Goal: Task Accomplishment & Management: Manage account settings

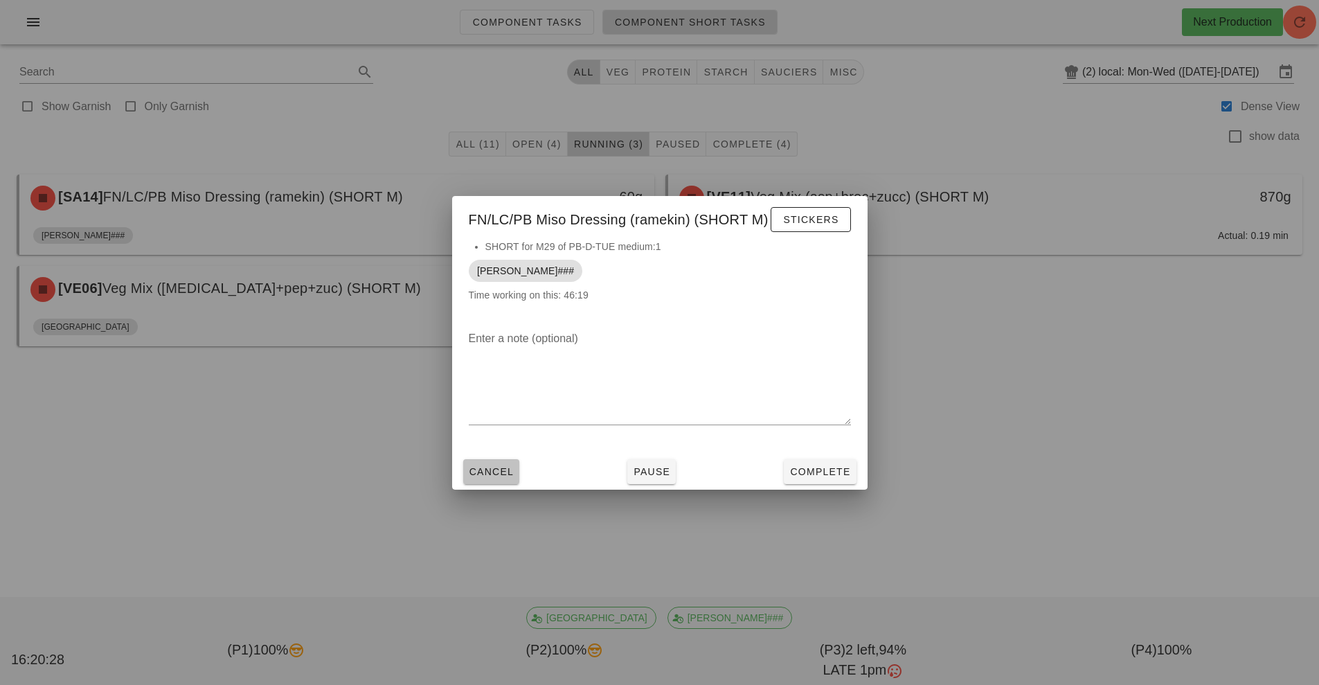
click at [496, 481] on button "Cancel" at bounding box center [491, 471] width 57 height 25
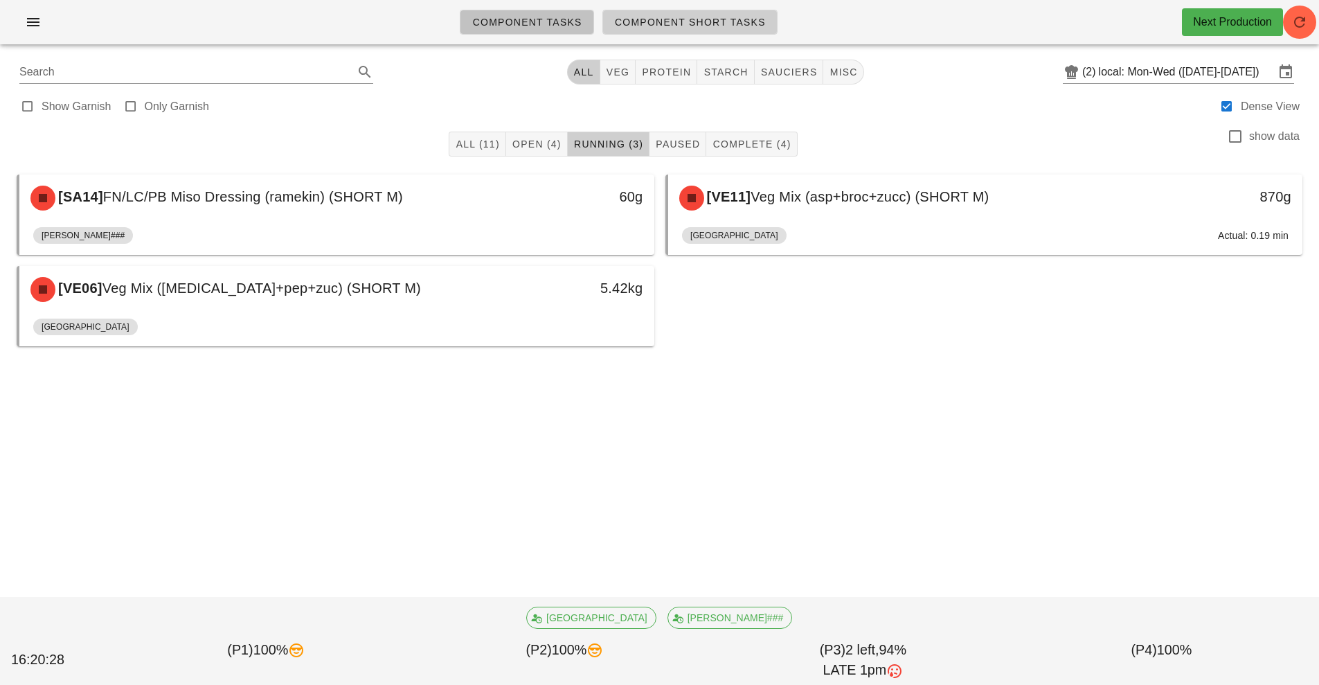
click at [578, 28] on link "Component Tasks" at bounding box center [527, 22] width 134 height 25
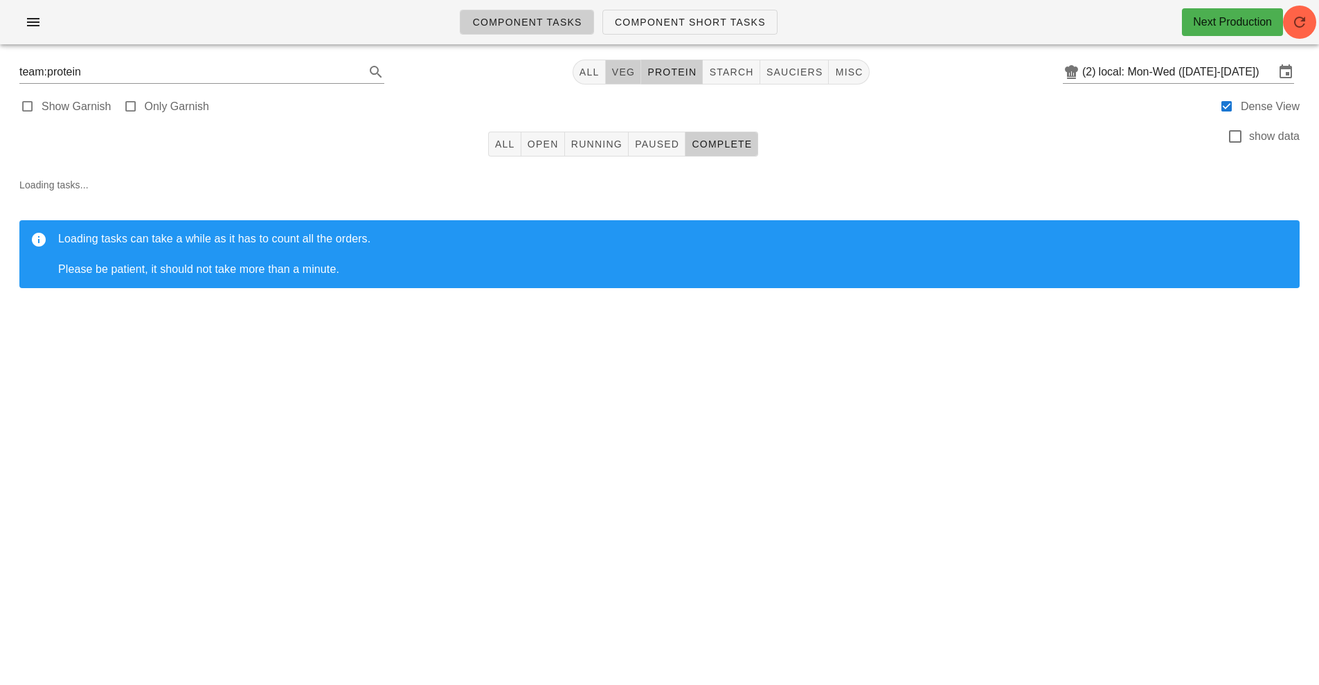
click at [623, 72] on span "veg" at bounding box center [623, 71] width 24 height 11
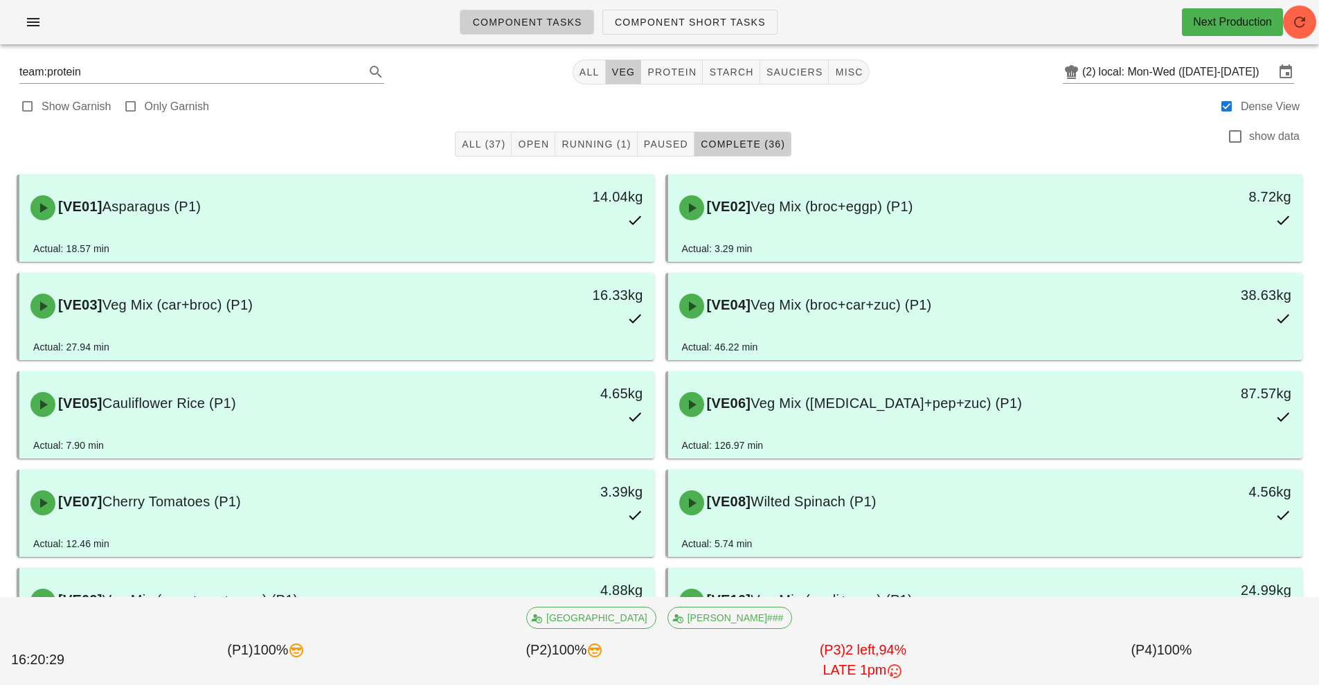
type input "team:veg"
click at [608, 145] on span "Running (1)" at bounding box center [596, 143] width 70 height 11
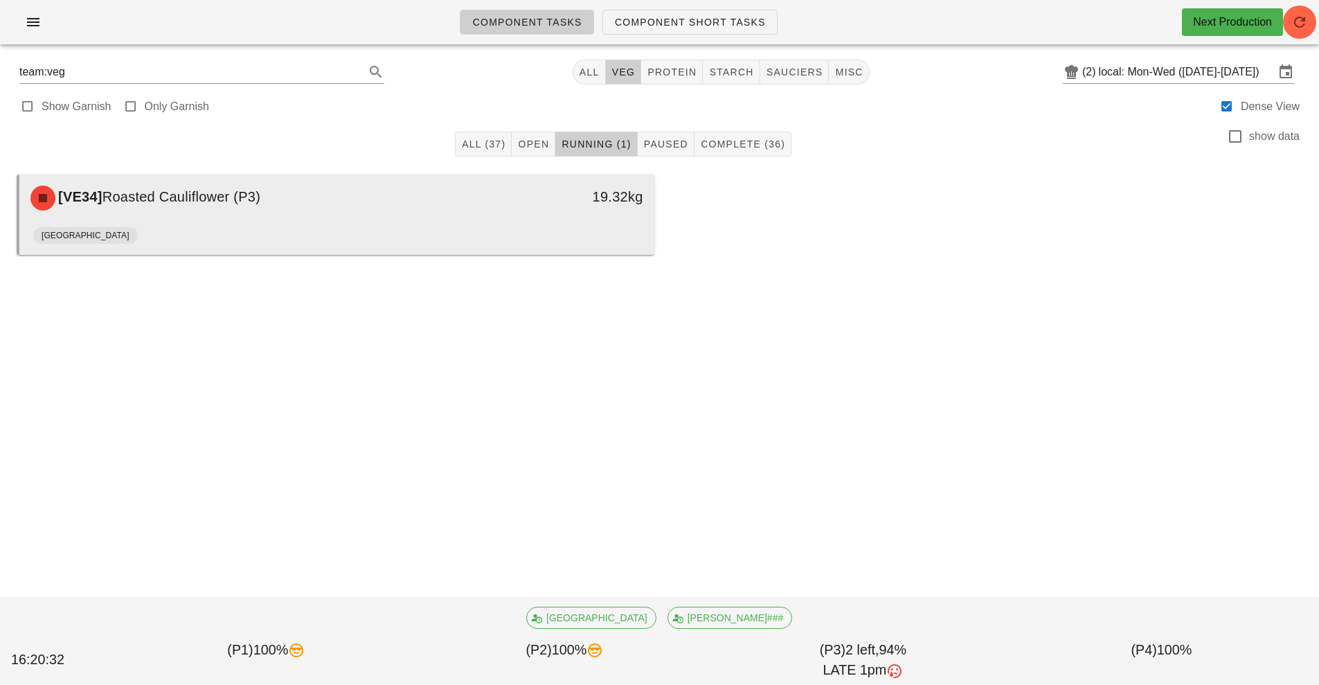
click at [521, 231] on div "Milan" at bounding box center [336, 238] width 607 height 33
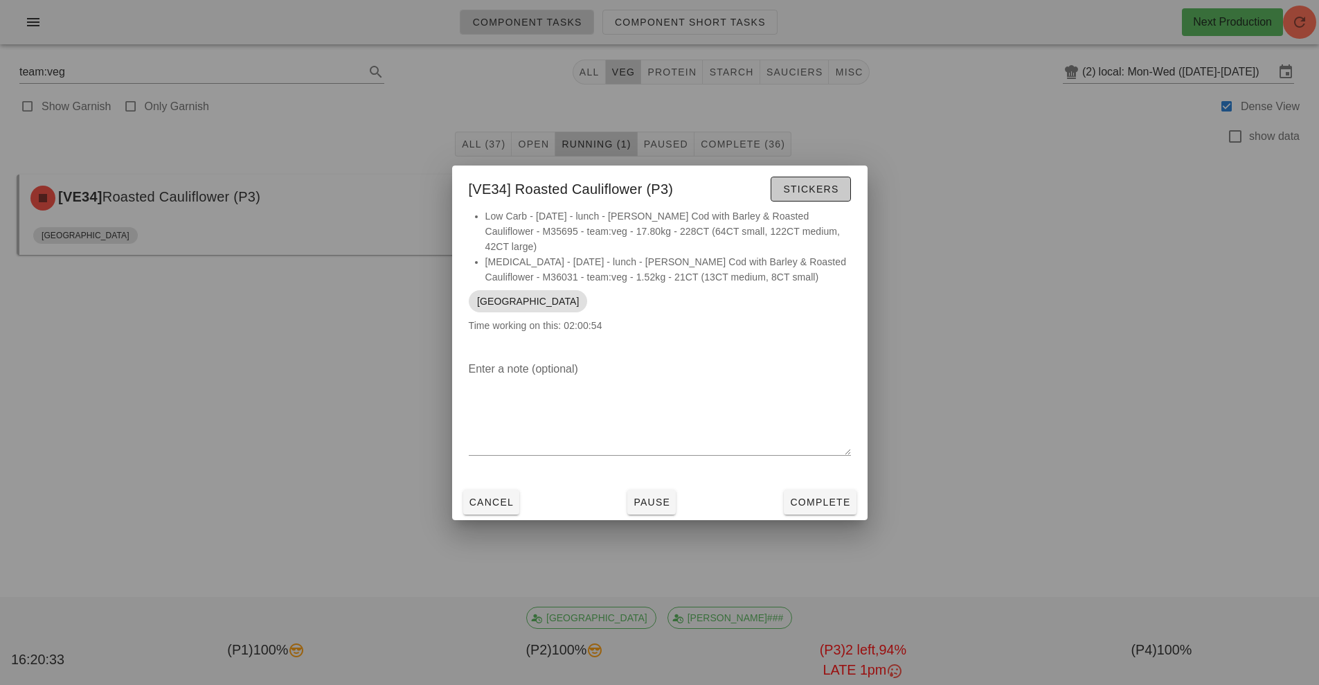
click at [832, 202] on button "Stickers" at bounding box center [811, 189] width 80 height 25
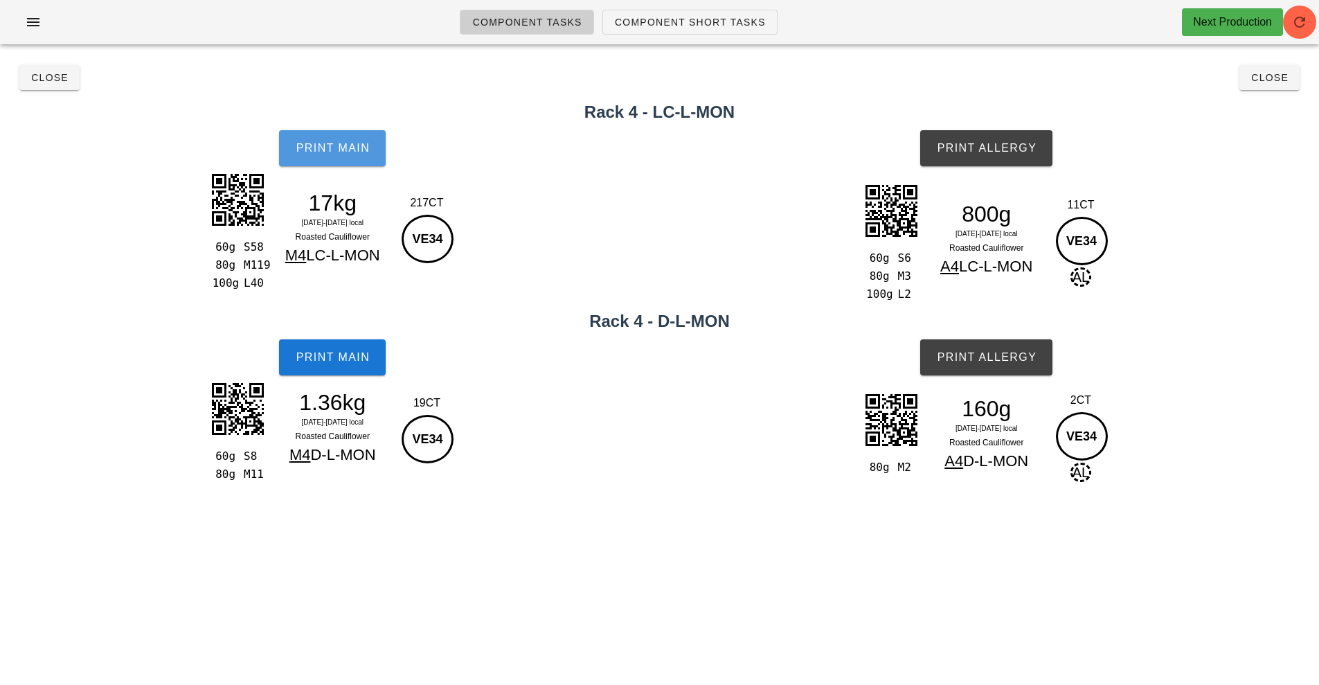
click at [344, 151] on span "Print Main" at bounding box center [332, 148] width 75 height 12
click at [357, 364] on button "Print Main" at bounding box center [332, 357] width 107 height 36
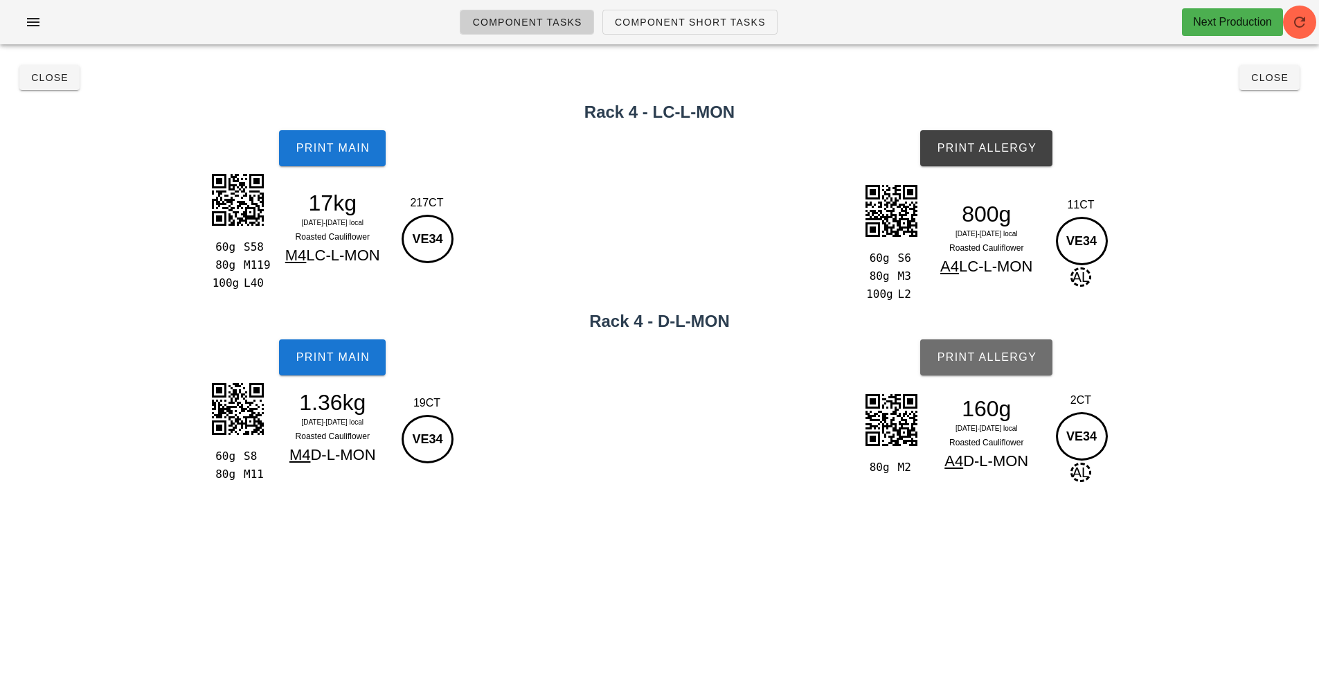
click at [1005, 364] on button "Print Allergy" at bounding box center [986, 357] width 132 height 36
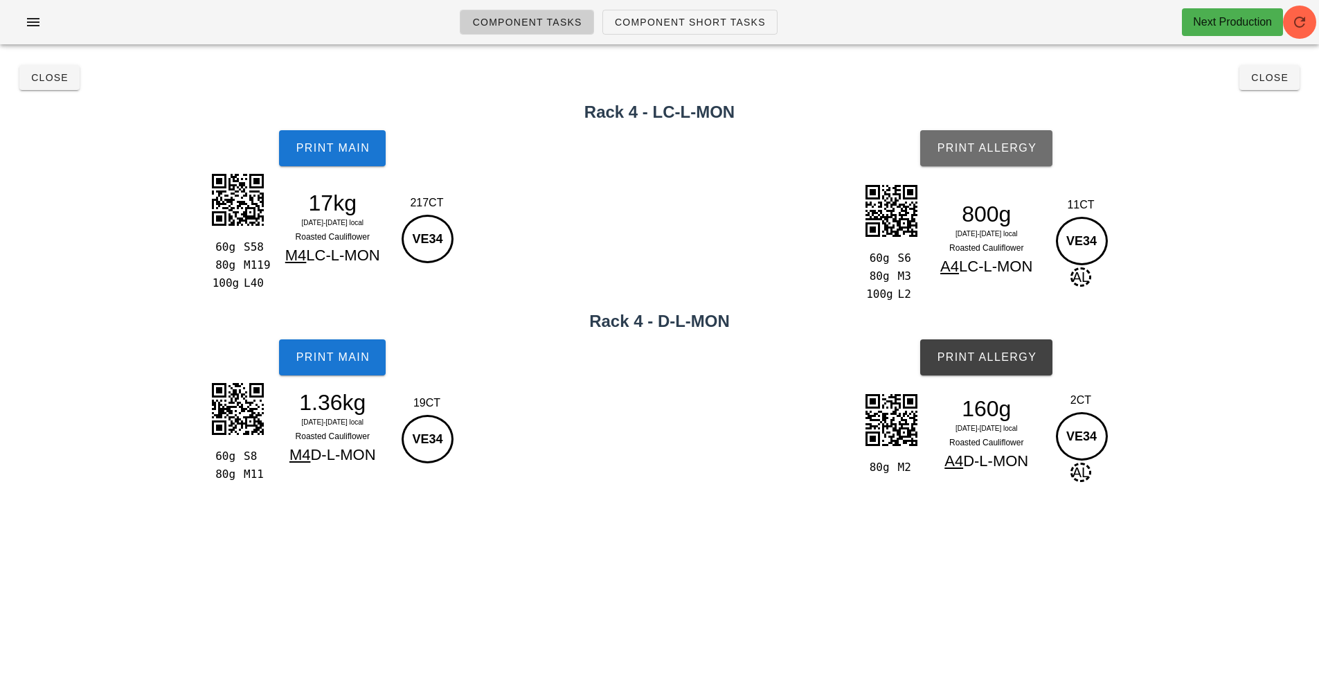
click at [1004, 161] on button "Print Allergy" at bounding box center [986, 148] width 132 height 36
click at [1272, 75] on span "Close" at bounding box center [1270, 77] width 38 height 11
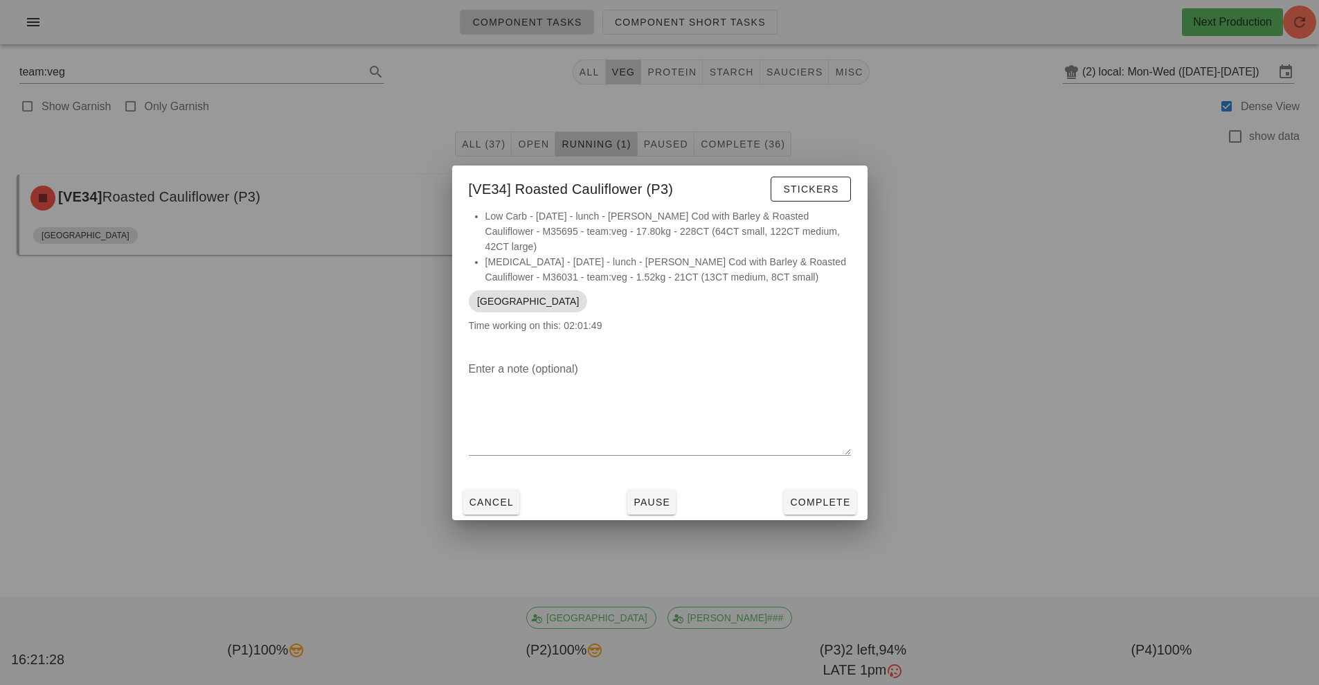
click at [816, 223] on li "Low Carb - Monday - lunch - Lemon Herb Cod with Barley & Roasted Cauliflower - …" at bounding box center [668, 231] width 366 height 46
click at [840, 188] on button "Stickers" at bounding box center [811, 189] width 80 height 25
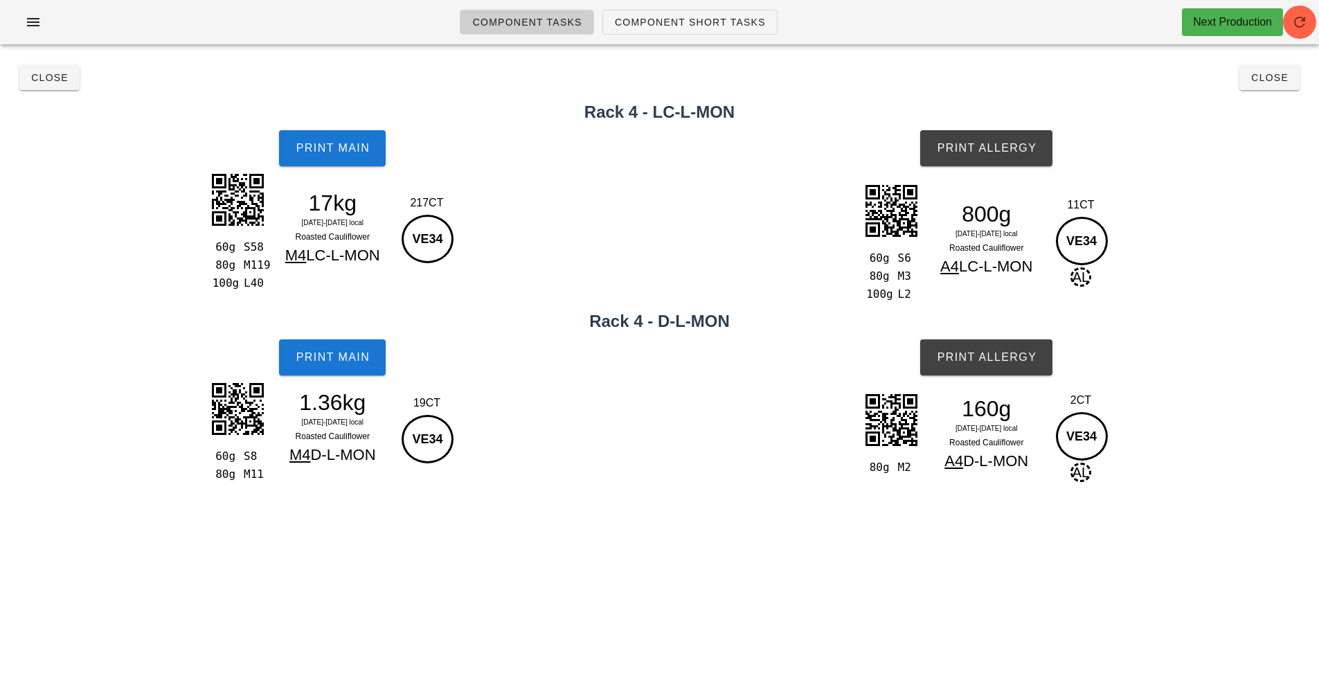
click at [832, 204] on div "60g S6 80g M3 100g L2 800g Mo 6-We 8 Oct local Roasted Cauliflower A4 LC-L-MON …" at bounding box center [986, 242] width 665 height 137
click at [343, 164] on button "Print Main" at bounding box center [332, 148] width 107 height 36
click at [1274, 82] on span "Close" at bounding box center [1270, 77] width 38 height 11
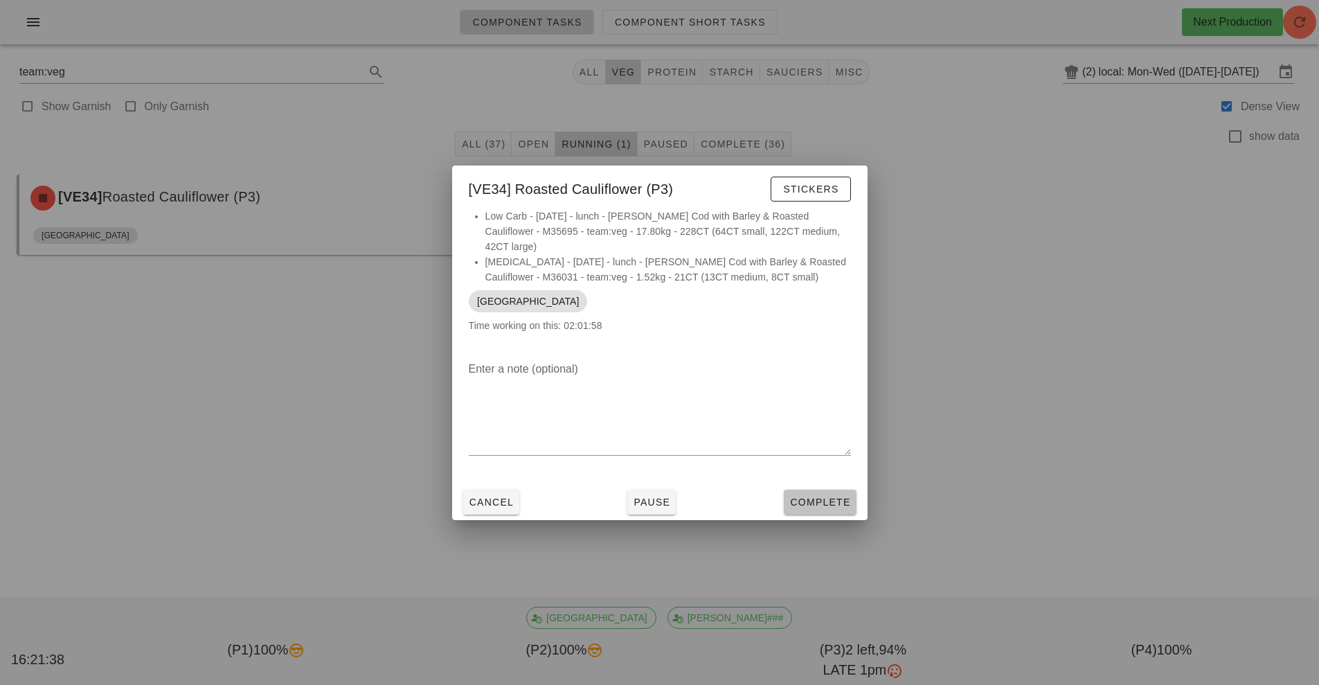
click at [842, 496] on span "Complete" at bounding box center [819, 501] width 61 height 11
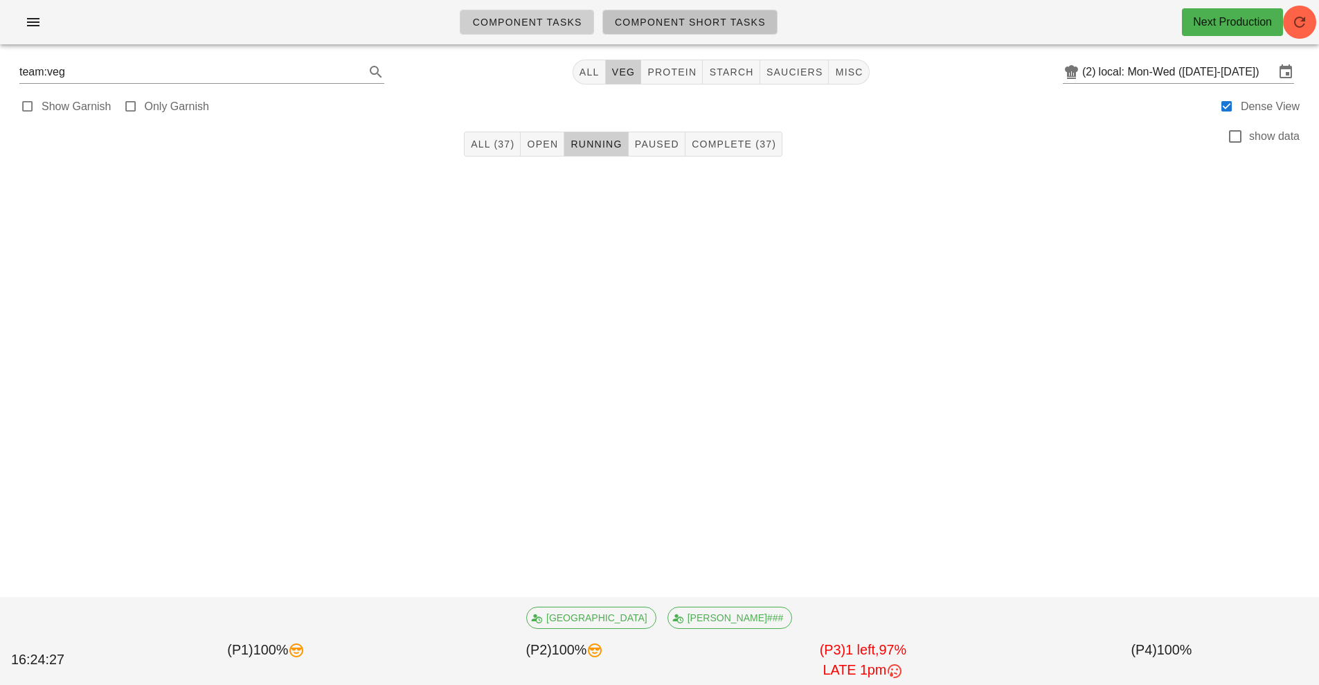
click at [662, 21] on span "Component Short Tasks" at bounding box center [690, 22] width 152 height 11
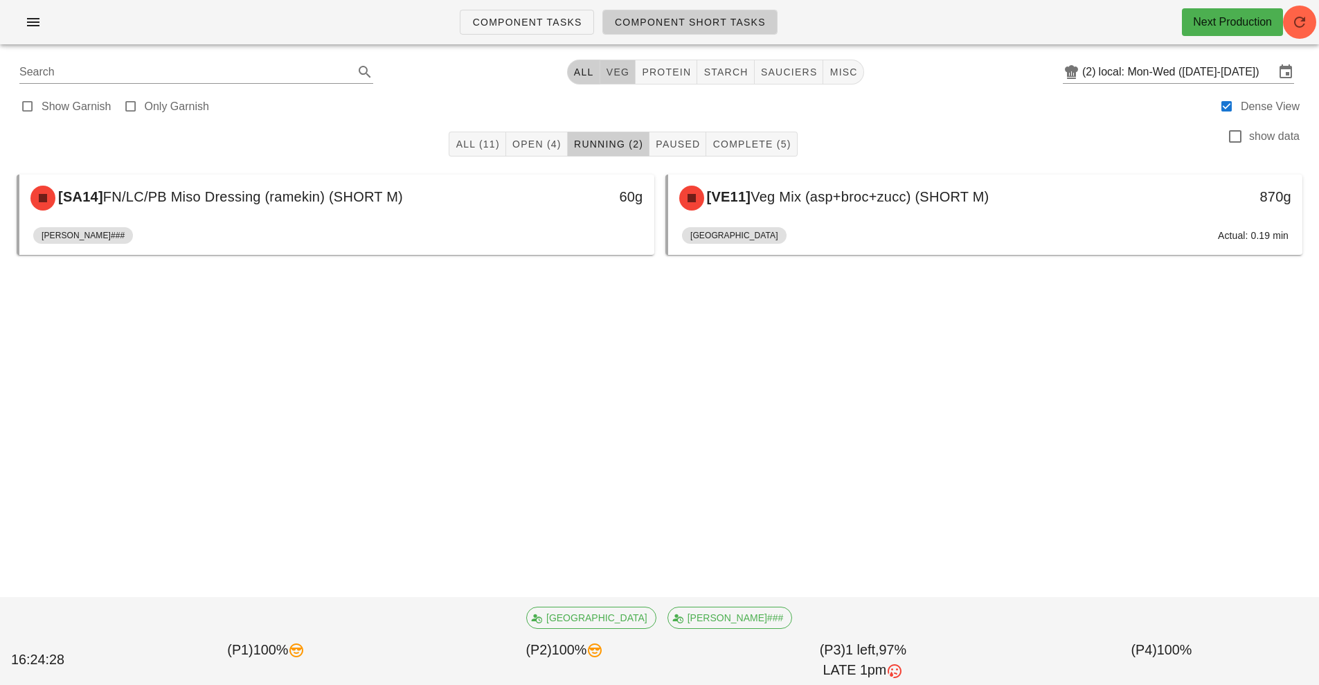
click at [611, 80] on button "veg" at bounding box center [618, 72] width 36 height 25
type input "team:veg"
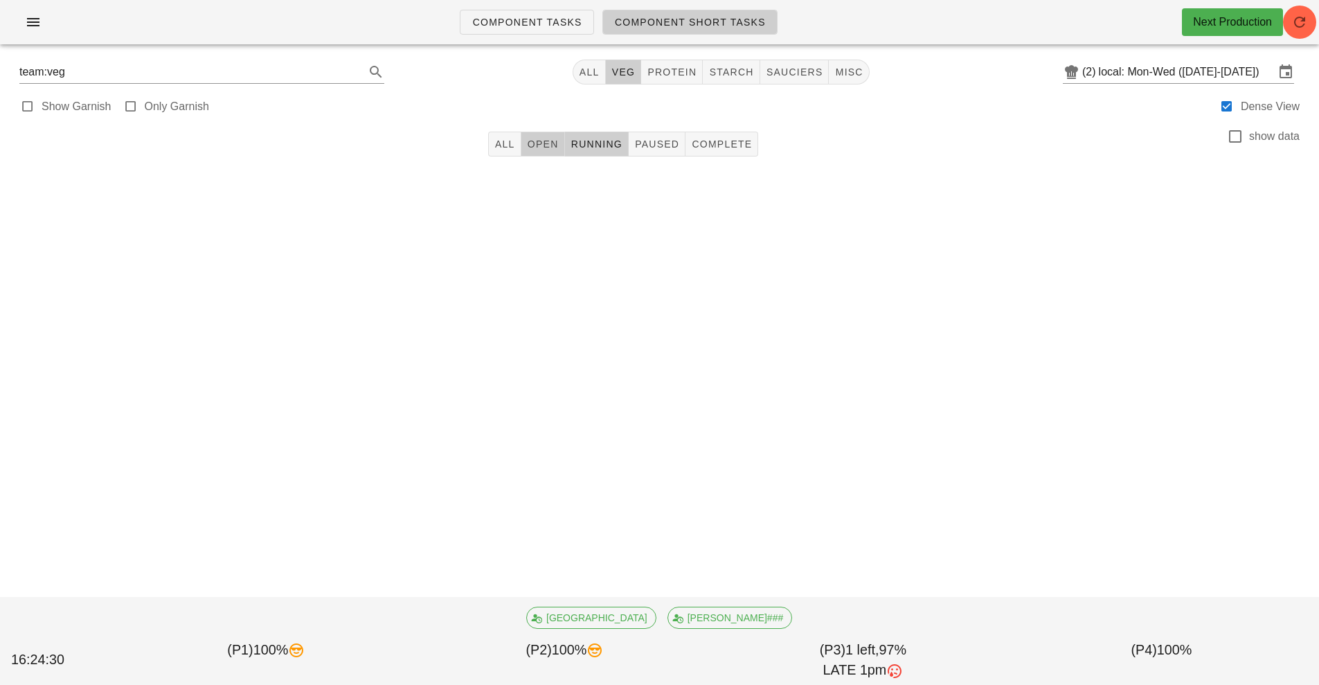
click at [537, 146] on span "Open" at bounding box center [543, 143] width 32 height 11
click at [44, 19] on span "button" at bounding box center [33, 22] width 22 height 17
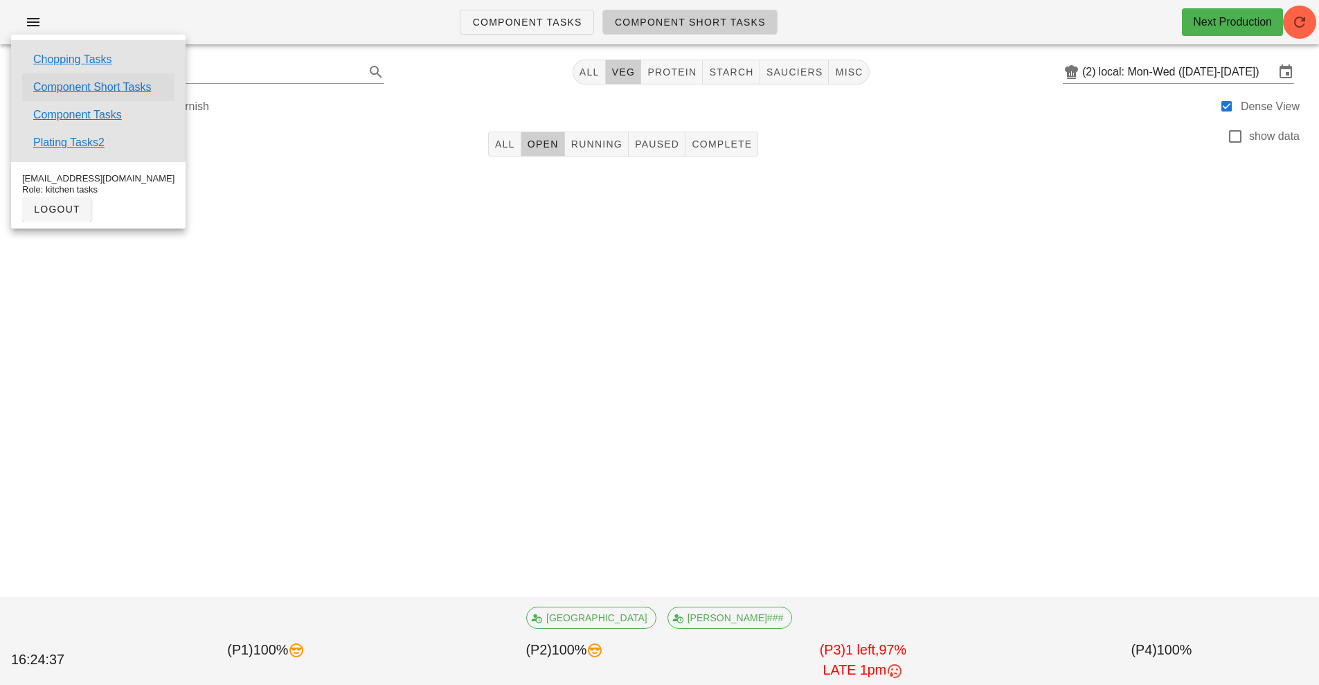
click at [47, 87] on link "Component Short Tasks" at bounding box center [92, 87] width 118 height 17
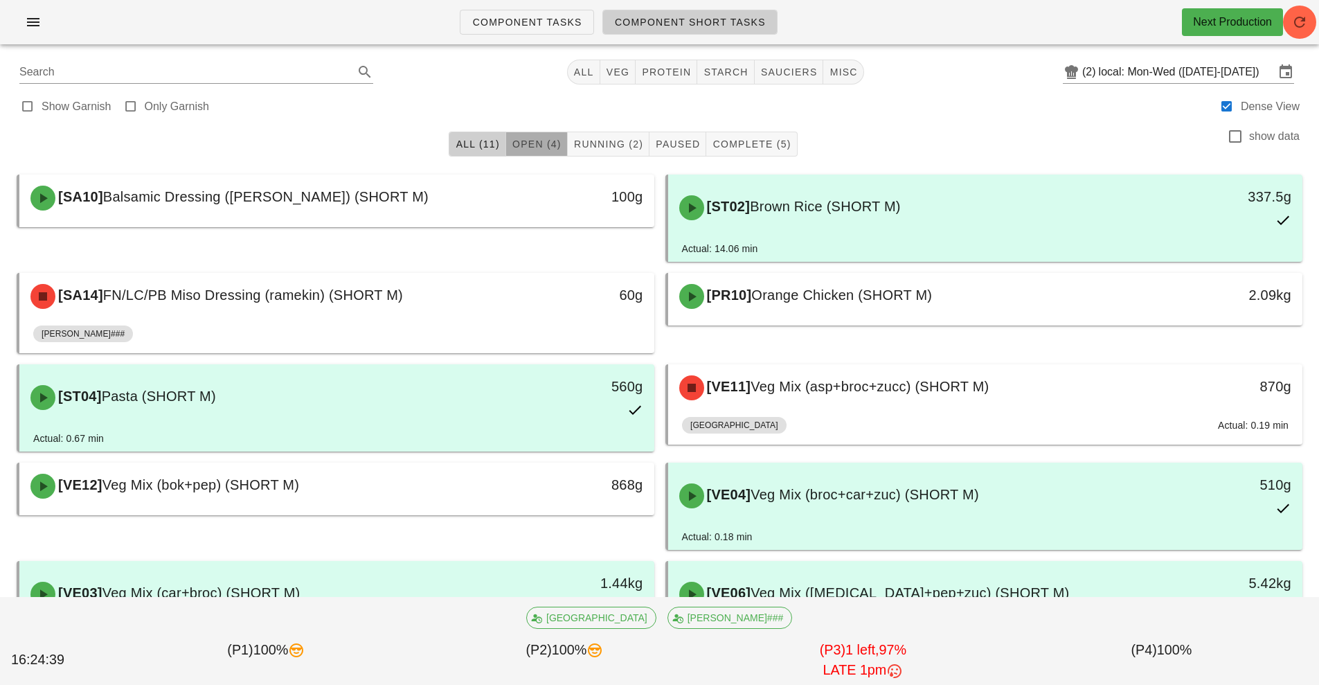
click at [539, 143] on span "Open (4)" at bounding box center [537, 143] width 50 height 11
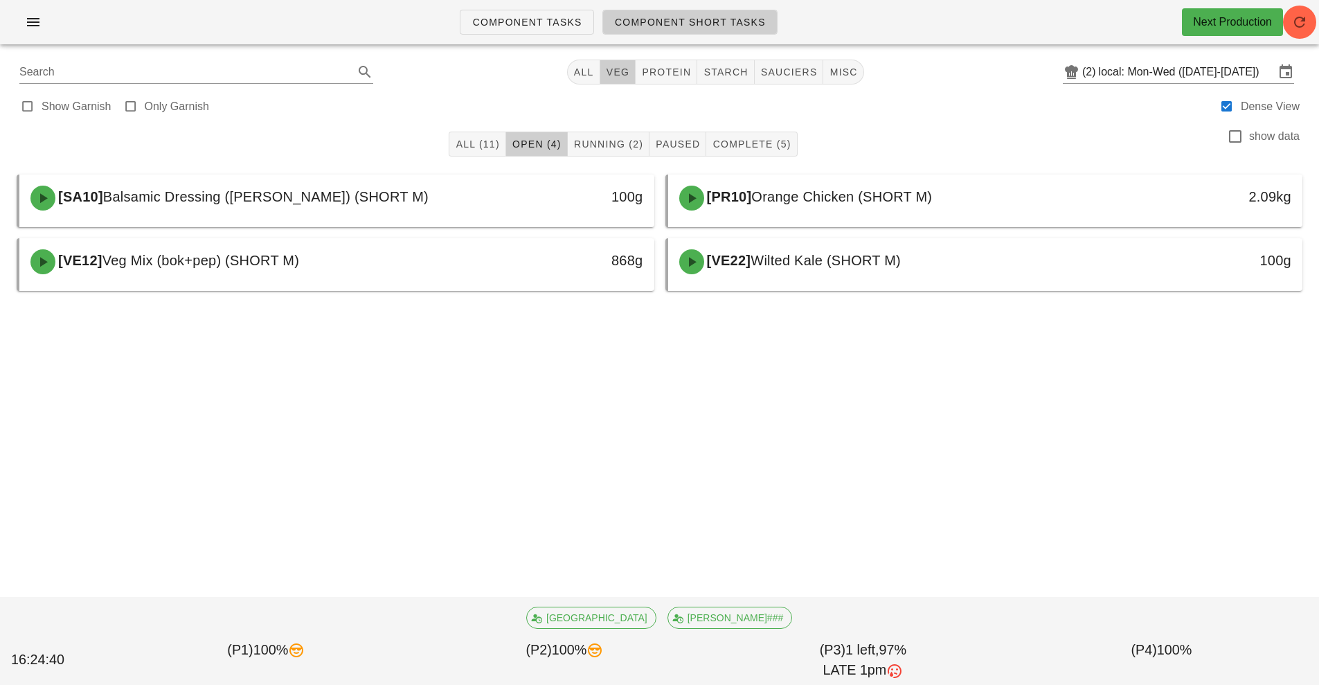
click at [620, 70] on span "veg" at bounding box center [618, 71] width 24 height 11
type input "team:veg"
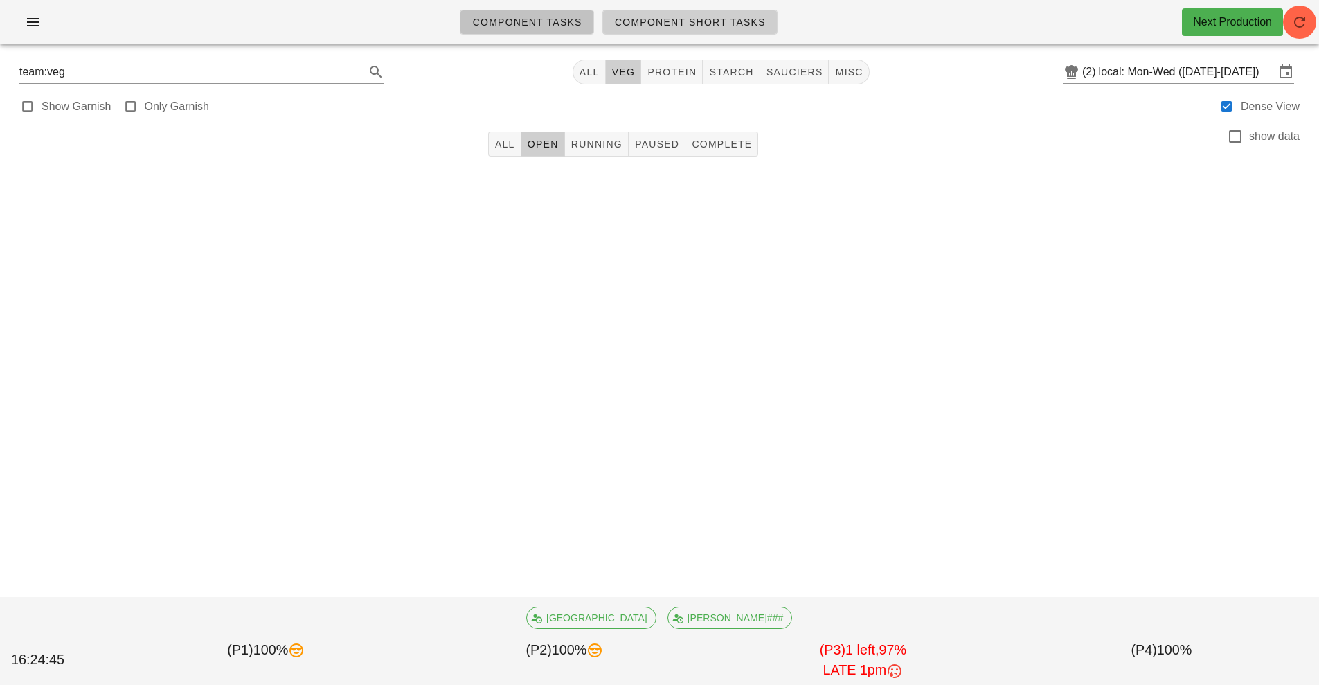
click at [541, 33] on link "Component Tasks" at bounding box center [527, 22] width 134 height 25
click at [671, 25] on span "Component Short Tasks" at bounding box center [690, 22] width 152 height 11
click at [627, 620] on span "Milan" at bounding box center [591, 617] width 112 height 21
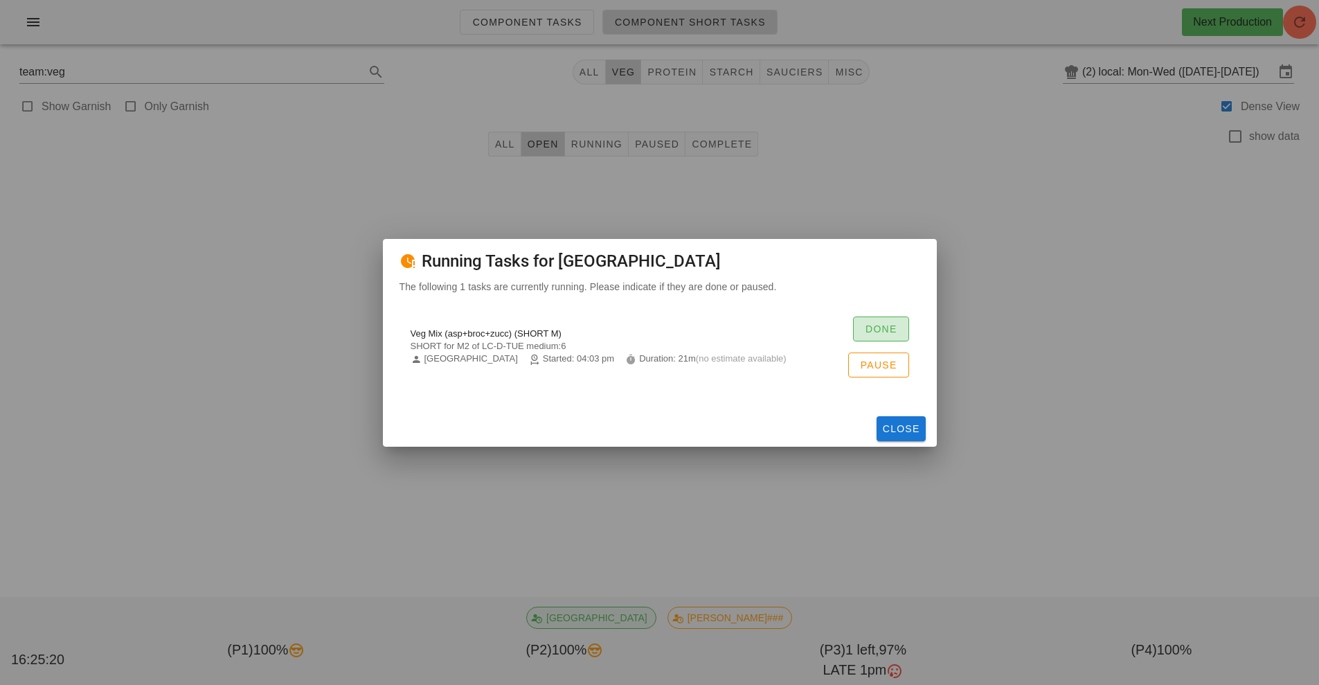
click at [892, 341] on button "Done" at bounding box center [881, 328] width 56 height 25
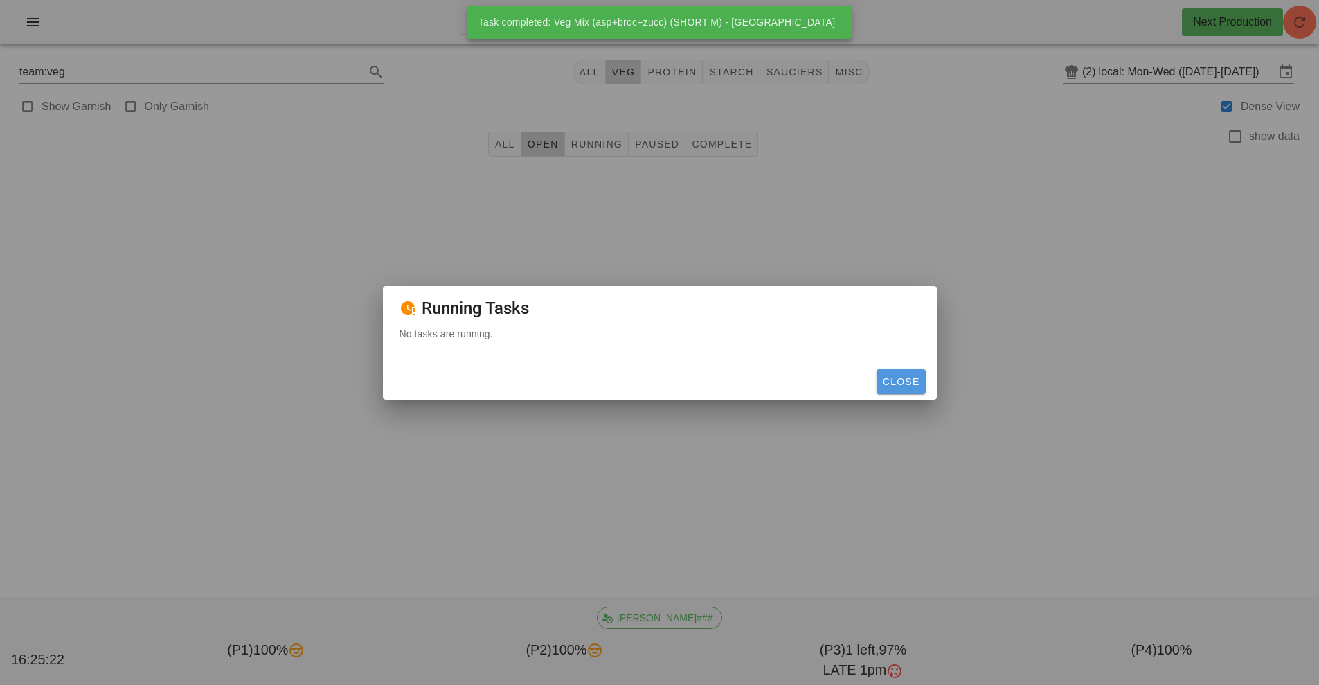
click at [919, 383] on span "Close" at bounding box center [901, 381] width 38 height 11
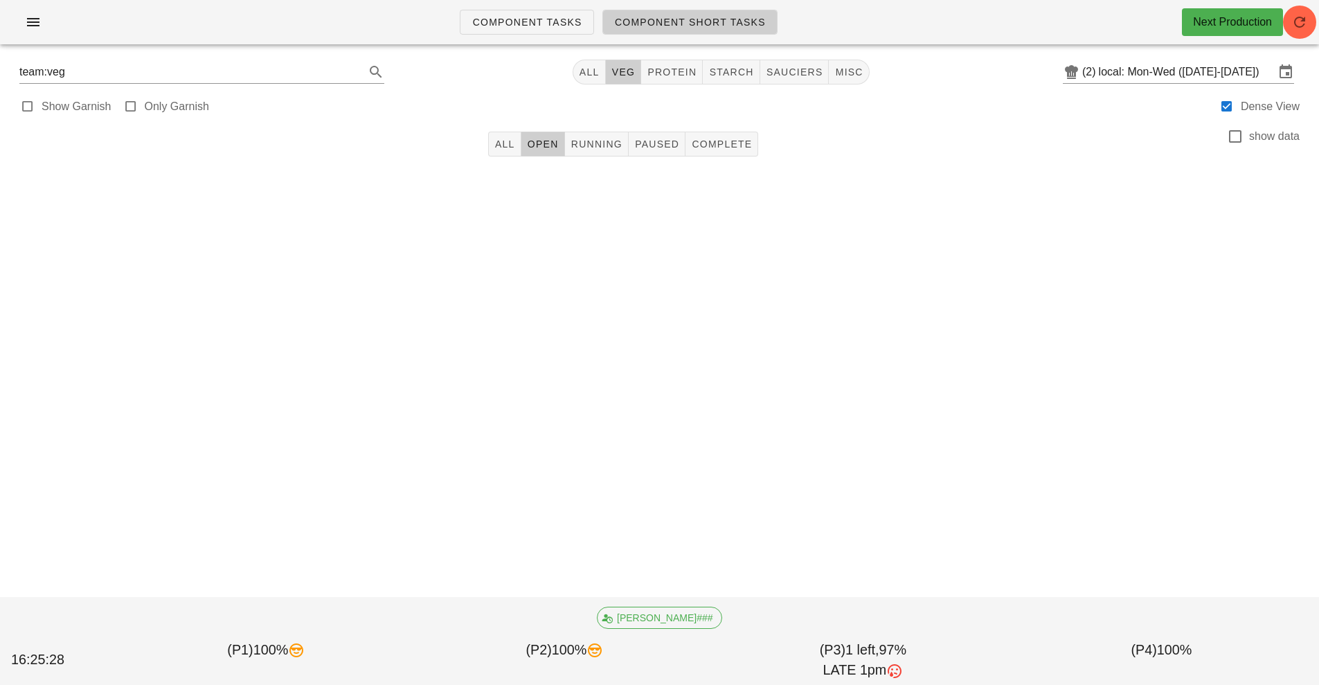
click at [760, 173] on div at bounding box center [659, 190] width 1297 height 42
click at [1305, 26] on icon "button" at bounding box center [1299, 22] width 17 height 17
click at [1183, 75] on input "local: Mon-Wed ([DATE]-[DATE])" at bounding box center [1187, 72] width 176 height 22
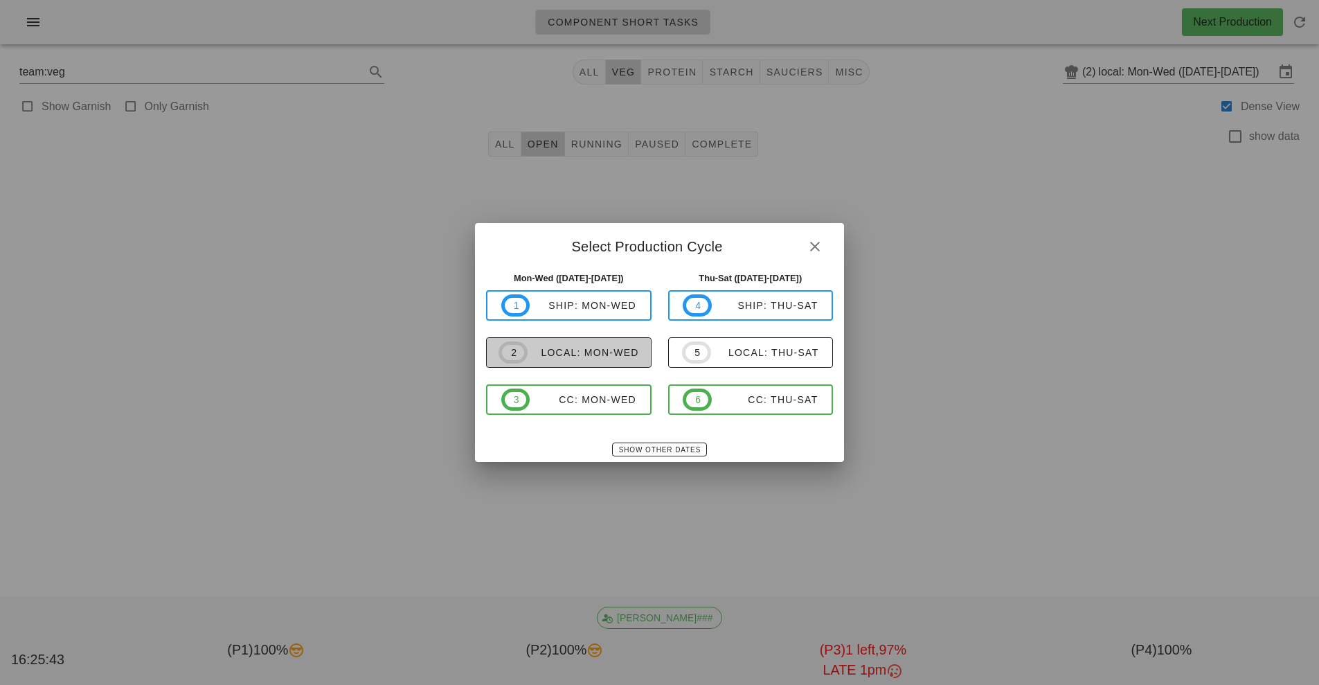
click at [629, 353] on div "local: Mon-Wed" at bounding box center [583, 352] width 111 height 11
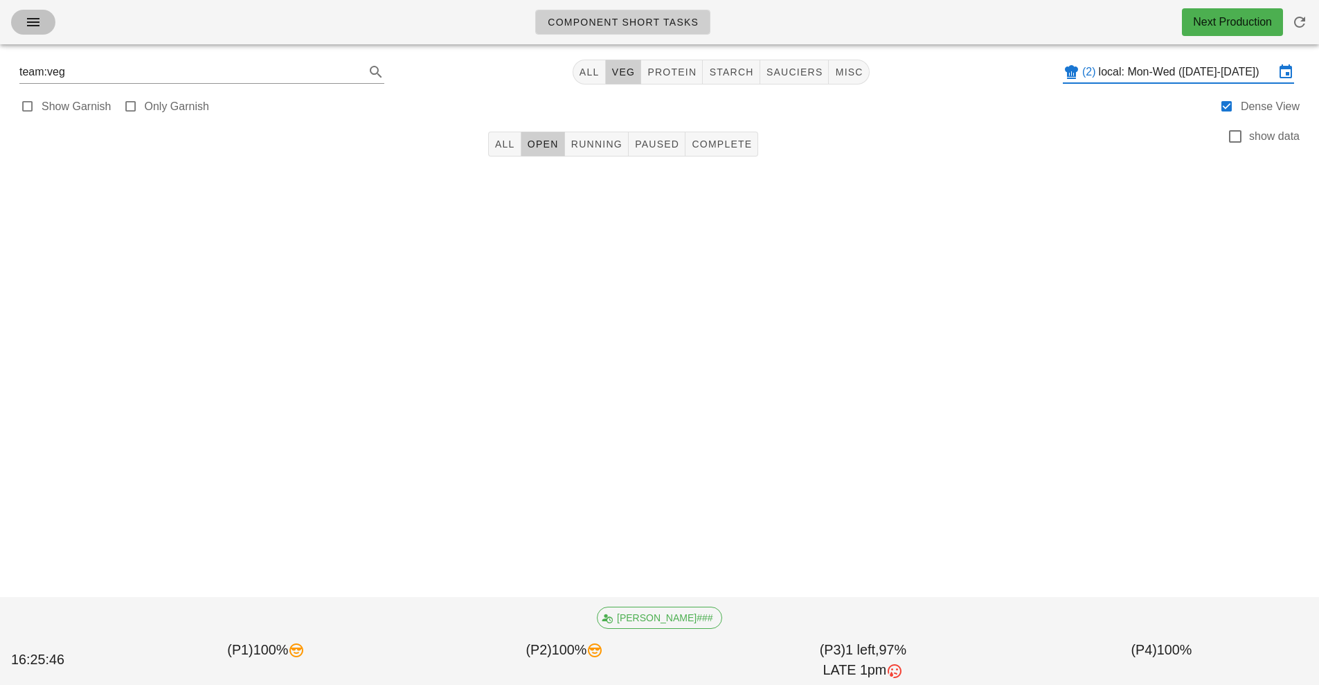
click at [36, 22] on icon "button" at bounding box center [33, 22] width 17 height 17
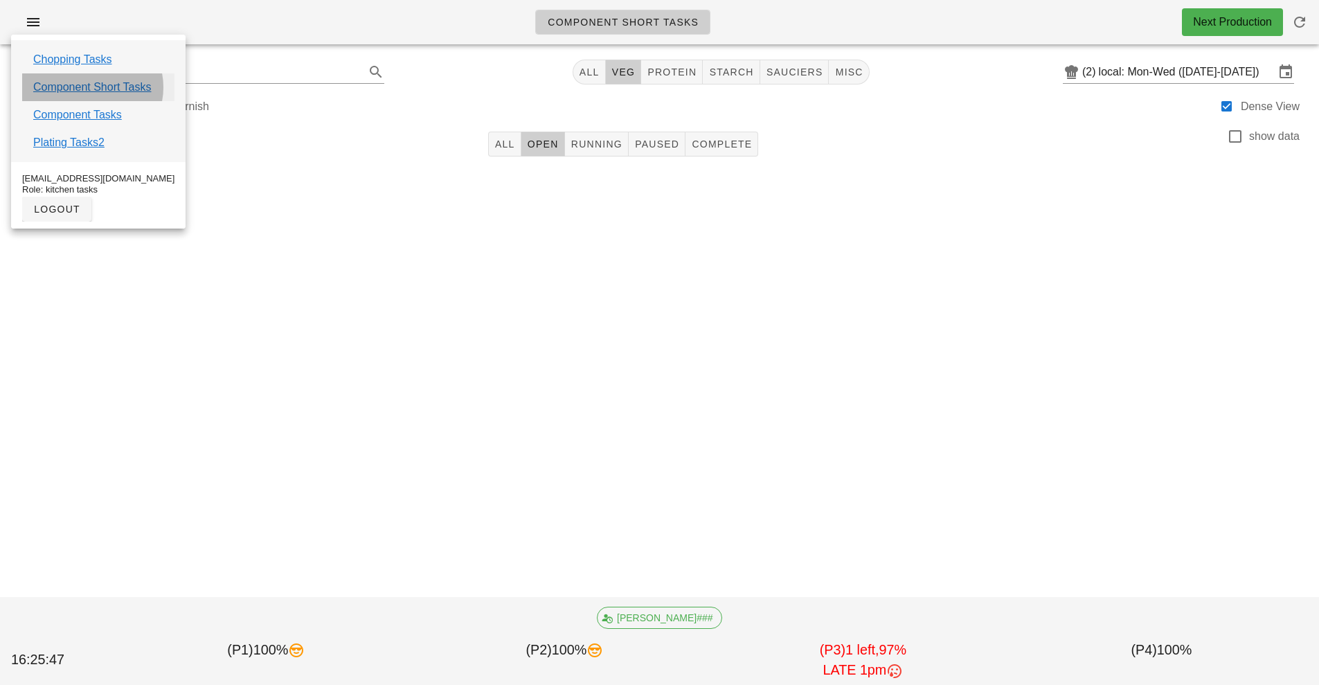
click at [124, 82] on link "Component Short Tasks" at bounding box center [92, 87] width 118 height 17
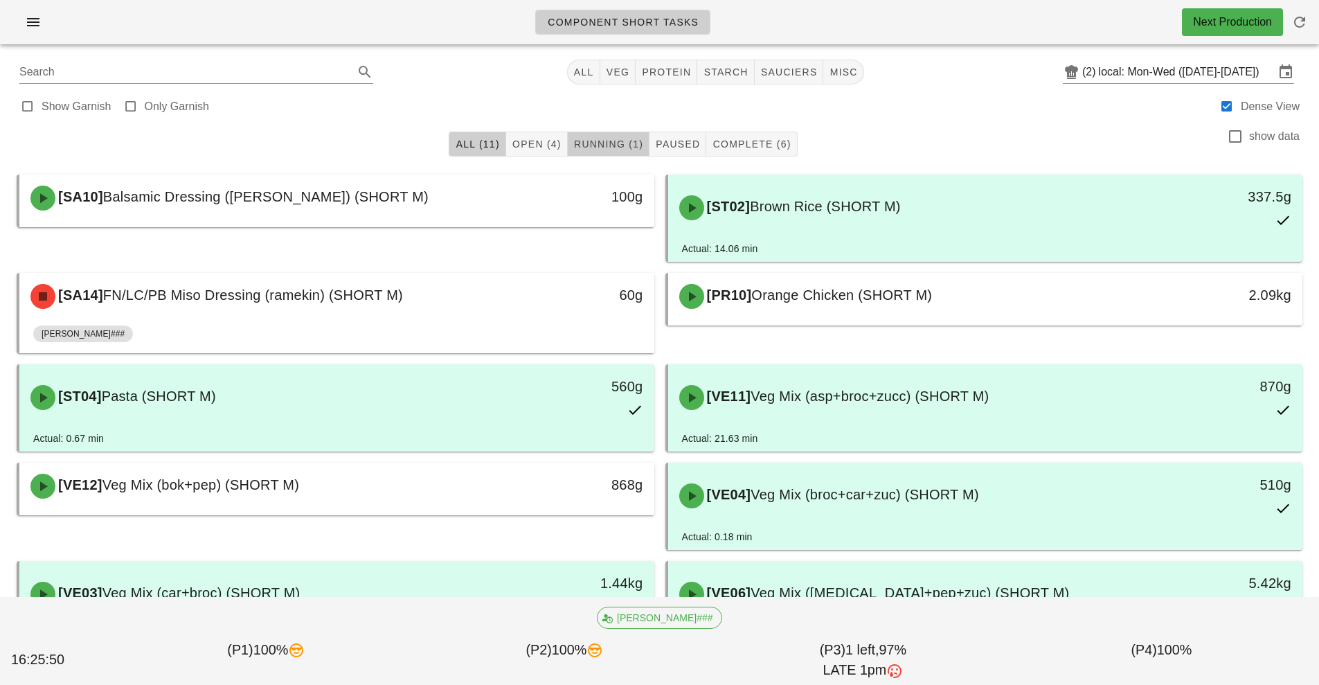
click at [617, 147] on span "Running (1)" at bounding box center [608, 143] width 70 height 11
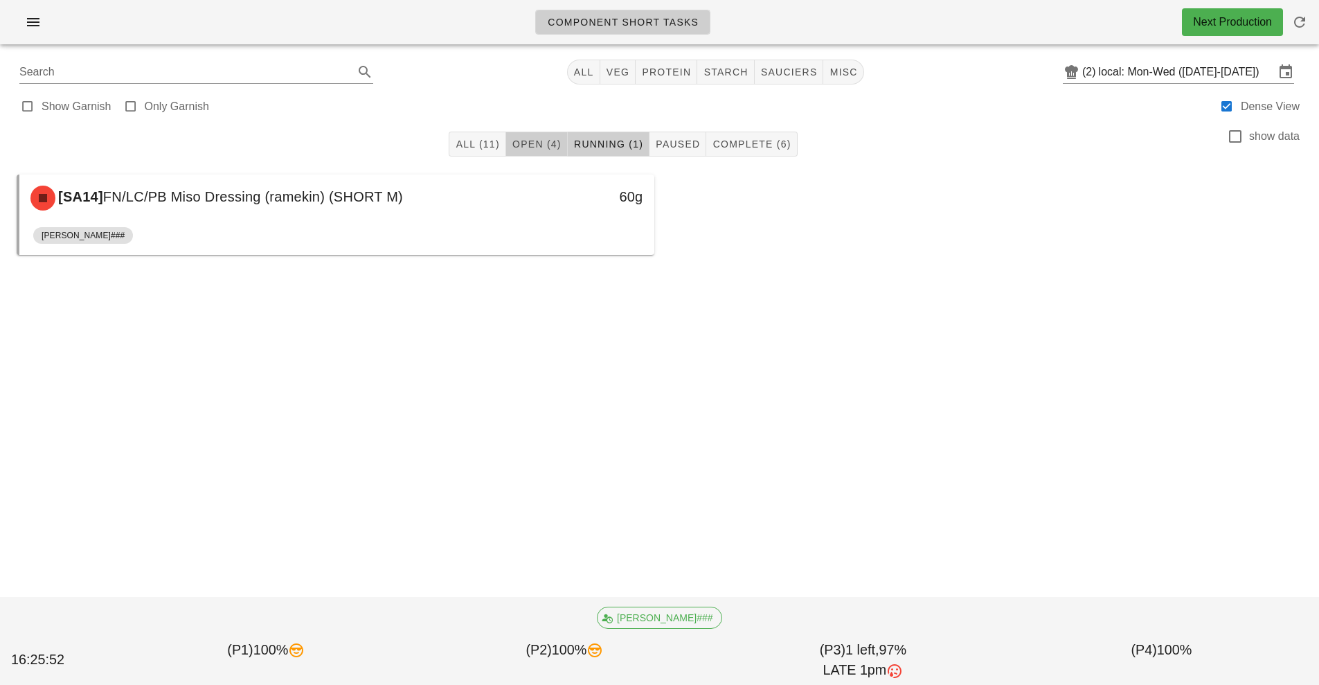
click at [544, 145] on span "Open (4)" at bounding box center [537, 143] width 50 height 11
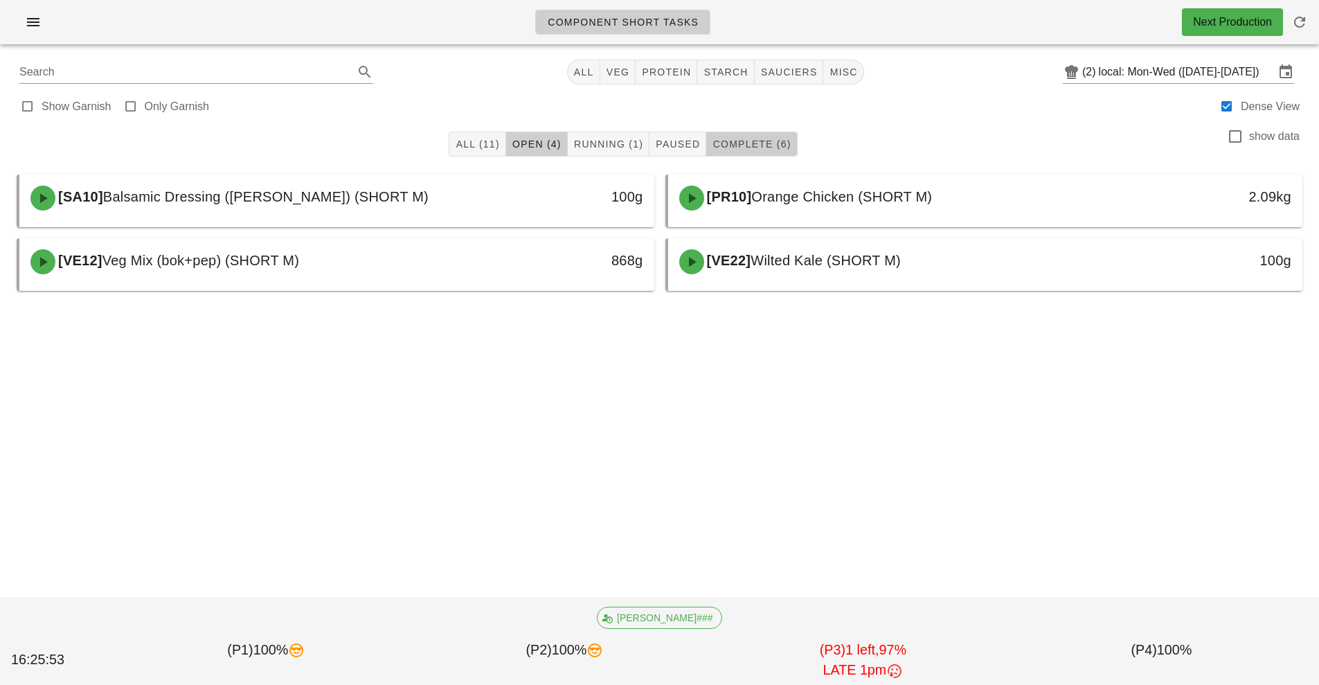
click at [768, 146] on span "Complete (6)" at bounding box center [751, 143] width 79 height 11
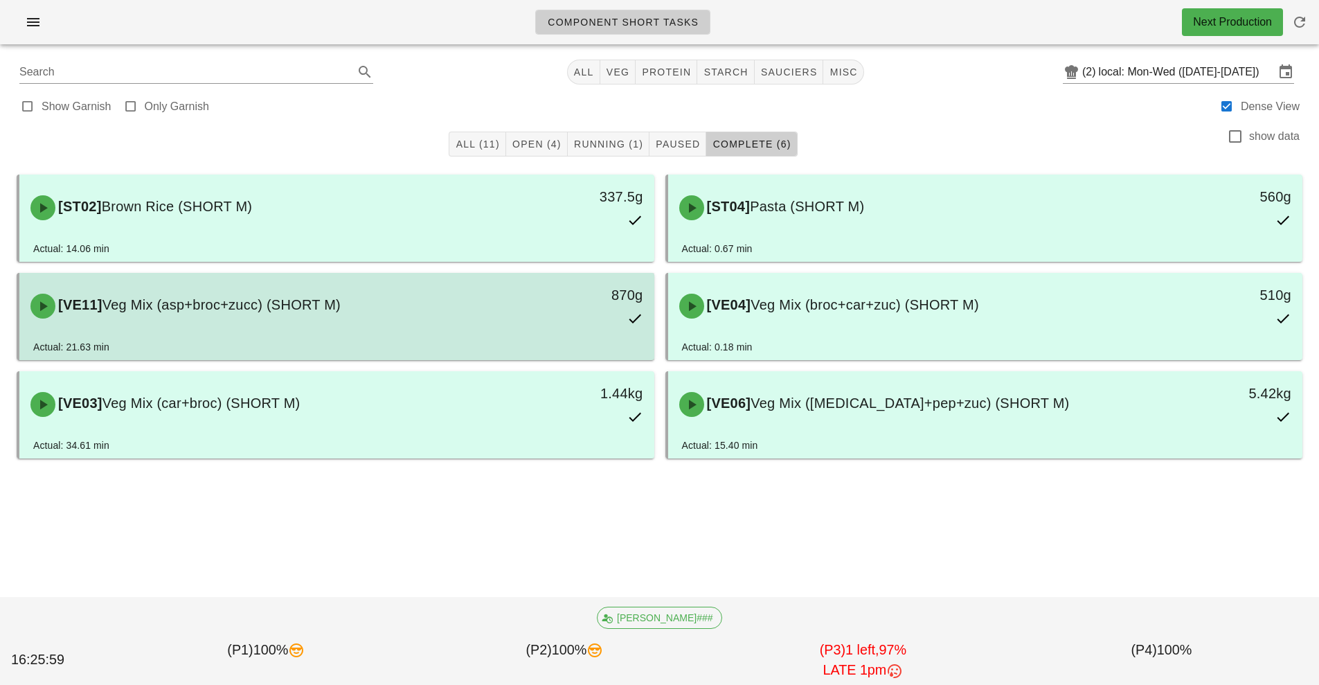
click at [493, 331] on div "[VE11] Veg Mix (asp+broc+zucc) (SHORT M) 870g" at bounding box center [336, 306] width 629 height 61
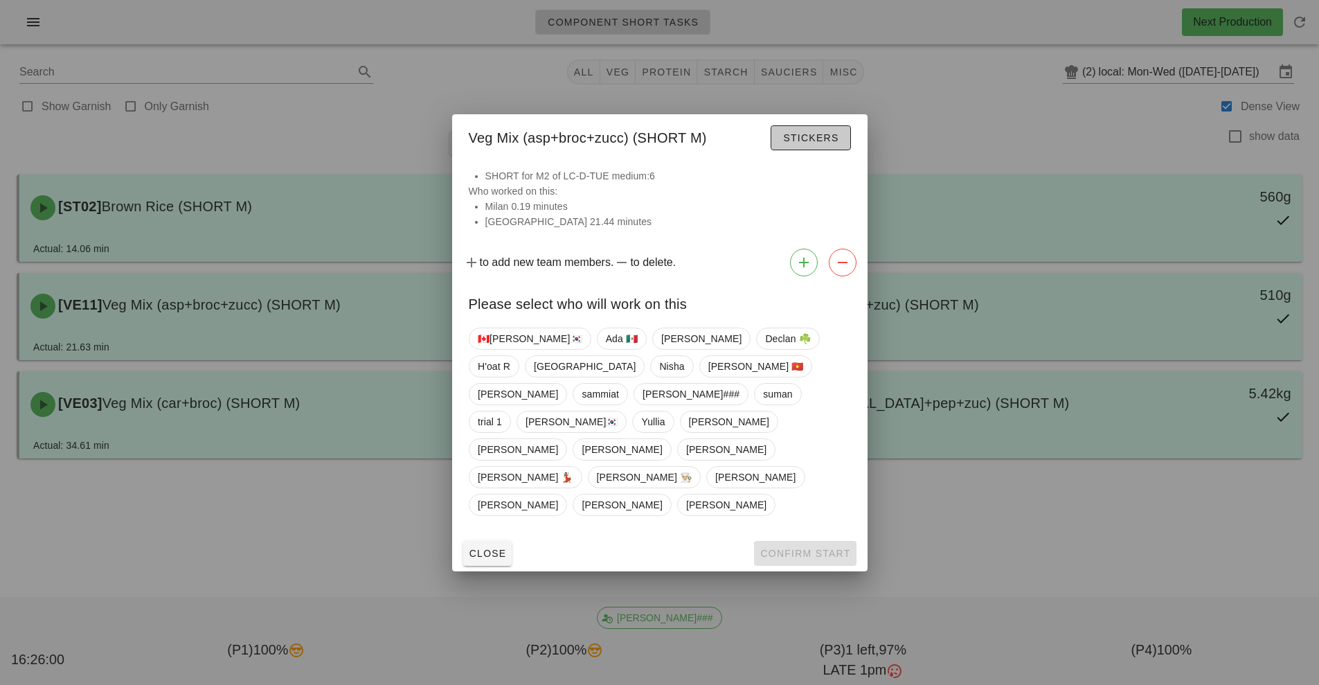
click at [834, 143] on span "Stickers" at bounding box center [810, 137] width 56 height 11
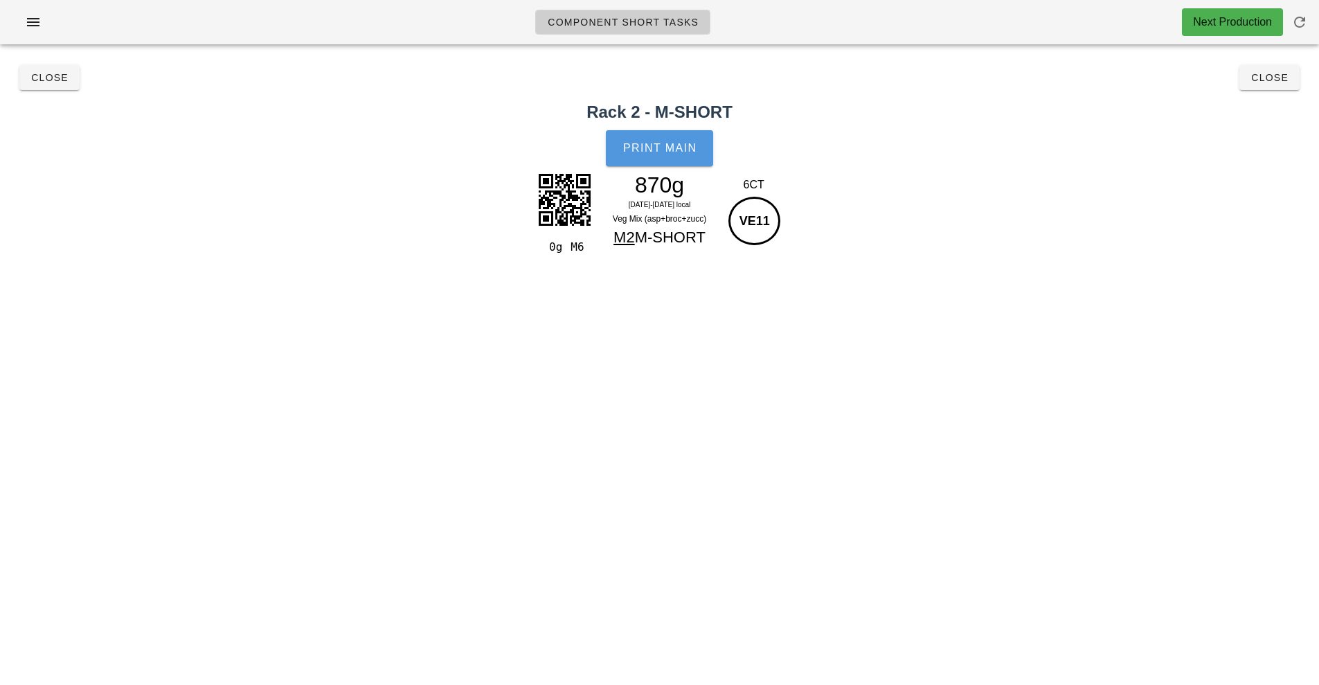
click at [678, 161] on button "Print Main" at bounding box center [659, 148] width 107 height 36
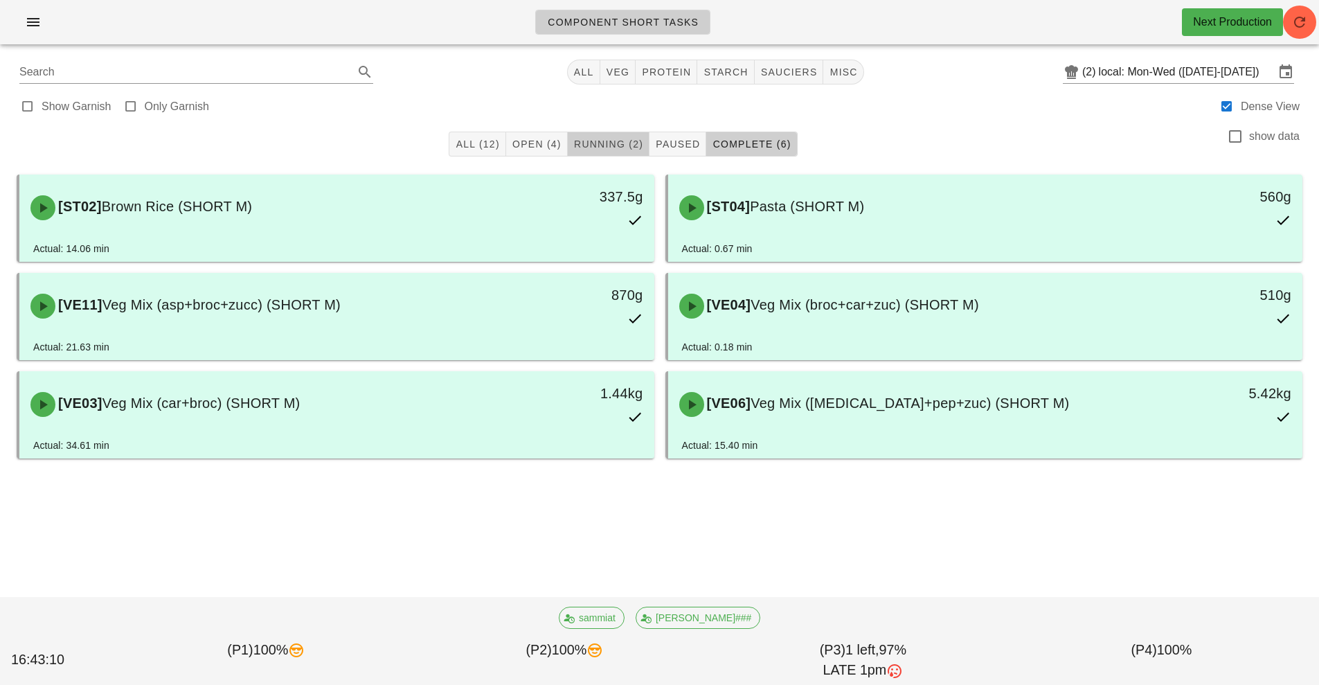
click at [625, 147] on span "Running (2)" at bounding box center [608, 143] width 70 height 11
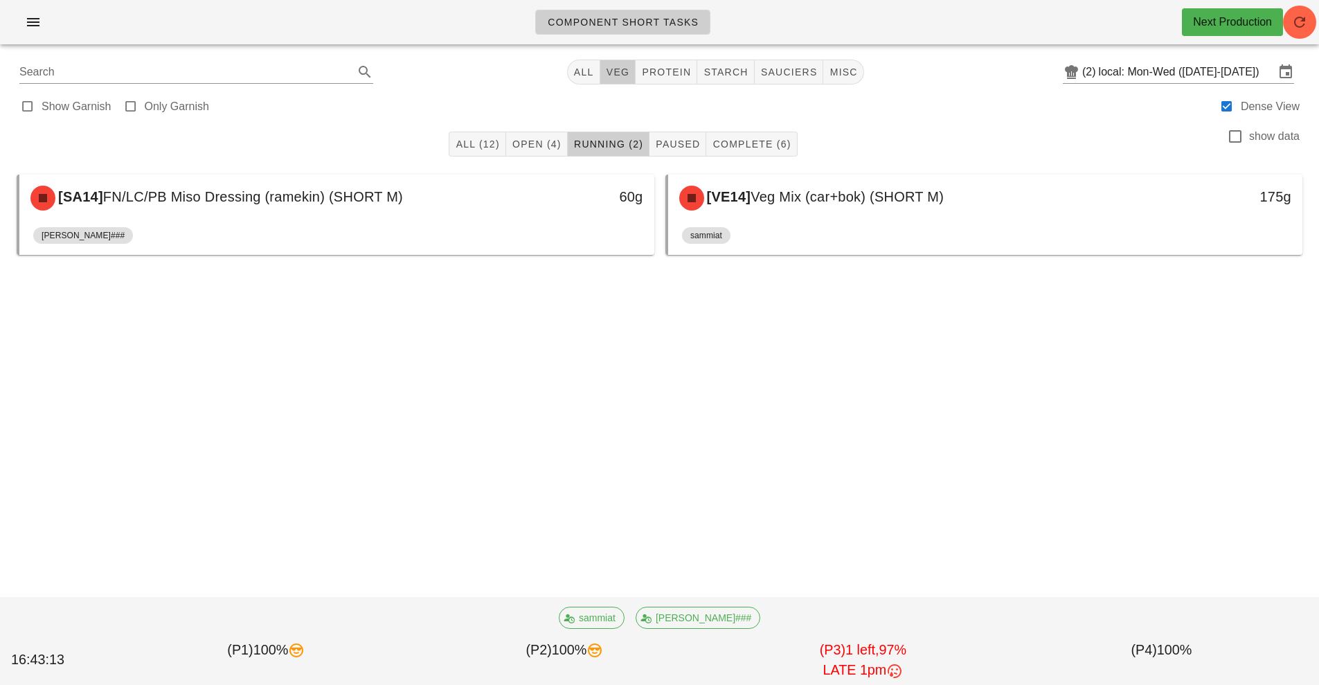
click at [629, 64] on button "veg" at bounding box center [618, 72] width 36 height 25
type input "team:veg"
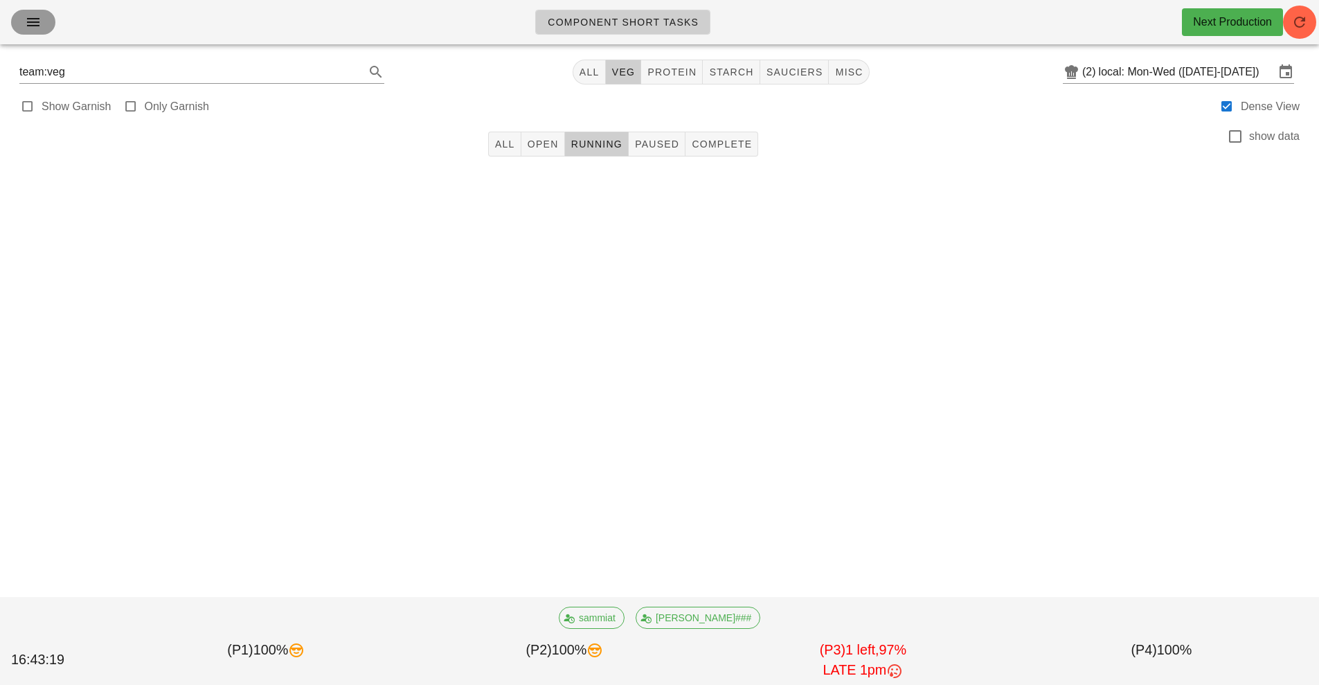
click at [28, 26] on icon "button" at bounding box center [33, 22] width 17 height 17
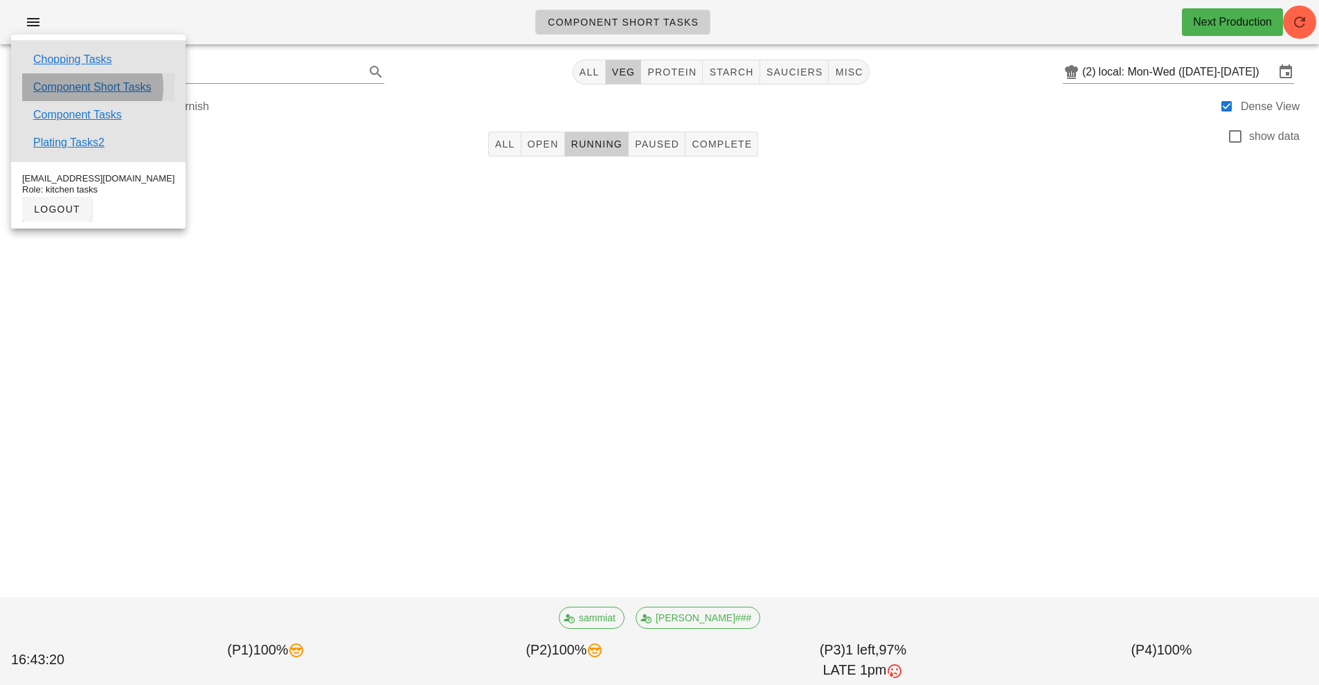
click at [73, 91] on link "Component Short Tasks" at bounding box center [92, 87] width 118 height 17
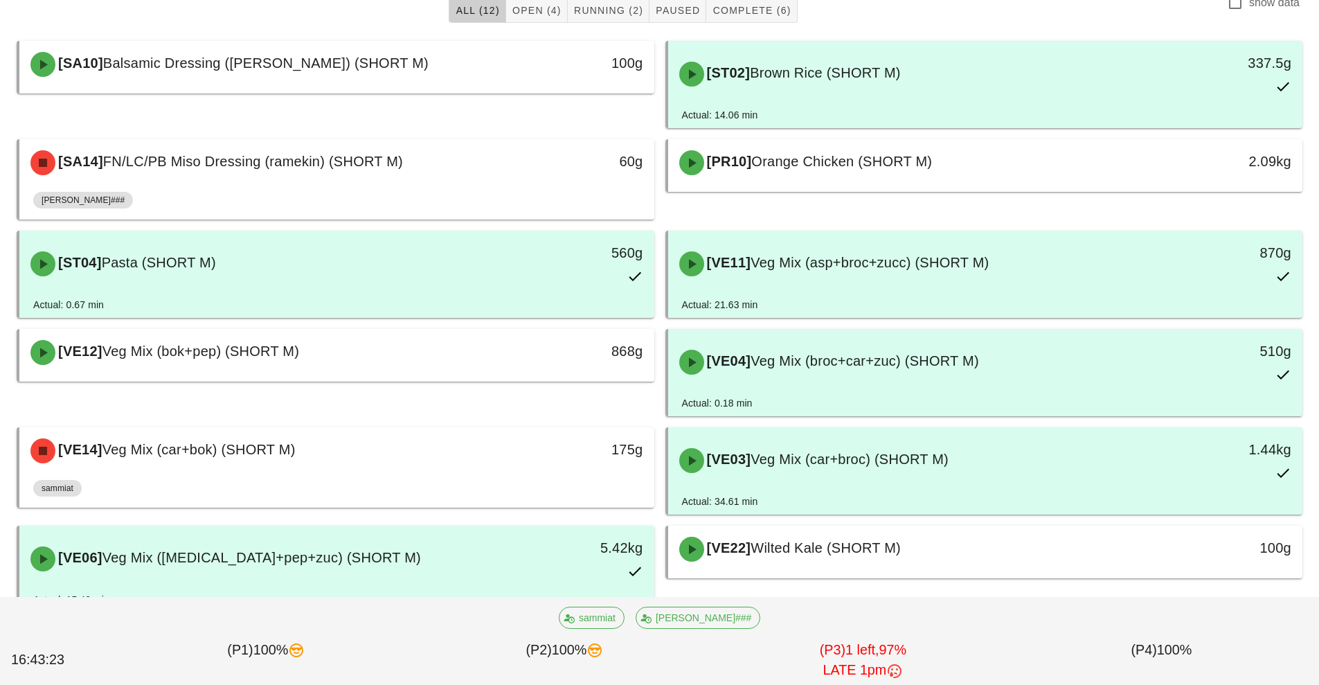
scroll to position [140, 0]
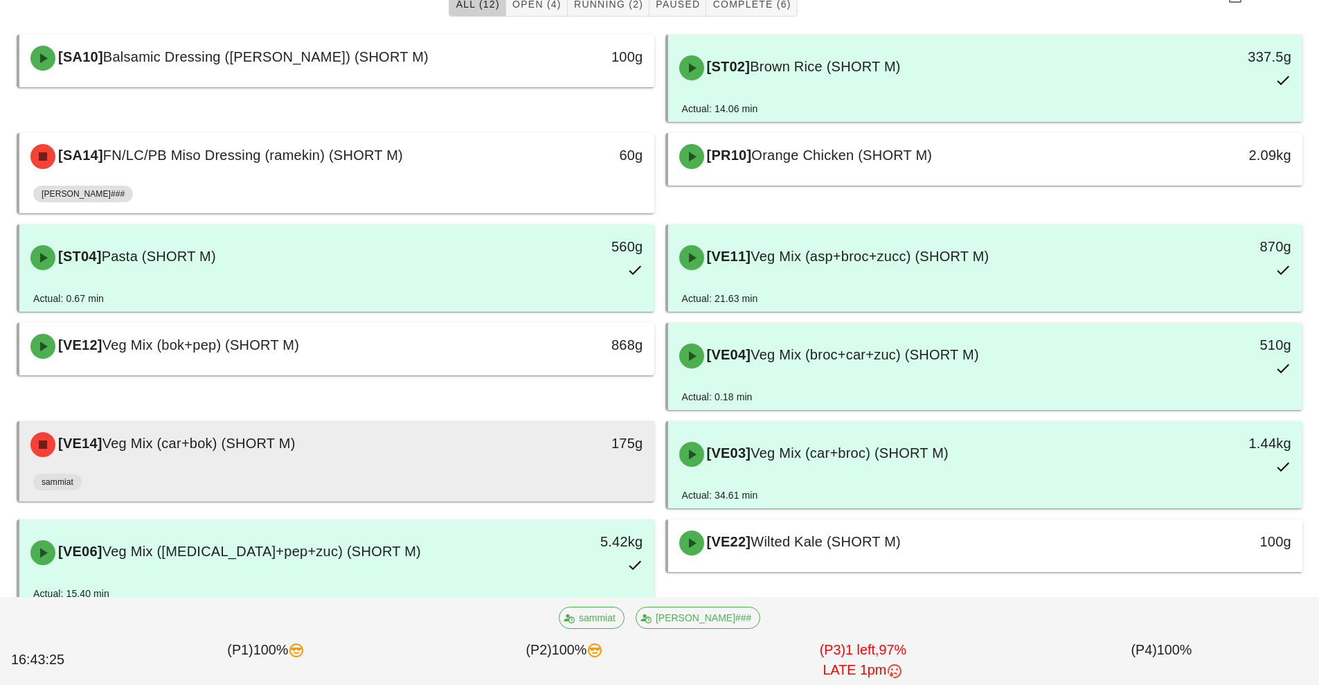
click at [174, 440] on span "Veg Mix (car+bok) (SHORT M)" at bounding box center [198, 443] width 193 height 15
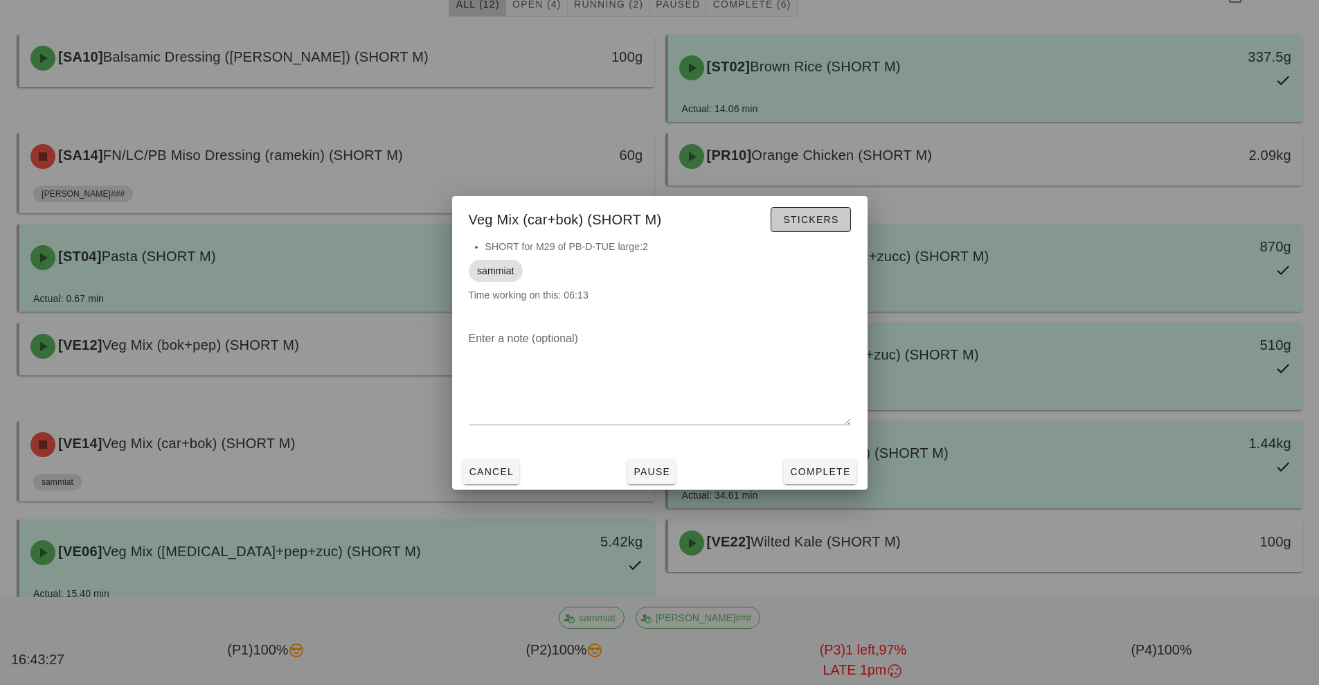
click at [821, 224] on span "Stickers" at bounding box center [810, 219] width 56 height 11
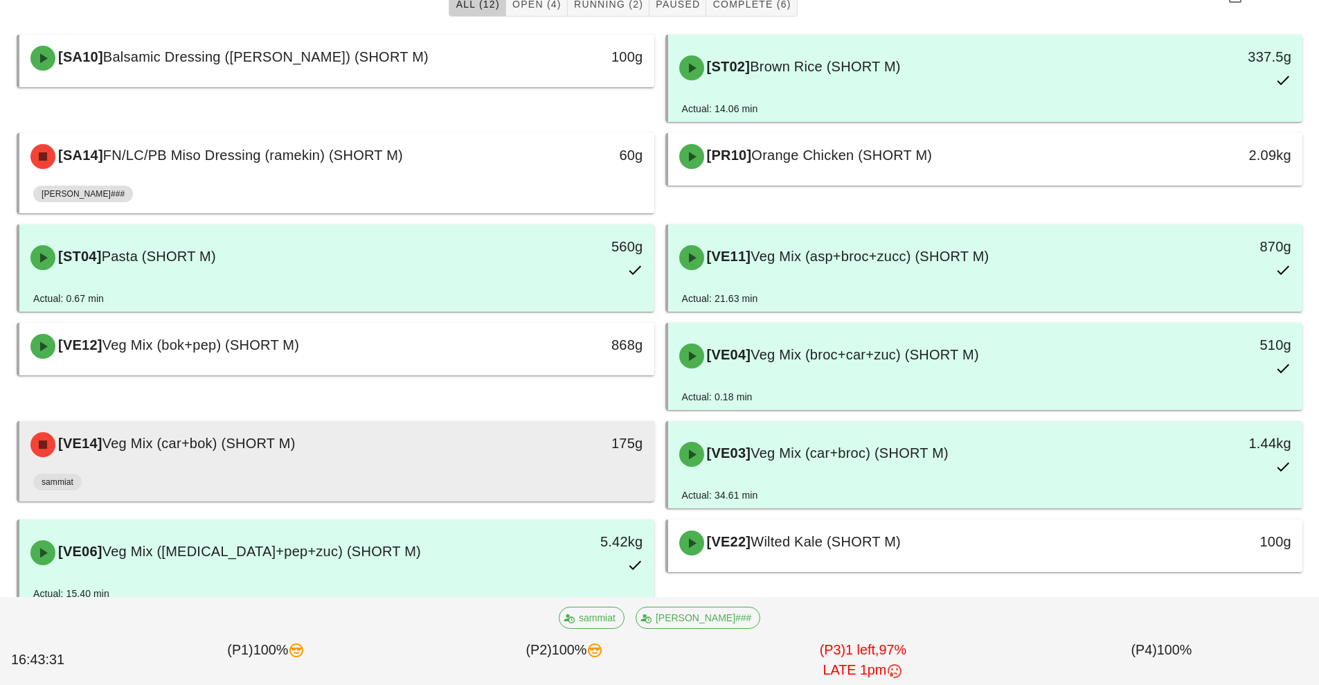
click at [442, 491] on div "sammiat" at bounding box center [336, 484] width 607 height 33
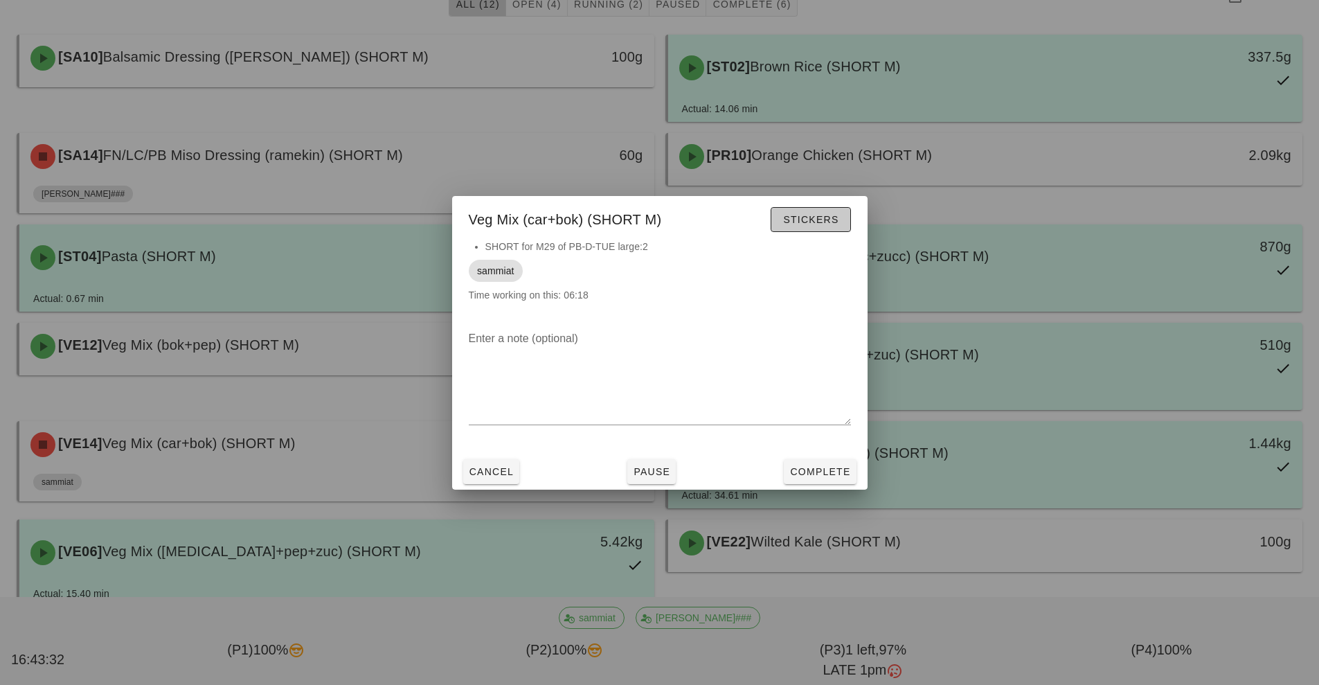
click at [833, 224] on span "Stickers" at bounding box center [810, 219] width 56 height 11
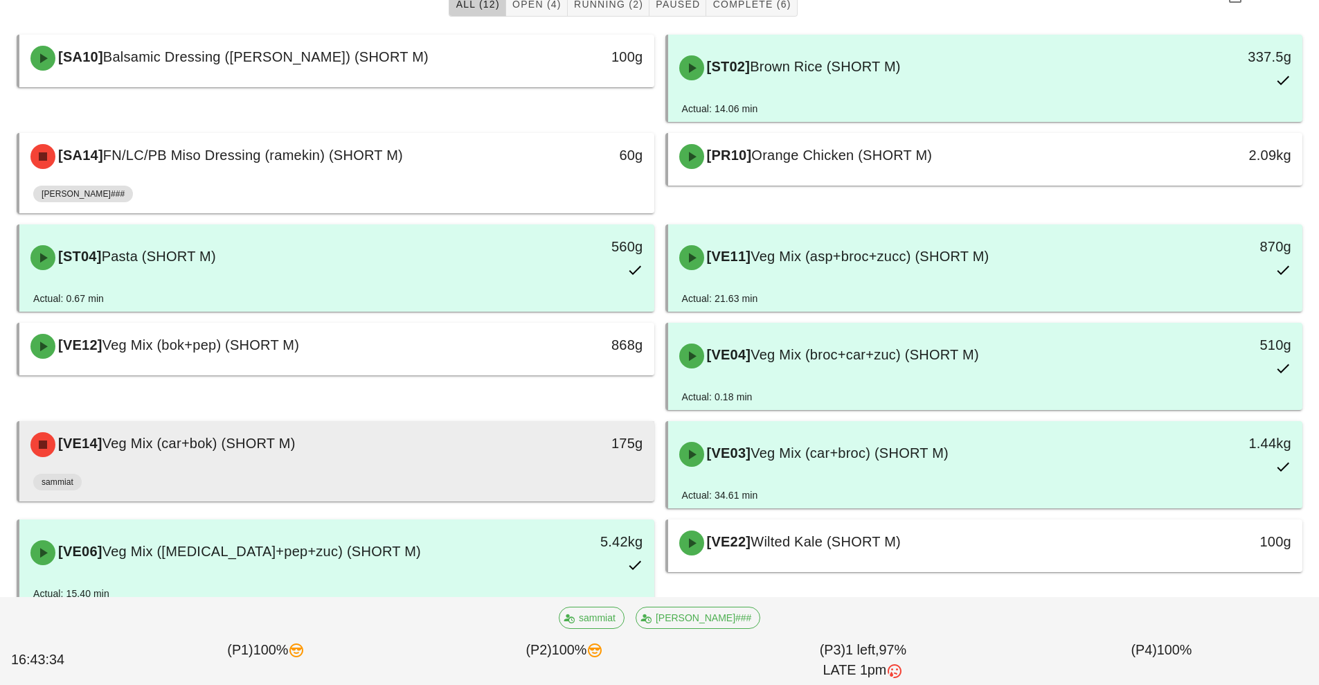
click at [482, 448] on div "[VE14] Veg Mix (car+bok) (SHORT M)" at bounding box center [258, 445] width 472 height 42
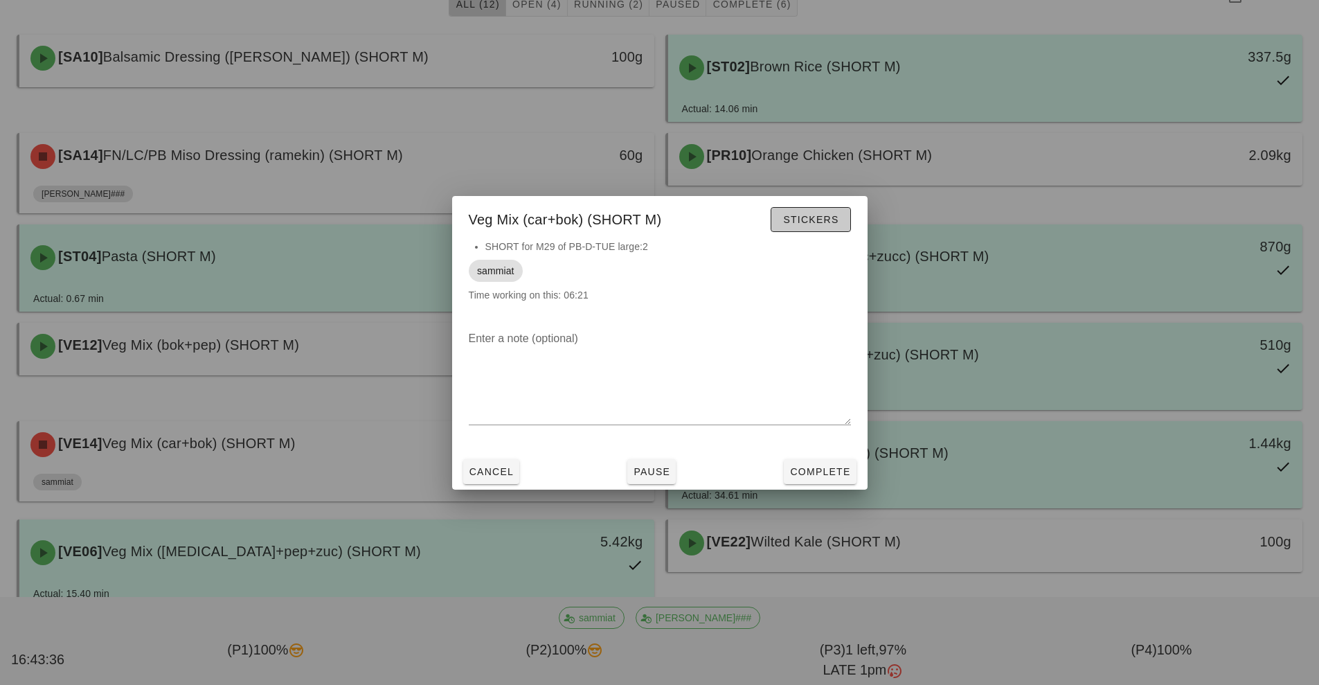
click at [810, 228] on button "Stickers" at bounding box center [811, 219] width 80 height 25
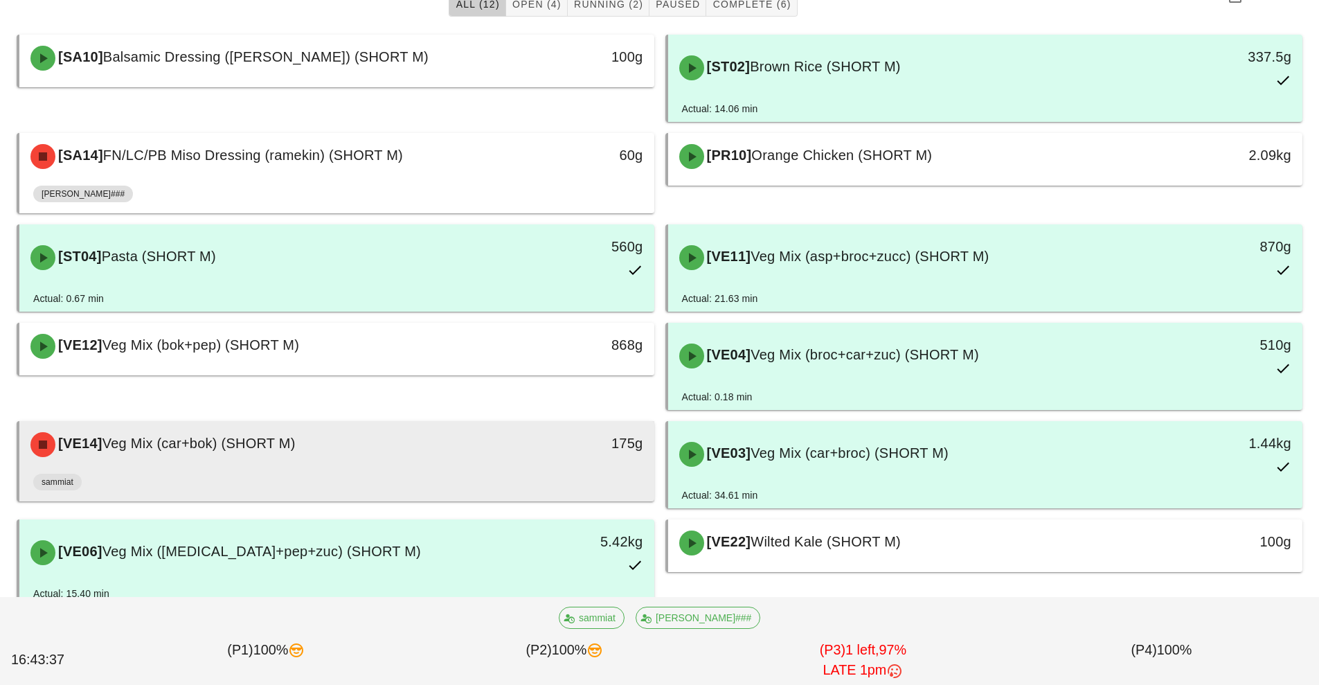
click at [460, 451] on div "[VE14] Veg Mix (car+bok) (SHORT M)" at bounding box center [258, 445] width 472 height 42
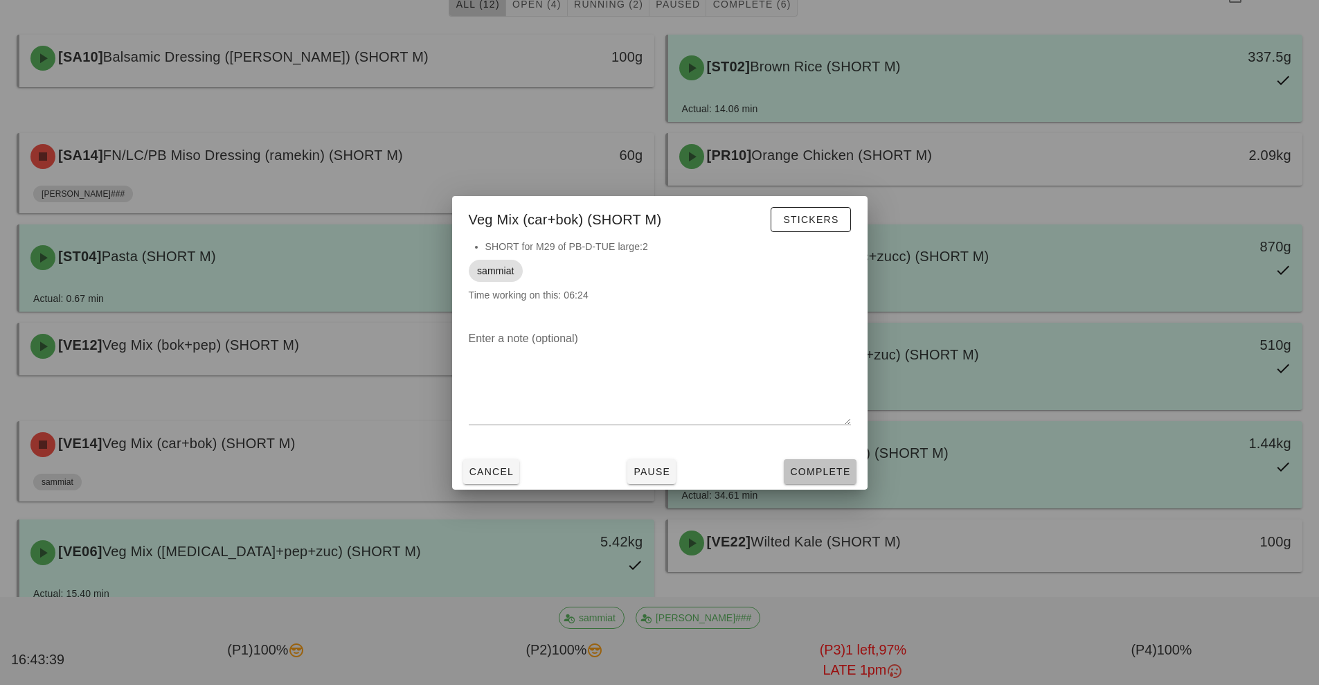
click at [832, 472] on span "Complete" at bounding box center [819, 471] width 61 height 11
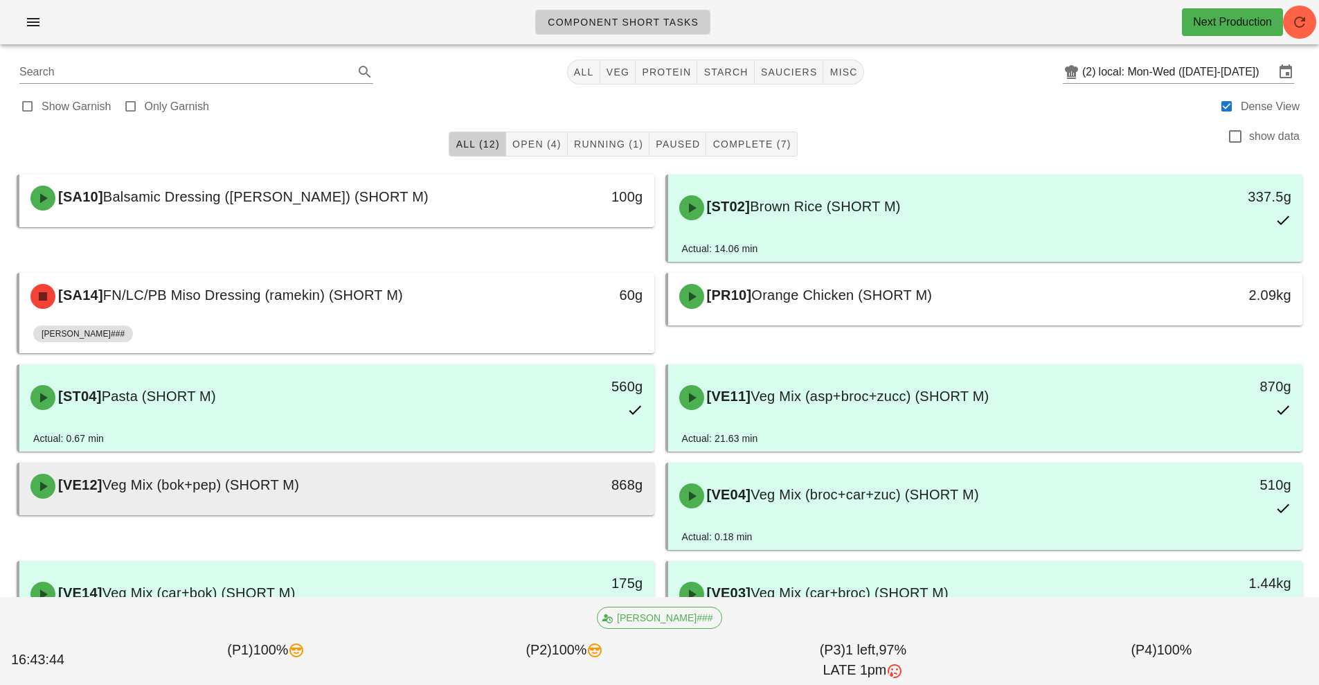
click at [405, 494] on div "[VE12] Veg Mix (bok+pep) (SHORT M)" at bounding box center [258, 486] width 472 height 42
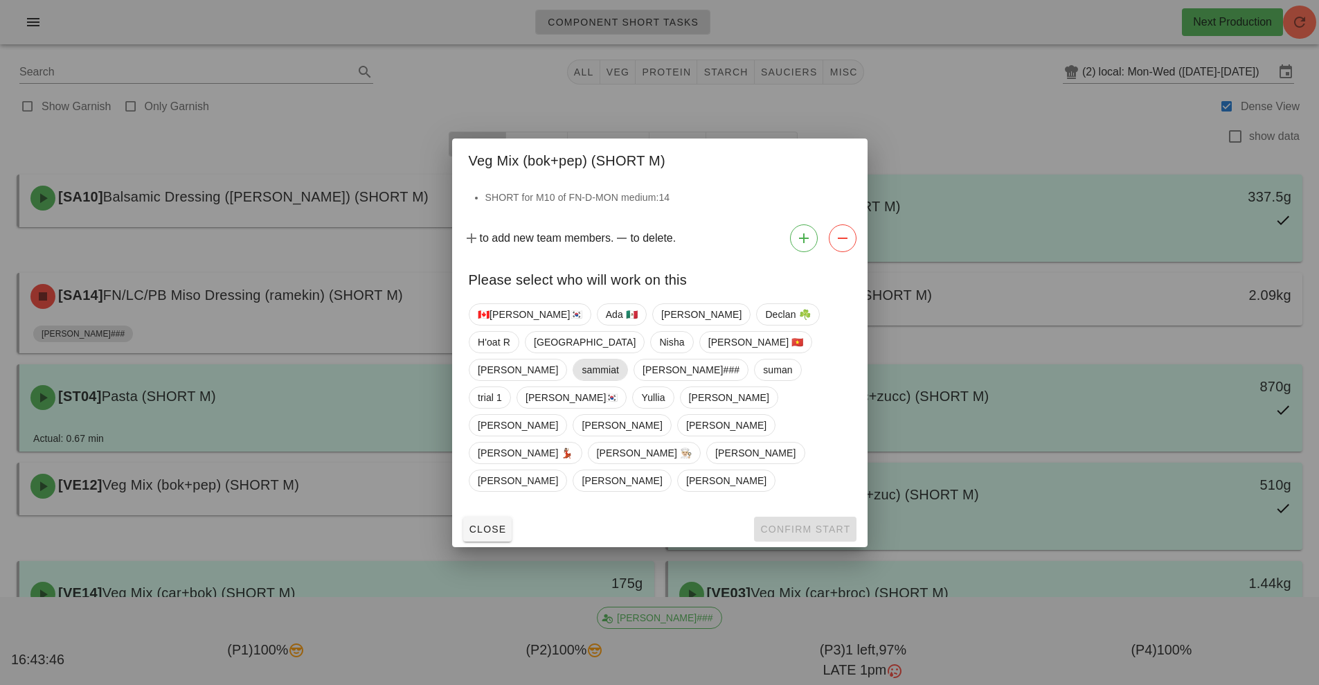
click at [619, 380] on span "sammiat" at bounding box center [600, 369] width 37 height 21
click at [803, 523] on span "Confirm Start" at bounding box center [805, 528] width 91 height 11
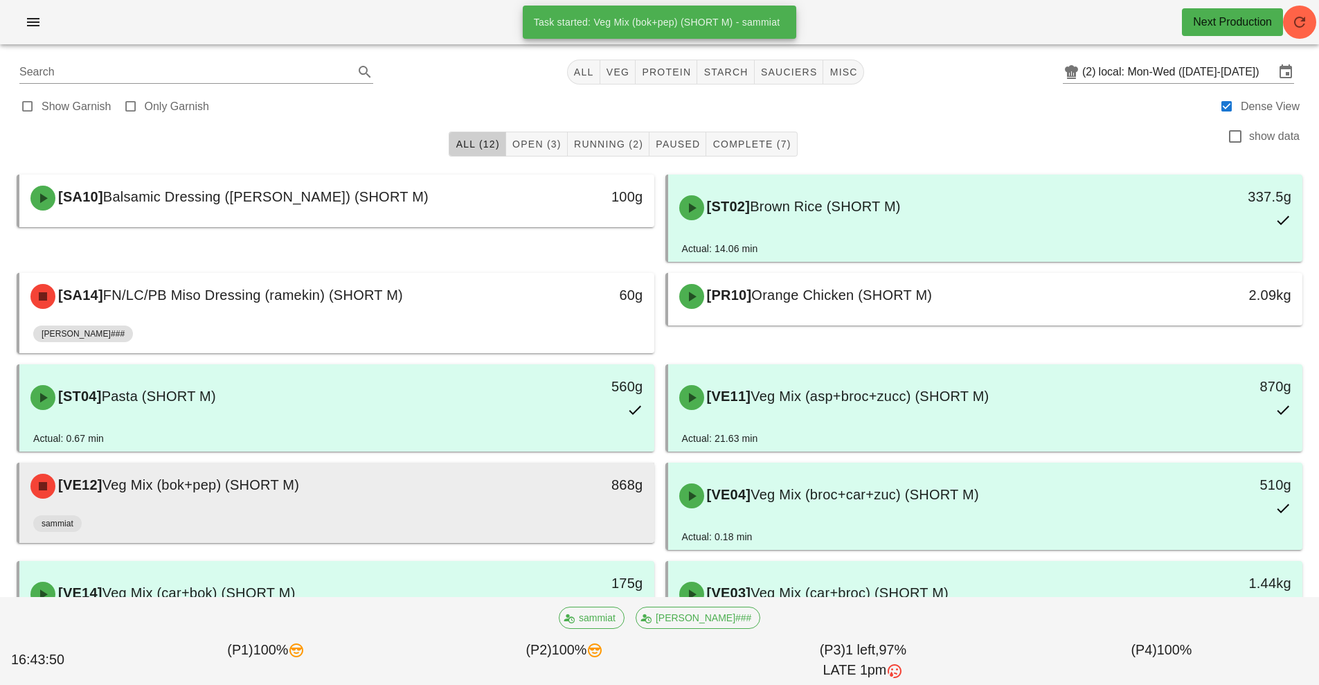
click at [451, 505] on div "[VE12] Veg Mix (bok+pep) (SHORT M)" at bounding box center [258, 486] width 472 height 42
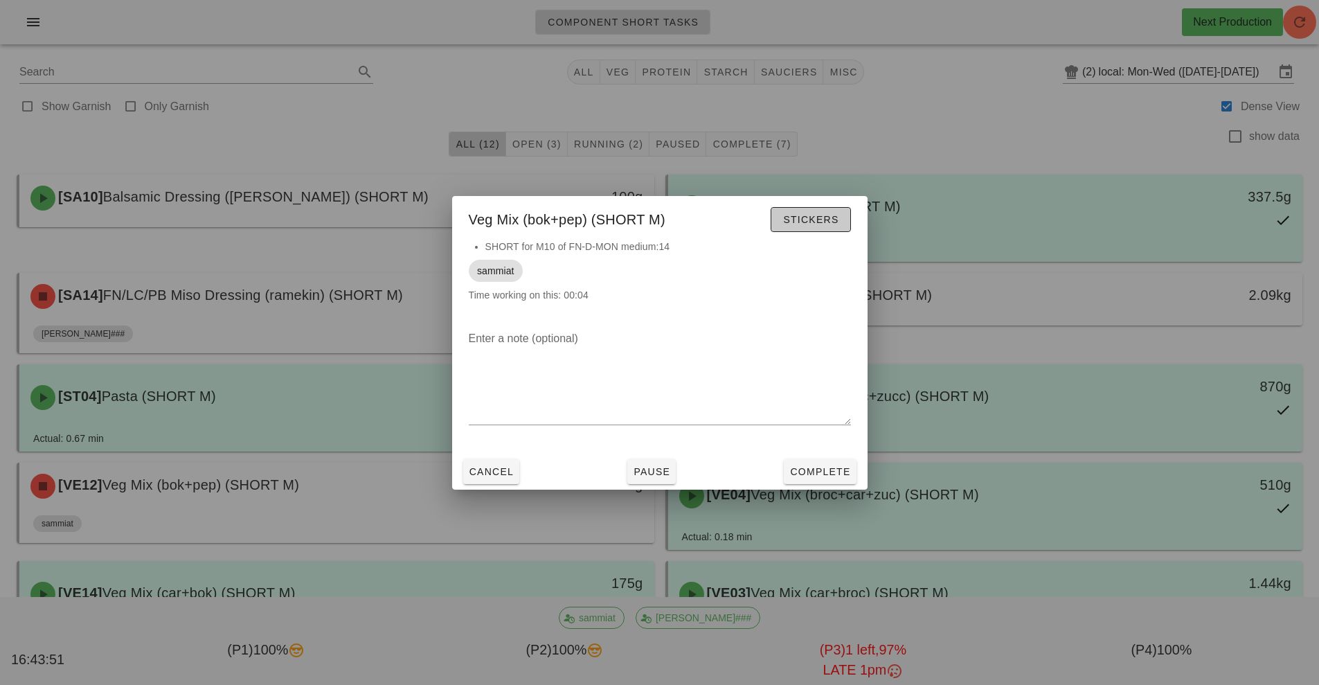
click at [818, 228] on button "Stickers" at bounding box center [811, 219] width 80 height 25
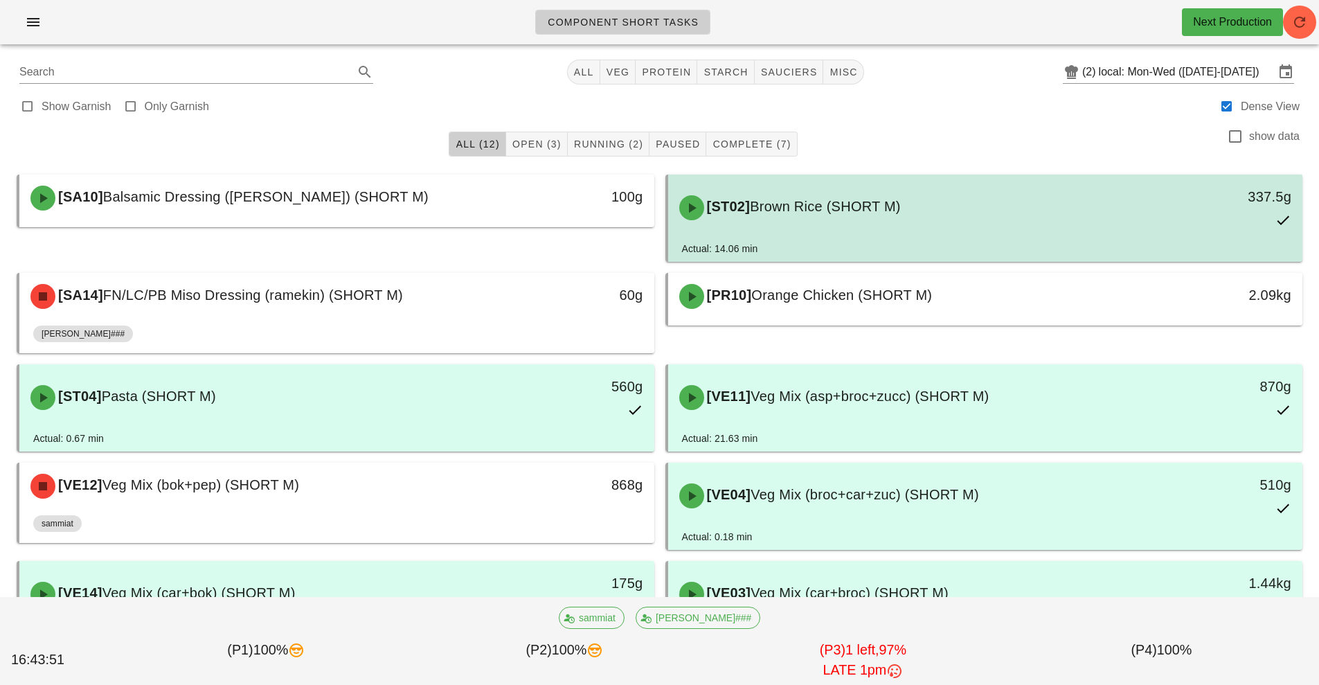
click at [827, 220] on div "[ST02] Brown Rice (SHORT M)" at bounding box center [907, 208] width 472 height 42
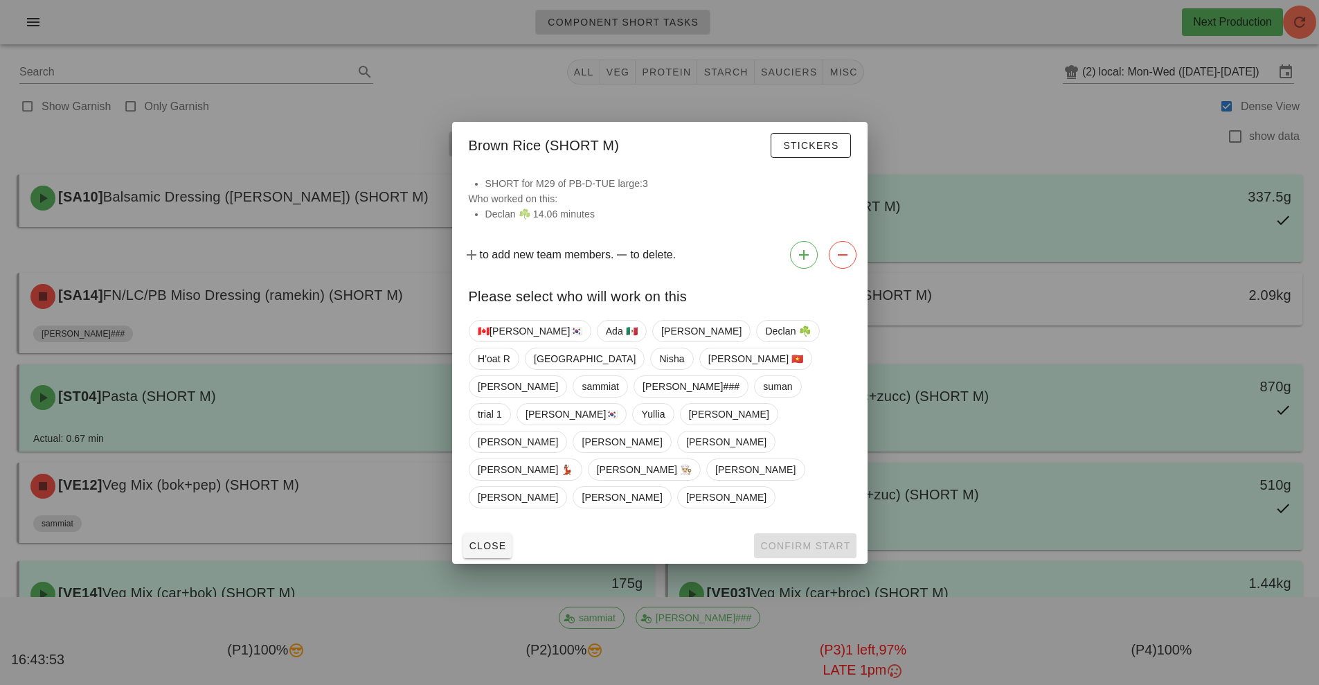
click at [937, 294] on div at bounding box center [659, 342] width 1319 height 685
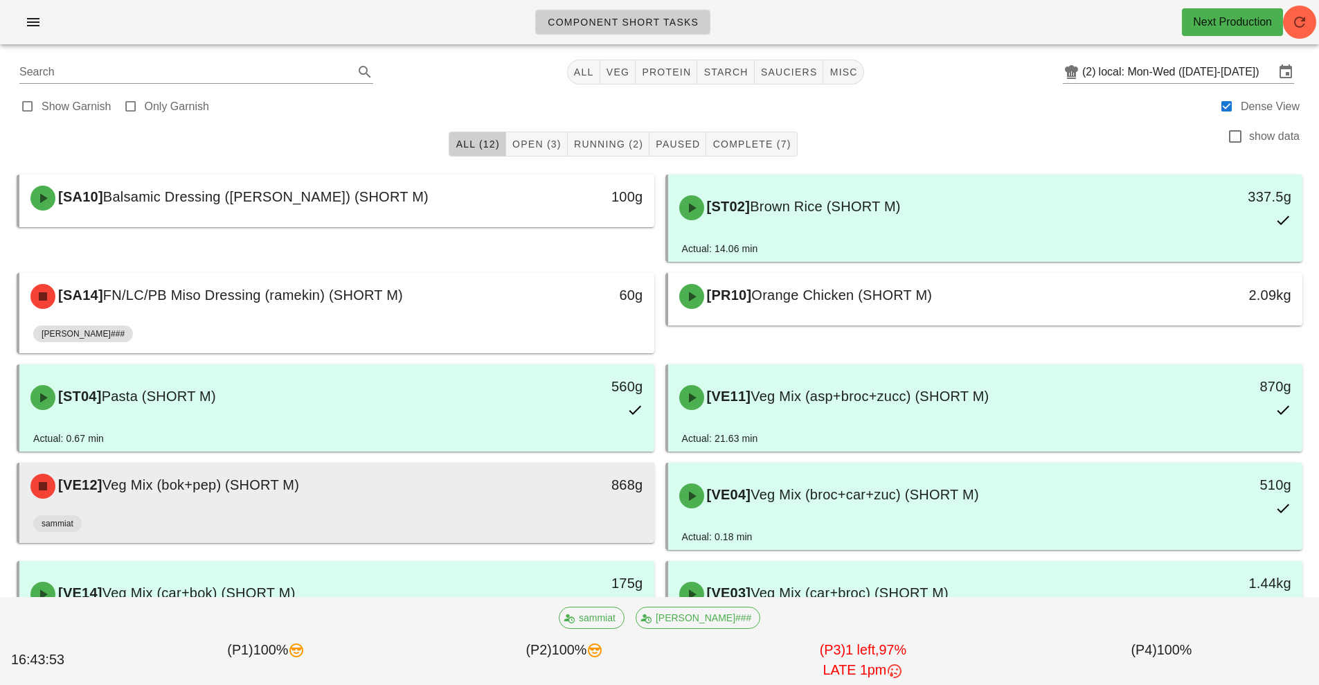
click at [380, 517] on div "sammiat" at bounding box center [336, 526] width 607 height 33
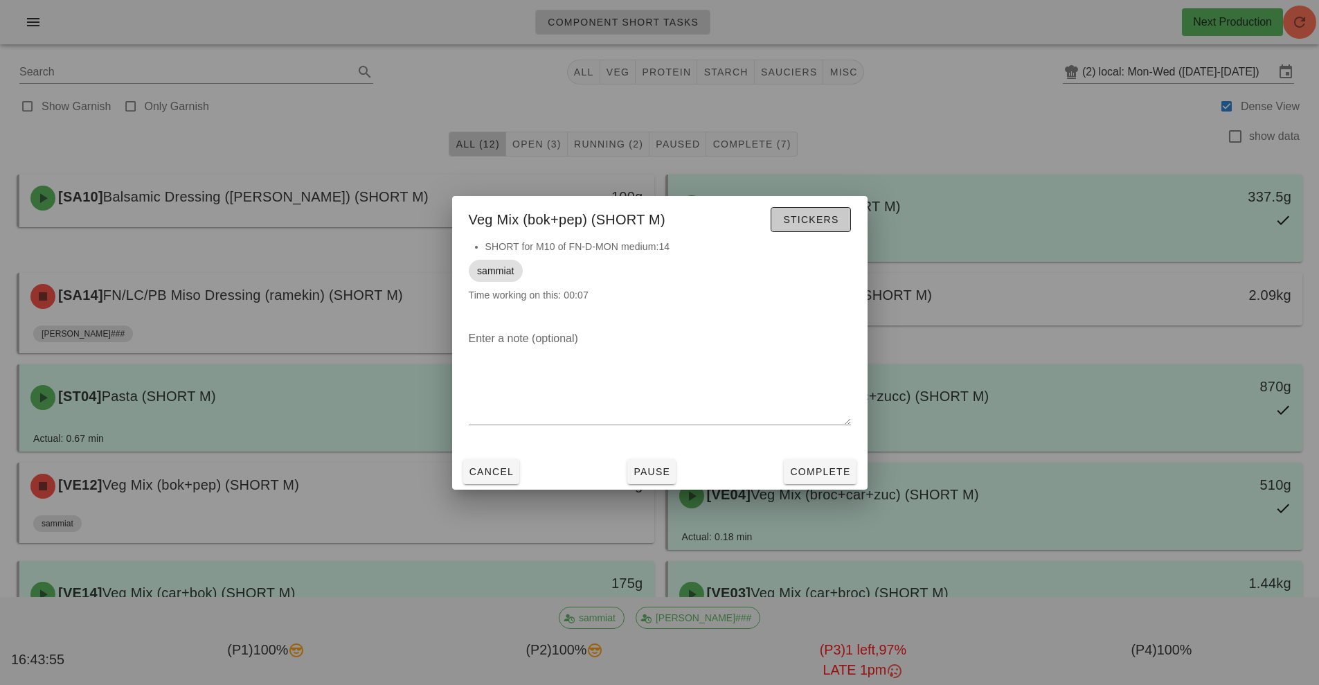
click at [830, 220] on span "Stickers" at bounding box center [810, 219] width 56 height 11
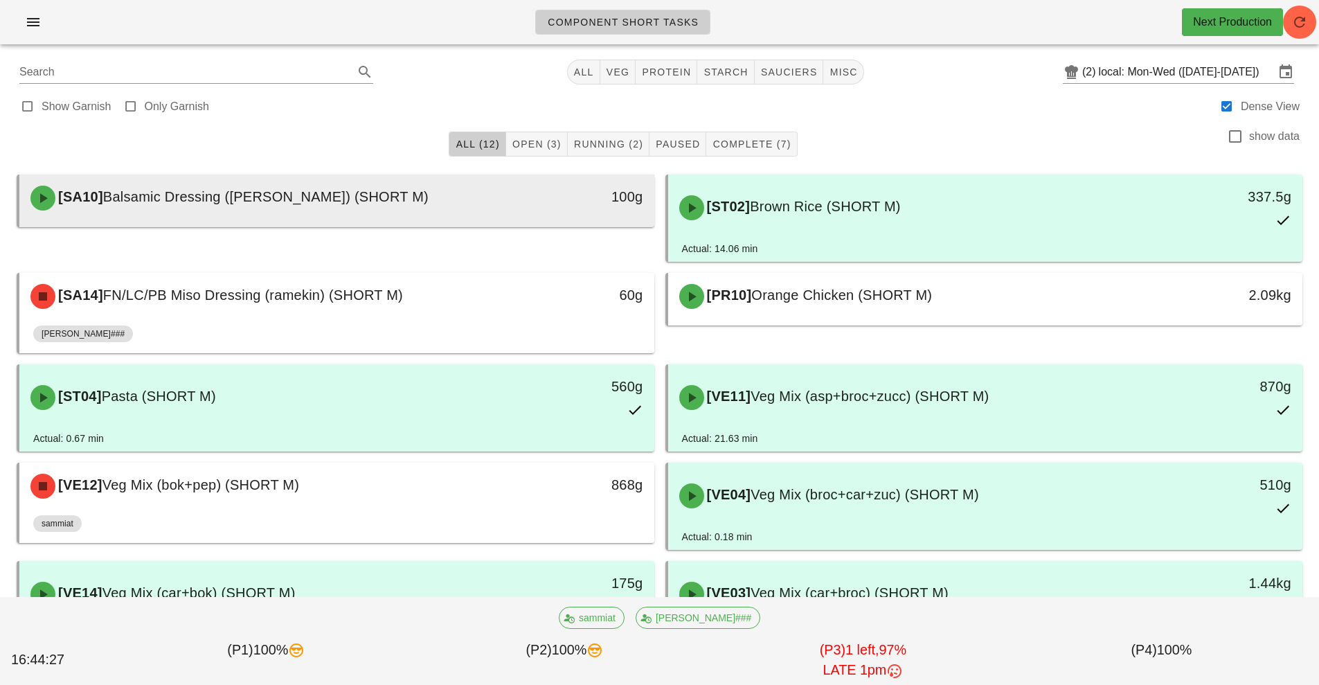
click at [549, 177] on div "[SA10] Balsamic Dressing (ramekin) (SHORT M) 100g" at bounding box center [336, 197] width 635 height 47
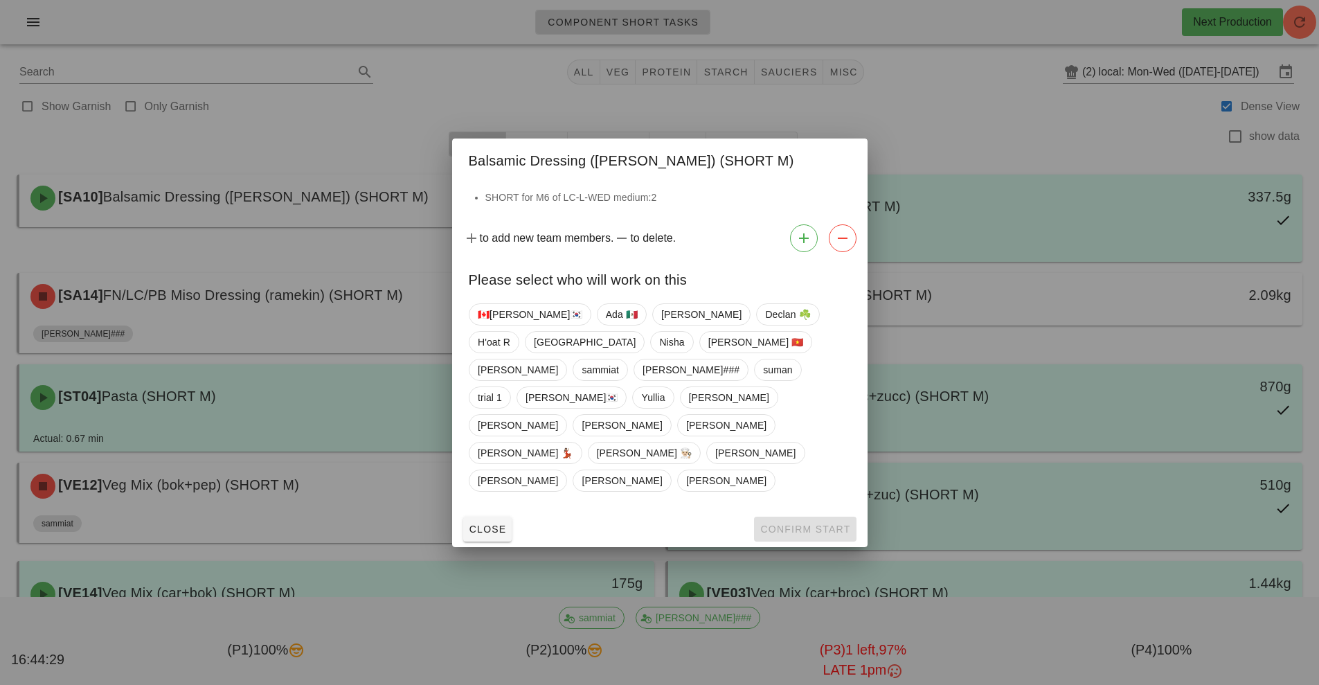
click at [397, 123] on div at bounding box center [659, 342] width 1319 height 685
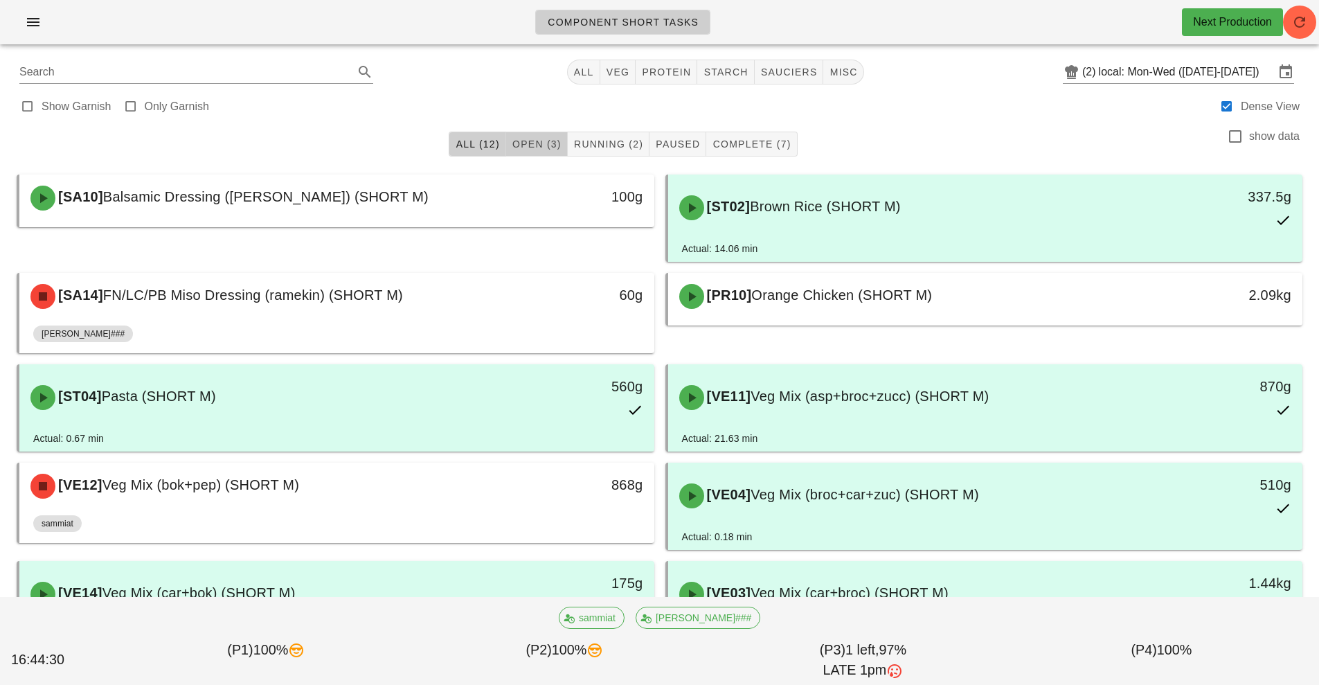
click at [552, 132] on button "Open (3)" at bounding box center [537, 144] width 62 height 25
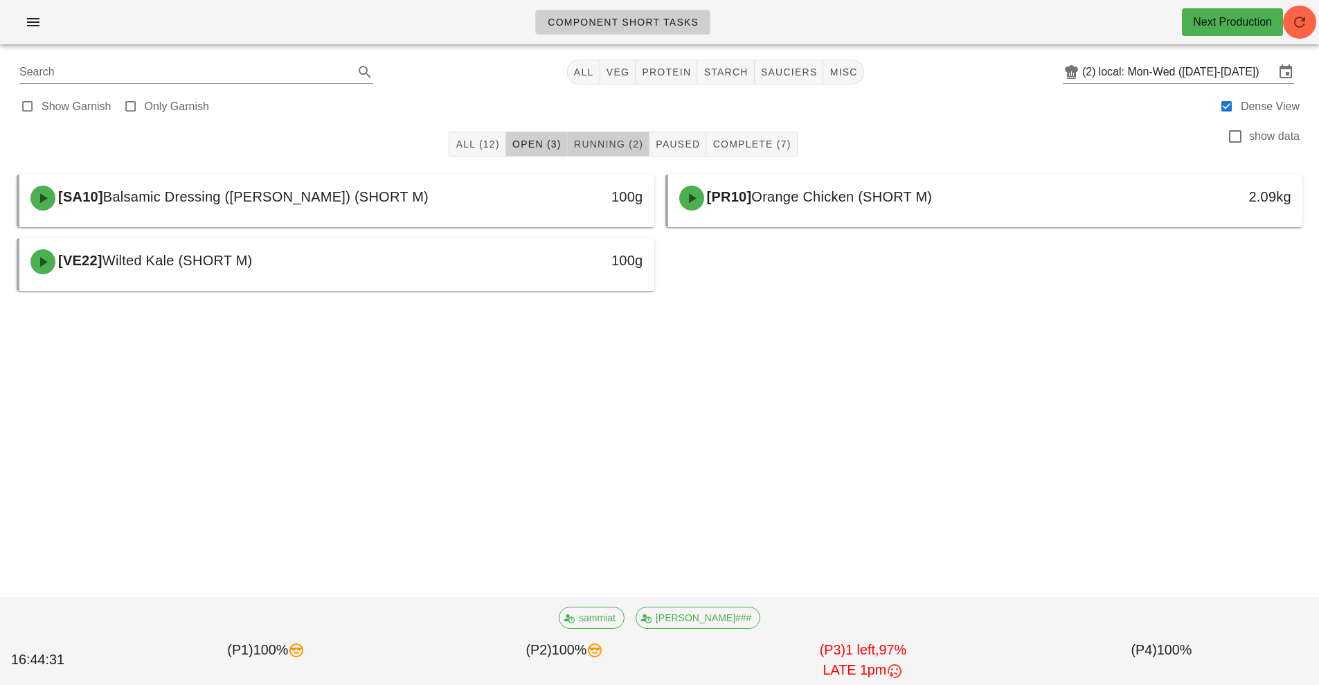
click at [610, 147] on span "Running (2)" at bounding box center [608, 143] width 70 height 11
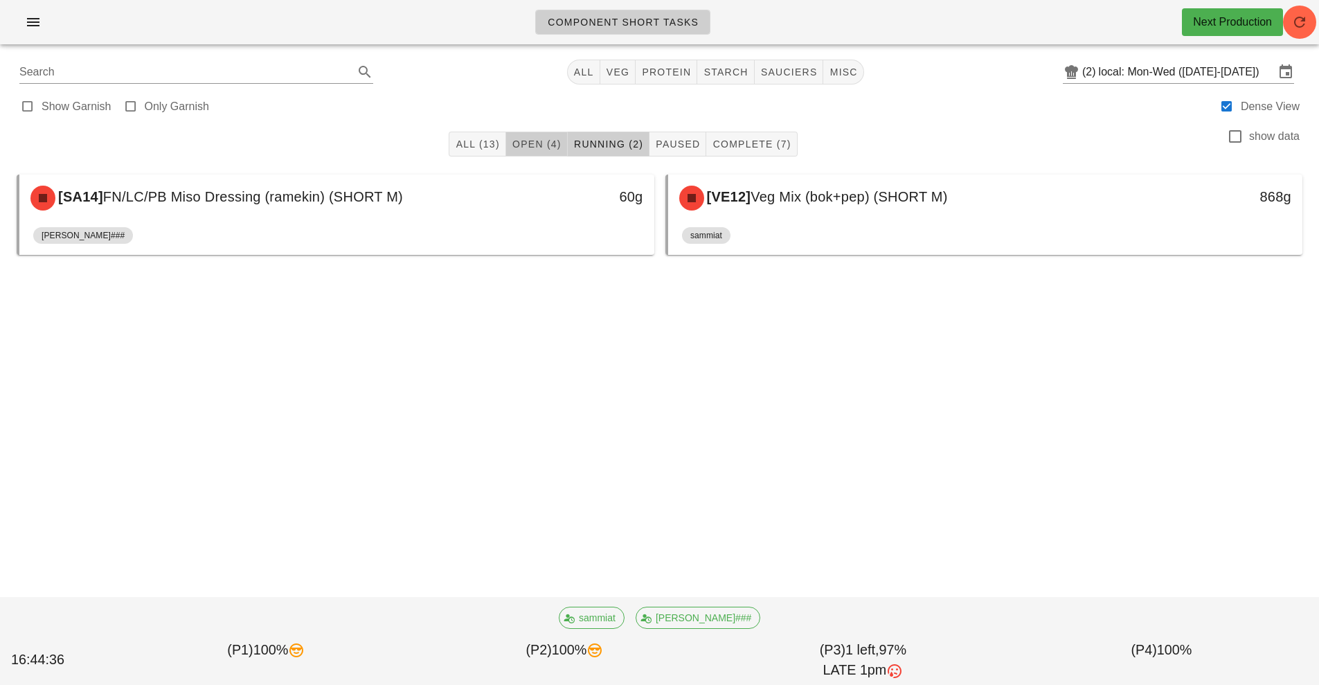
click at [554, 152] on button "Open (4)" at bounding box center [537, 144] width 62 height 25
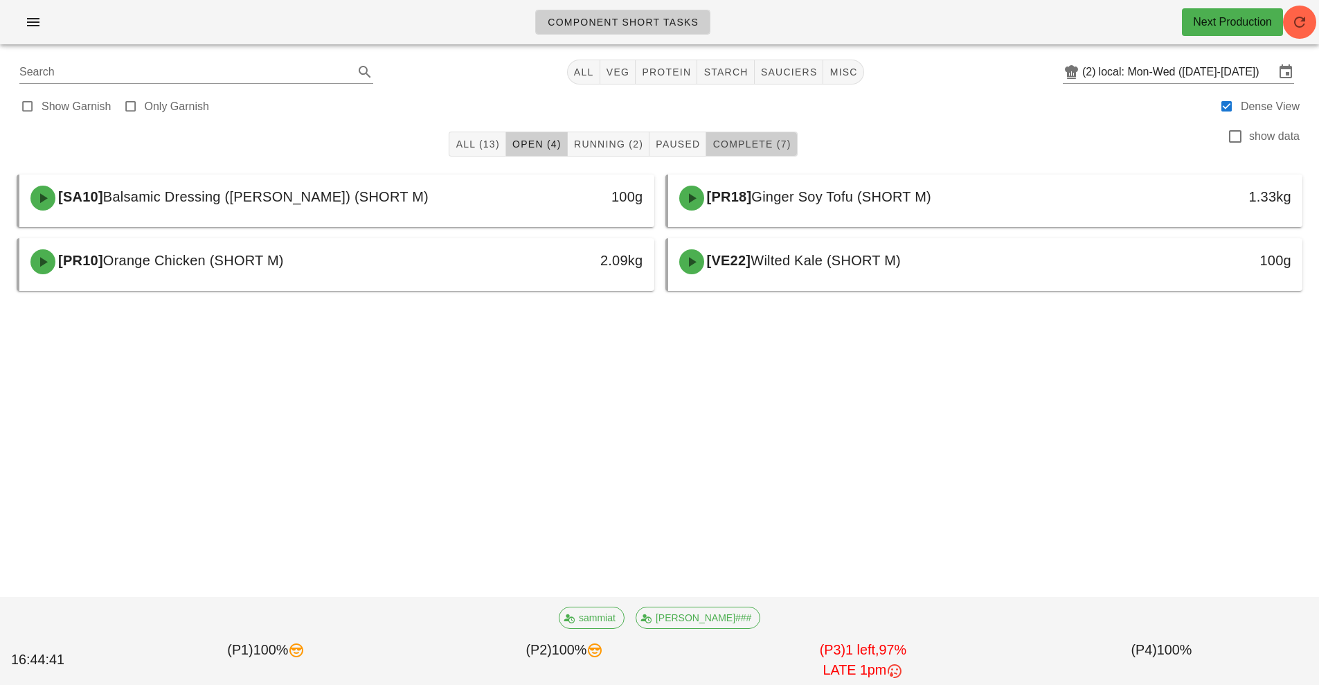
click at [764, 142] on span "Complete (7)" at bounding box center [751, 143] width 79 height 11
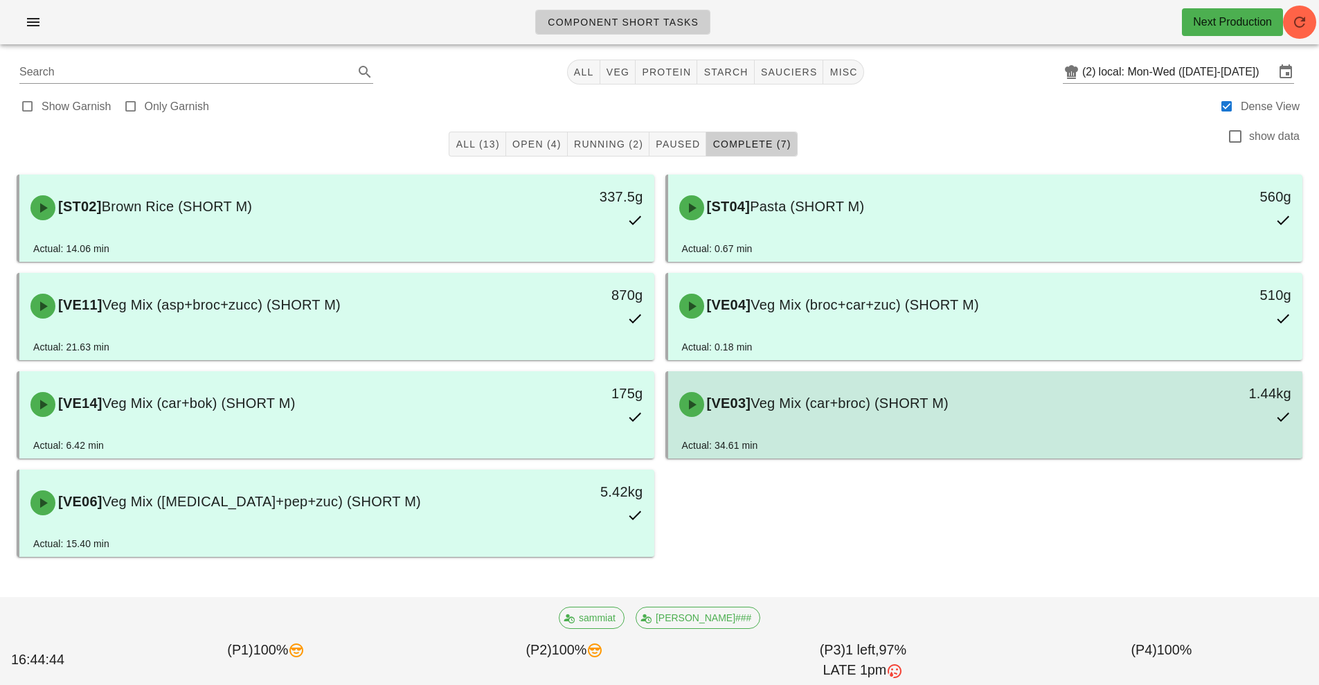
click at [946, 433] on div "[VE03] Veg Mix (car+broc) (SHORT M) 1.44kg" at bounding box center [985, 404] width 629 height 61
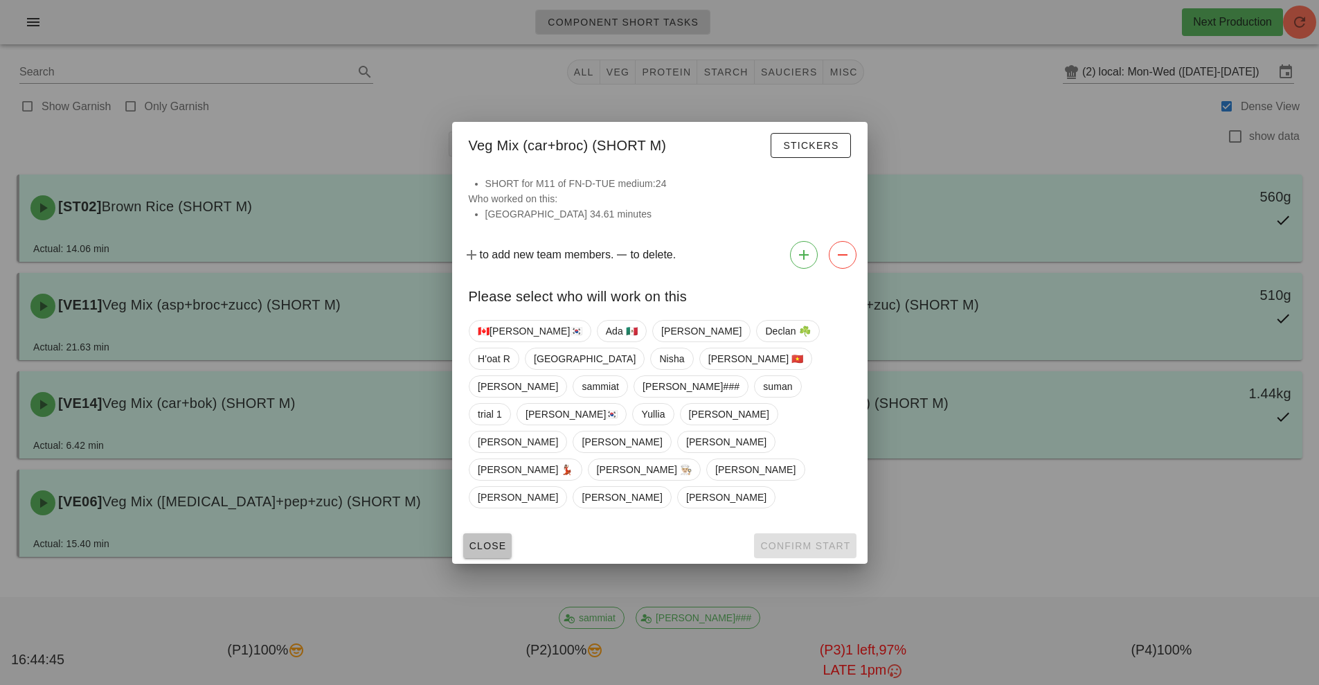
click at [501, 533] on button "Close" at bounding box center [487, 545] width 49 height 25
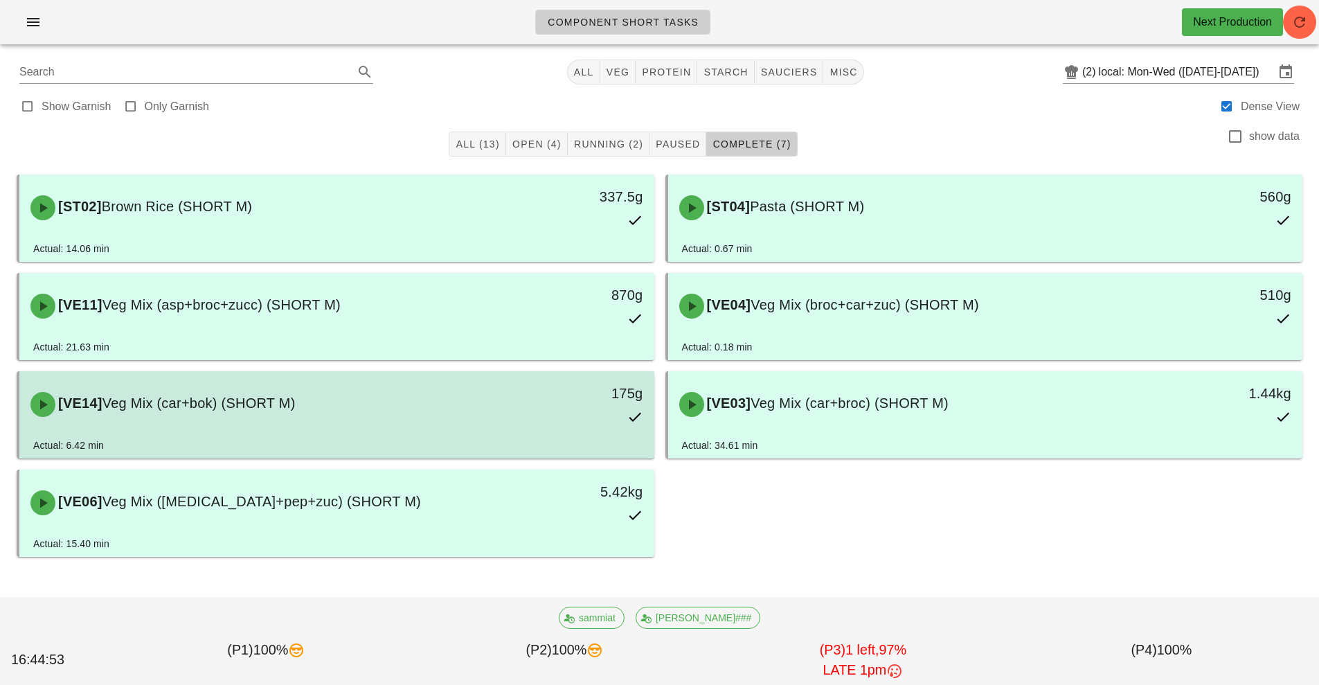
click at [482, 415] on div "[VE14] Veg Mix (car+bok) (SHORT M)" at bounding box center [258, 405] width 472 height 42
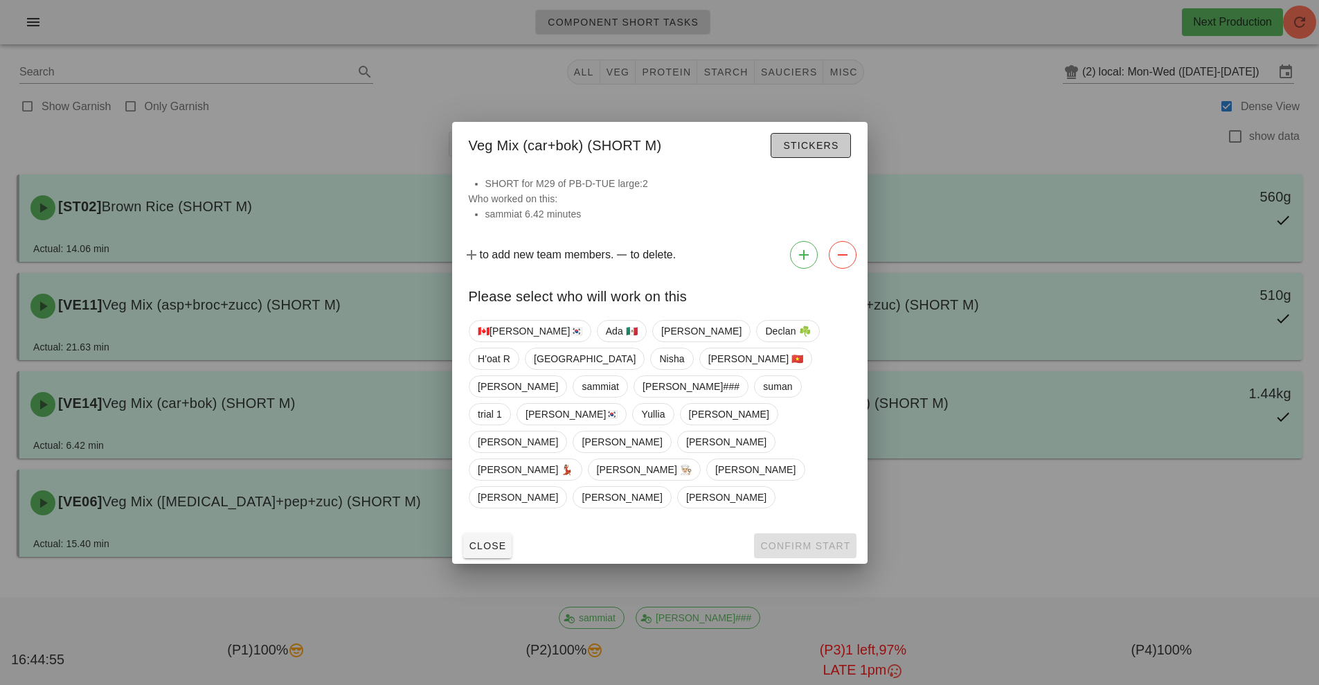
click at [834, 151] on span "Stickers" at bounding box center [810, 145] width 56 height 11
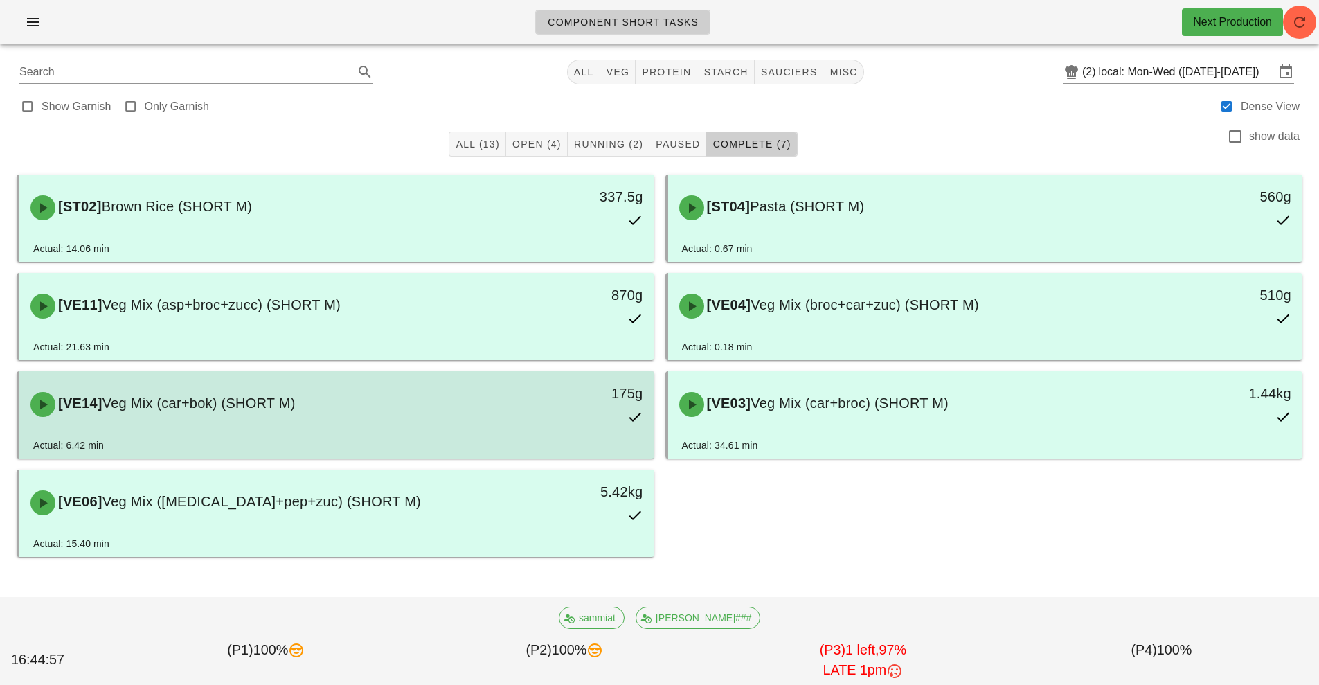
click at [569, 422] on div "175g" at bounding box center [572, 404] width 157 height 61
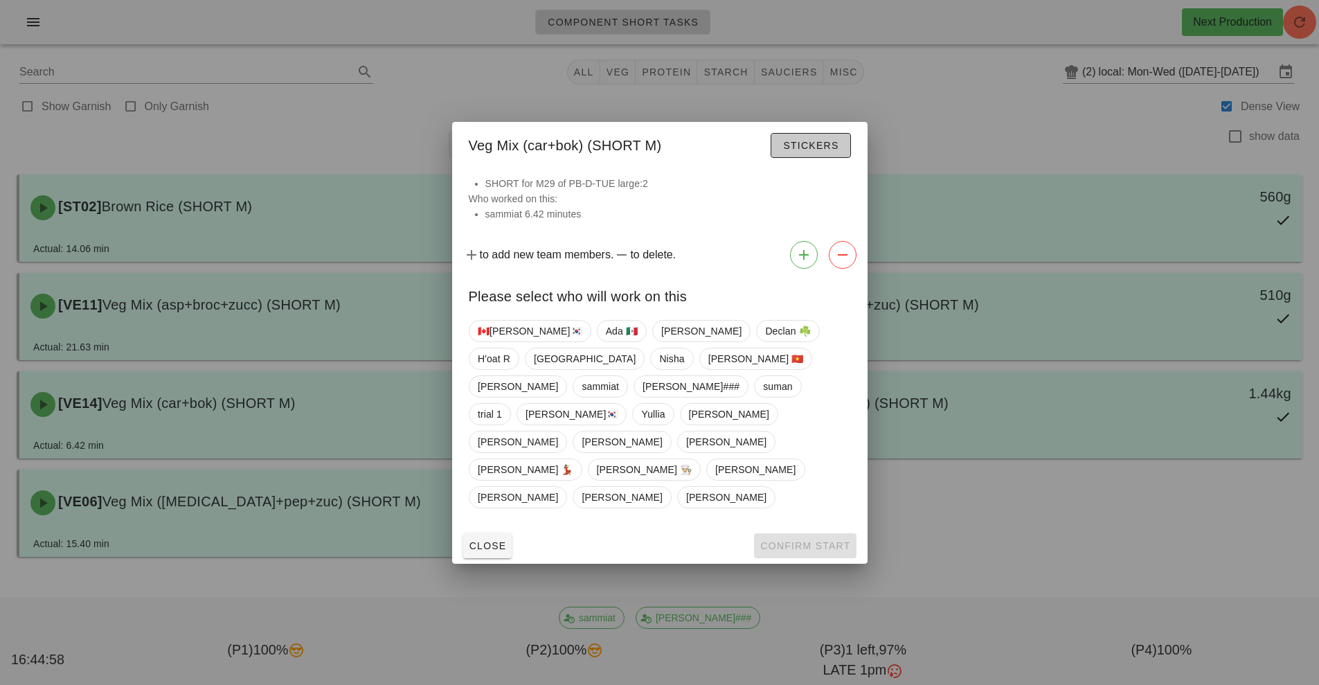
click at [818, 151] on span "Stickers" at bounding box center [810, 145] width 56 height 11
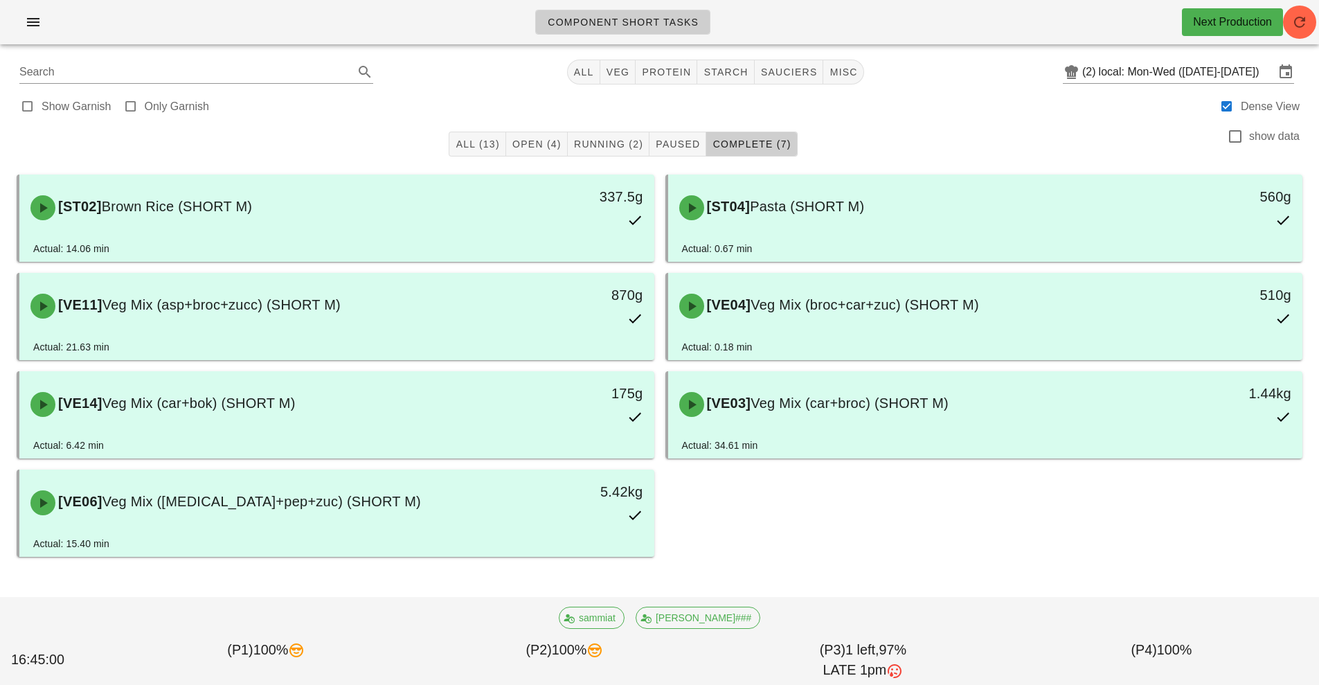
click at [1289, 37] on div "Component Short Tasks Next Production" at bounding box center [659, 22] width 1319 height 44
click at [1297, 28] on icon "button" at bounding box center [1299, 22] width 17 height 17
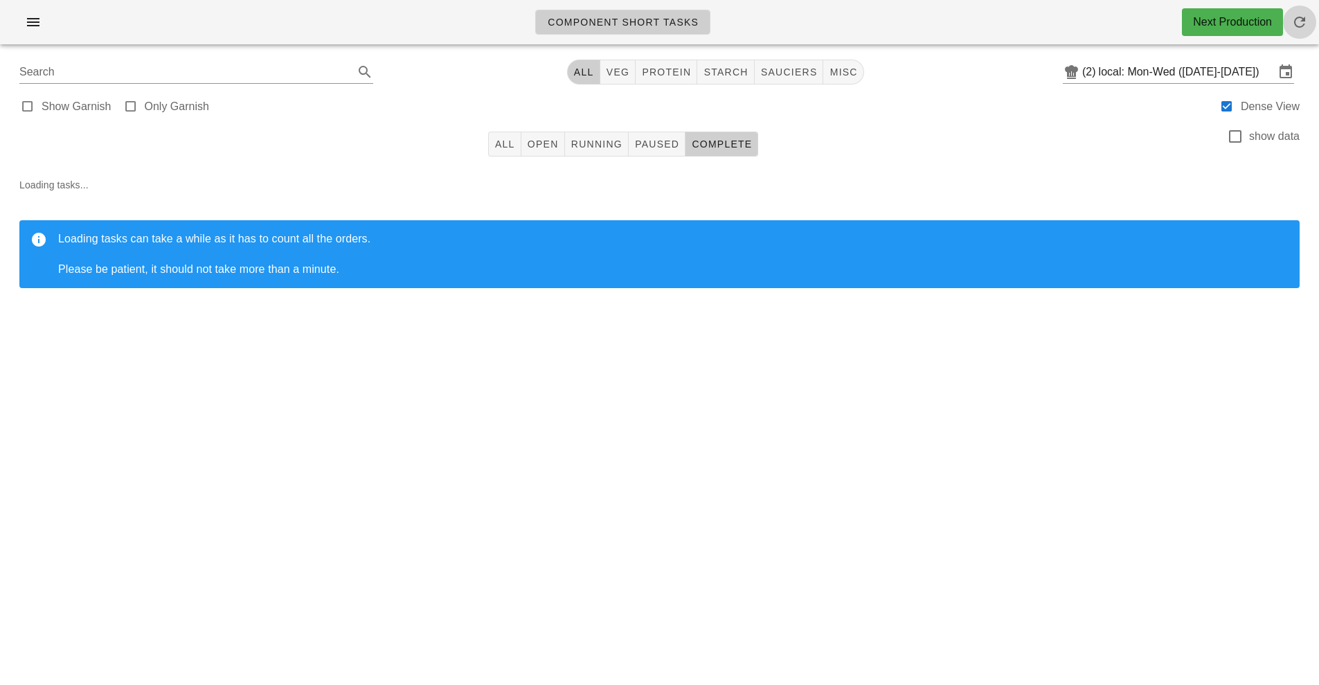
click at [1307, 22] on icon "button" at bounding box center [1299, 22] width 17 height 17
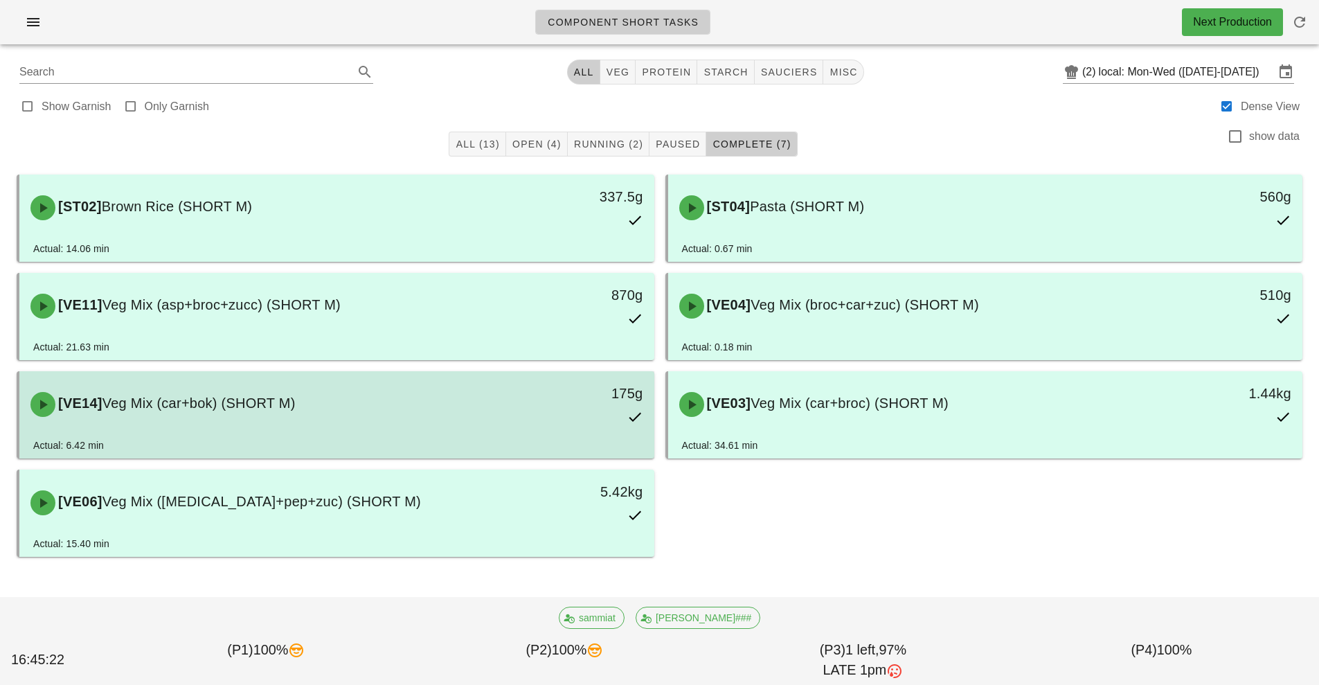
click at [544, 413] on div "175g" at bounding box center [572, 404] width 157 height 61
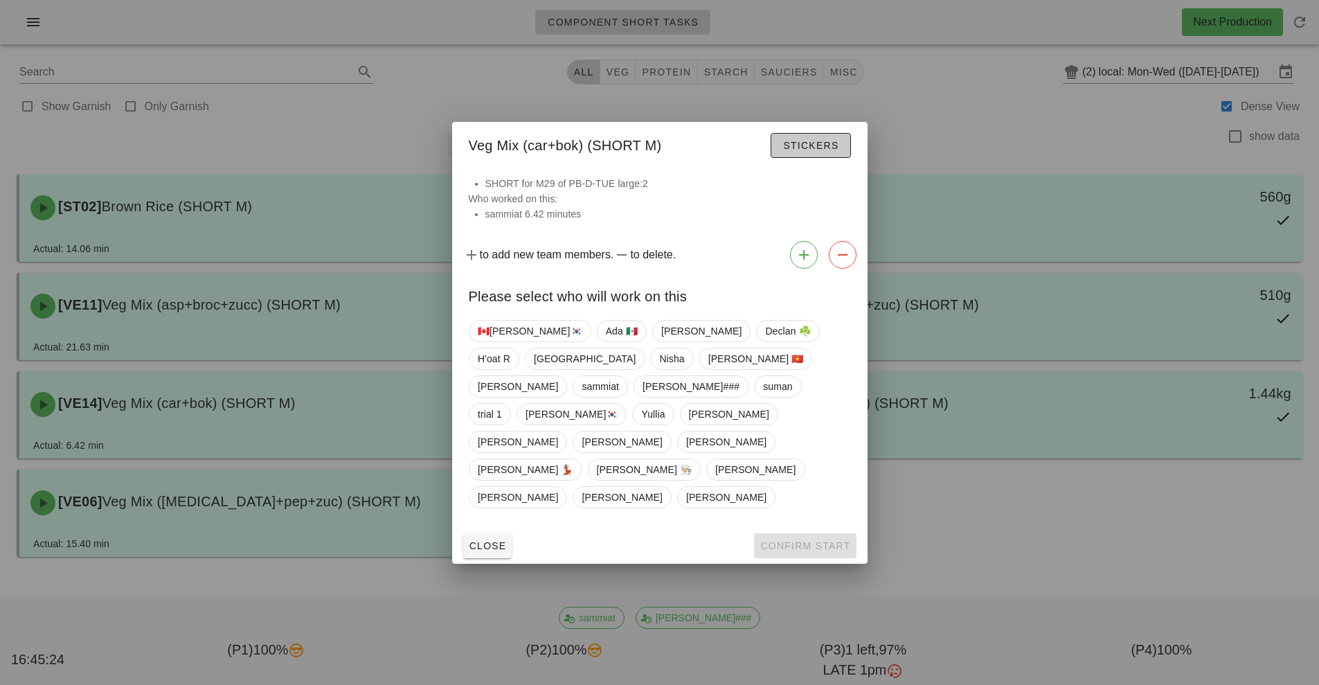
click at [838, 151] on span "Stickers" at bounding box center [810, 145] width 56 height 11
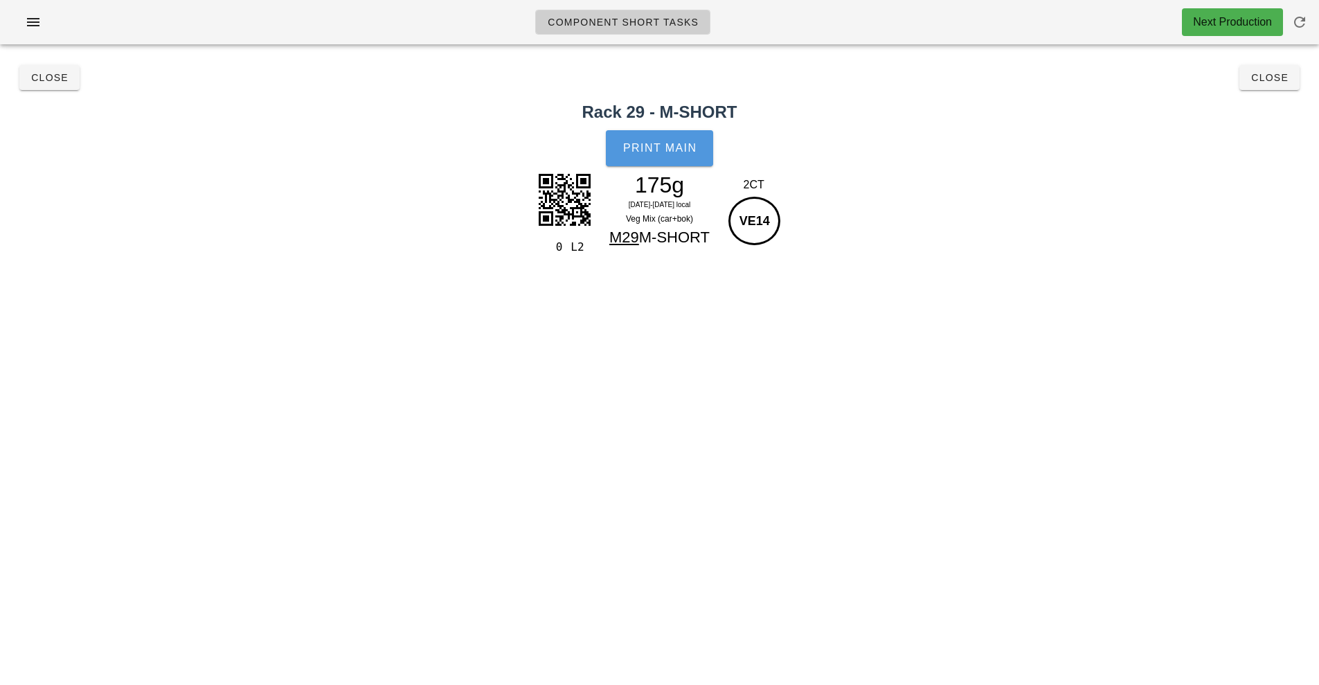
click at [692, 158] on button "Print Main" at bounding box center [659, 148] width 107 height 36
click at [49, 89] on button "Close" at bounding box center [49, 77] width 60 height 25
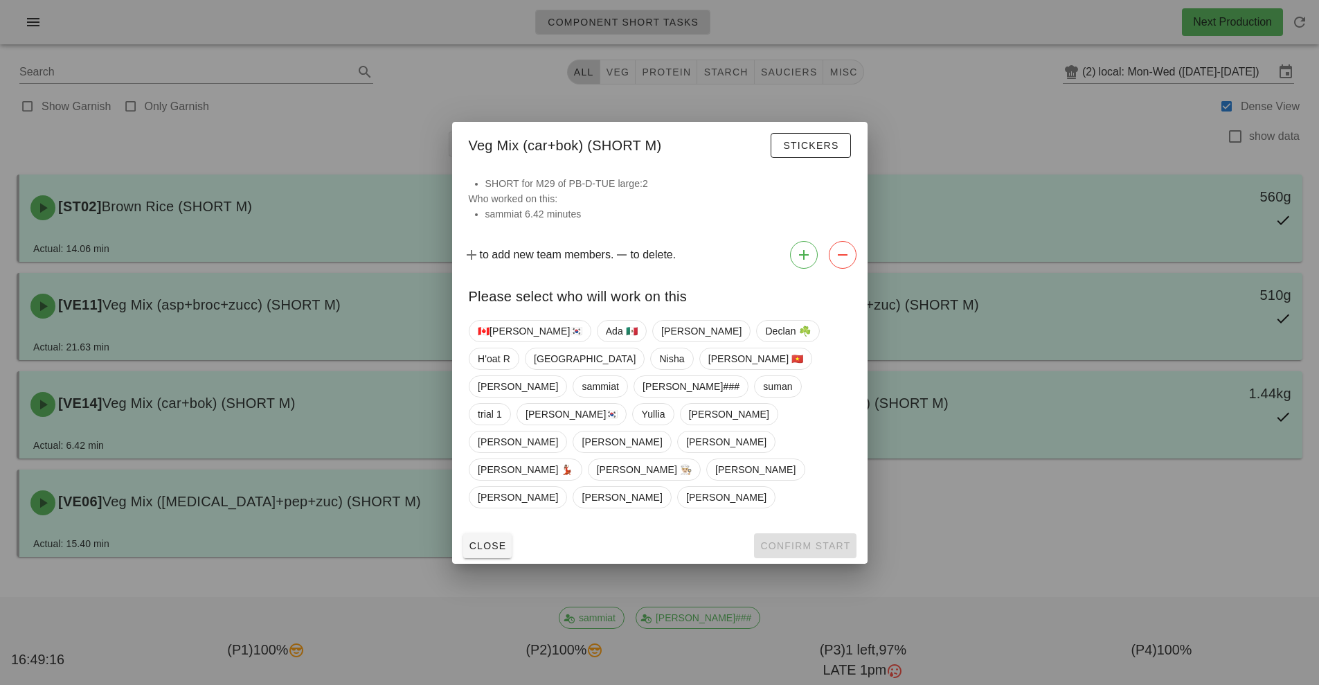
click at [386, 256] on div at bounding box center [659, 342] width 1319 height 685
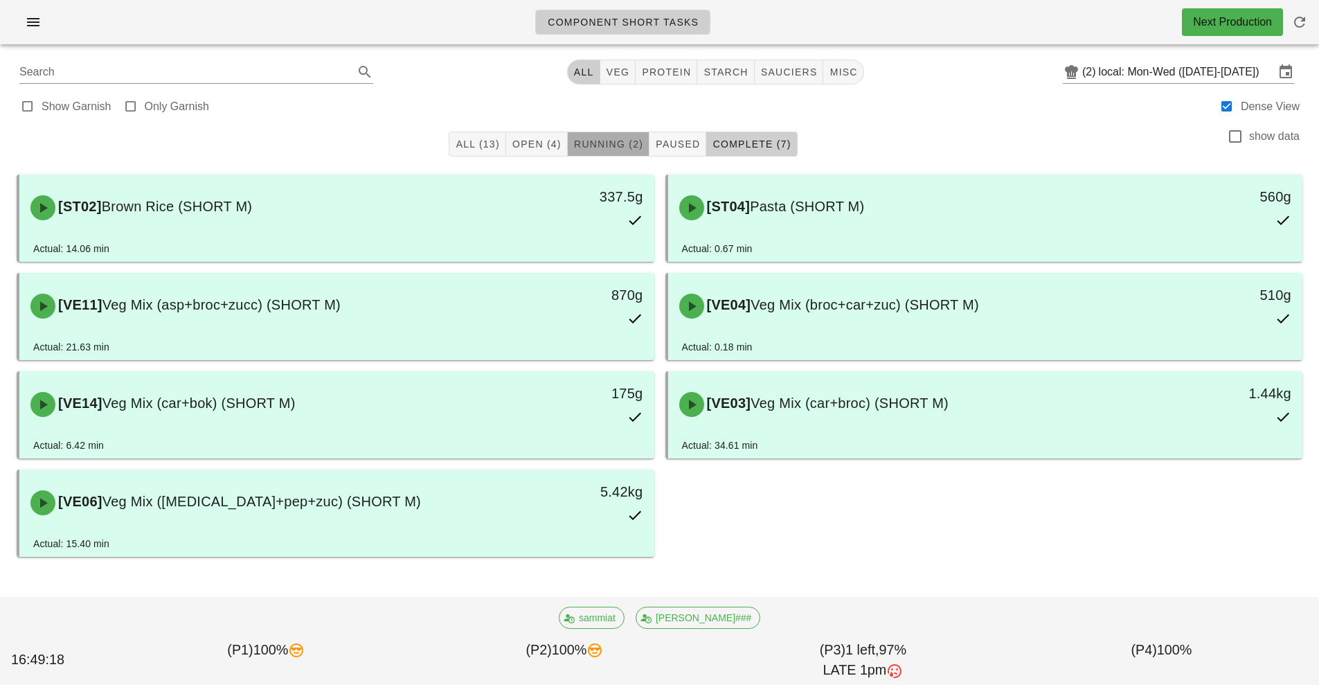
click at [600, 143] on span "Running (2)" at bounding box center [608, 143] width 70 height 11
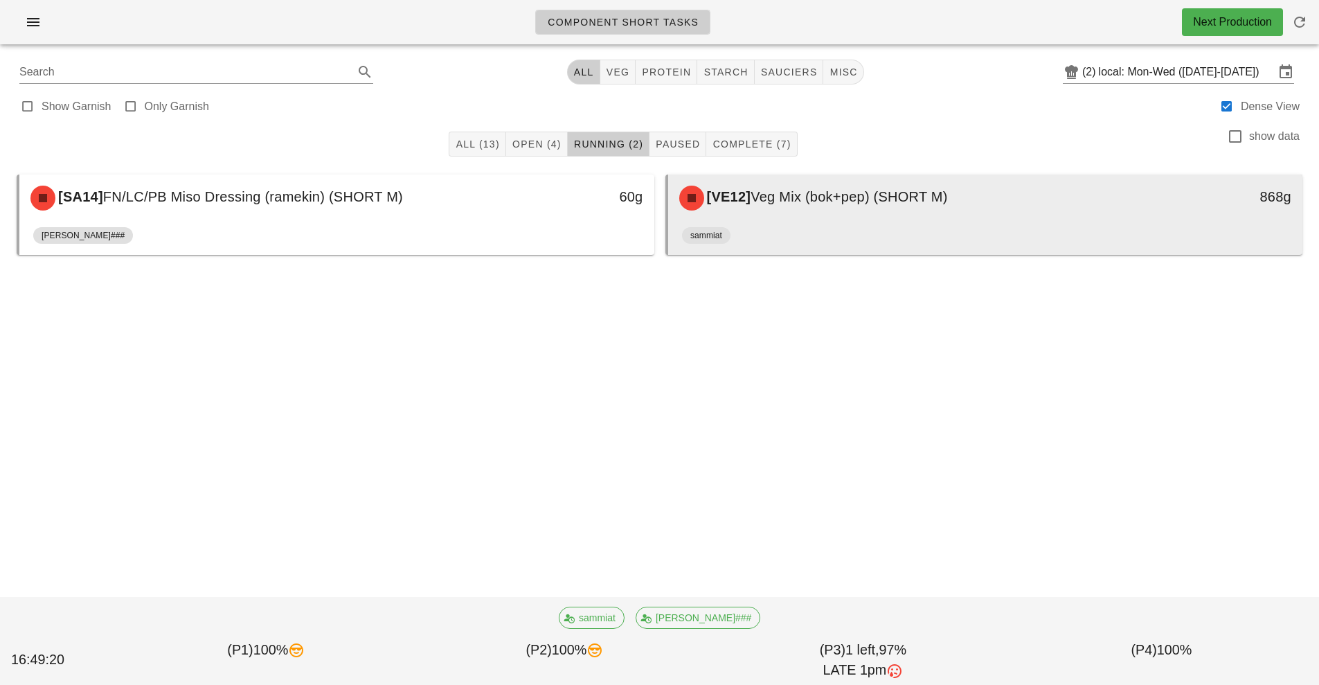
click at [751, 199] on span "[VE12]" at bounding box center [727, 196] width 47 height 15
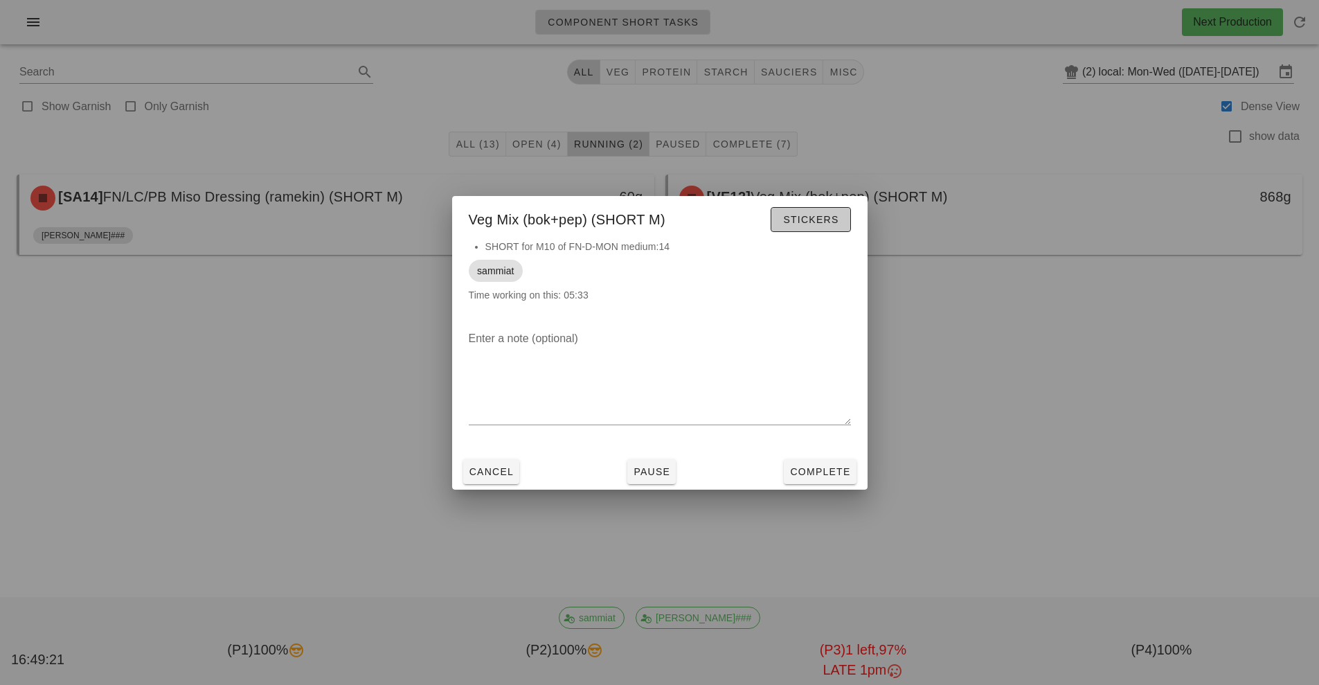
click at [794, 220] on span "Stickers" at bounding box center [810, 219] width 56 height 11
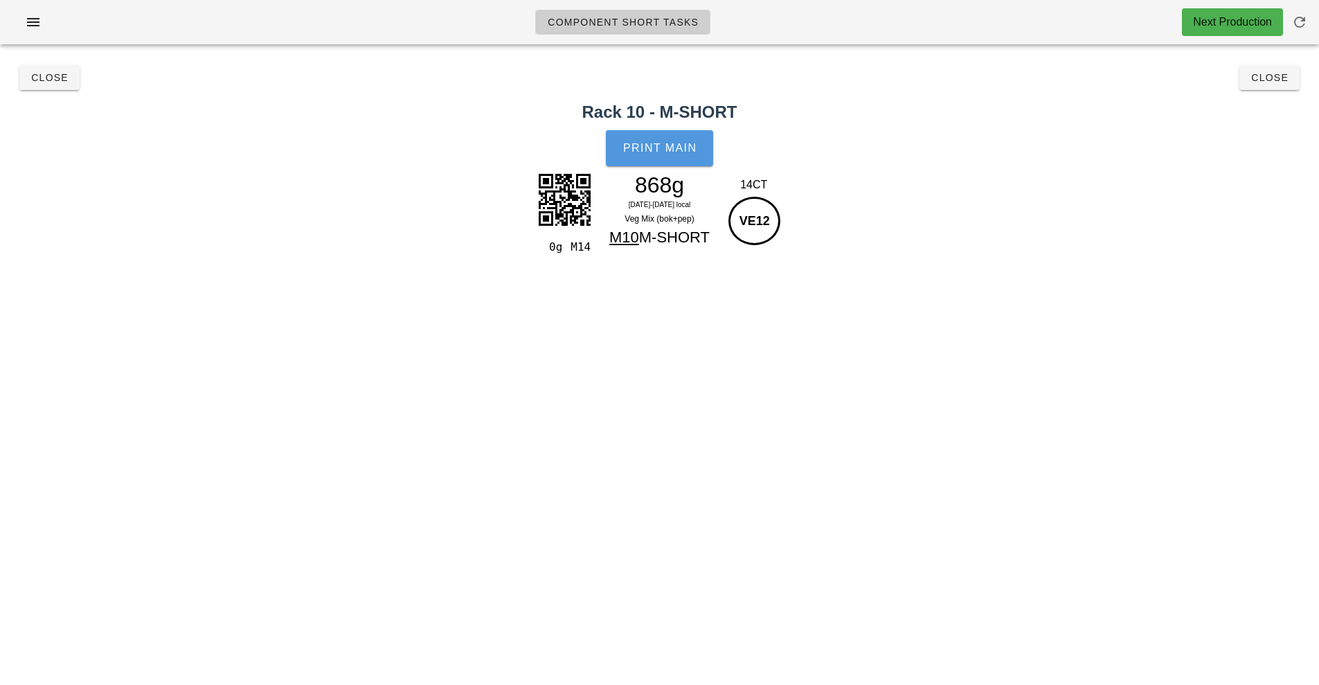
click at [658, 141] on button "Print Main" at bounding box center [659, 148] width 107 height 36
click at [35, 22] on icon "button" at bounding box center [33, 22] width 17 height 17
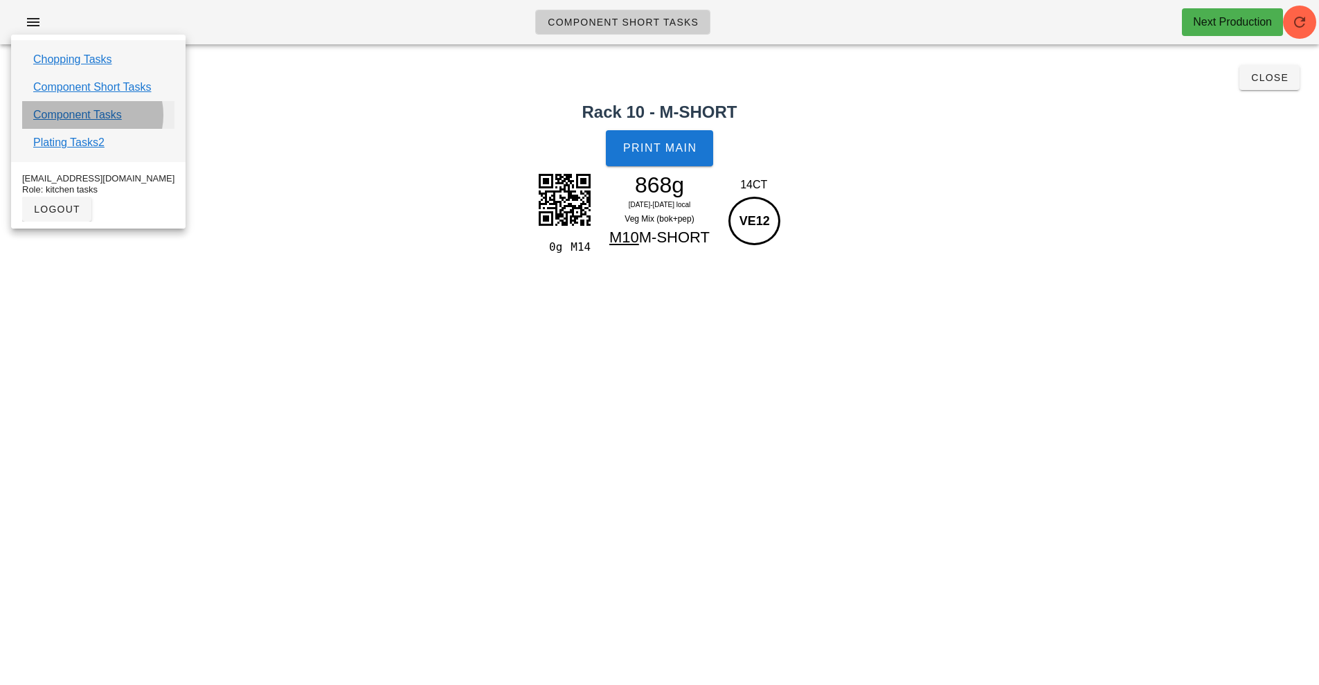
click at [109, 115] on link "Component Tasks" at bounding box center [77, 115] width 89 height 17
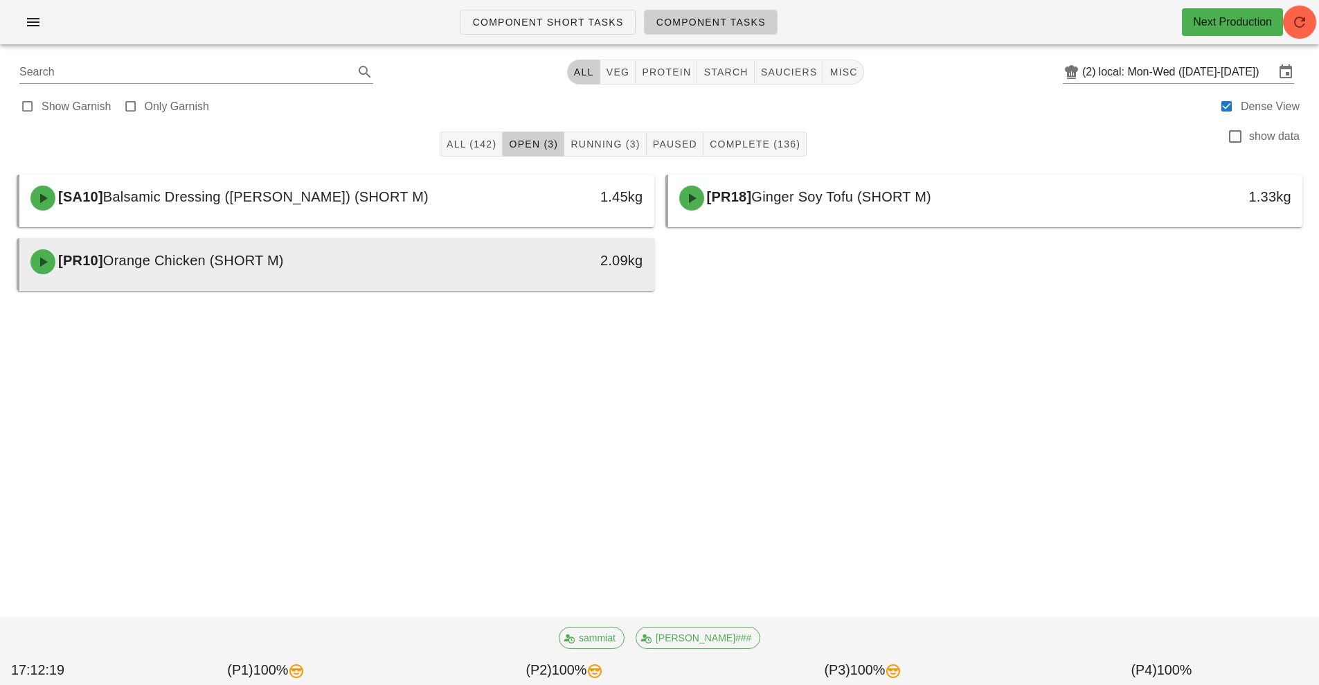
click at [421, 262] on div "[PR10] Orange Chicken (SHORT M)" at bounding box center [258, 262] width 472 height 42
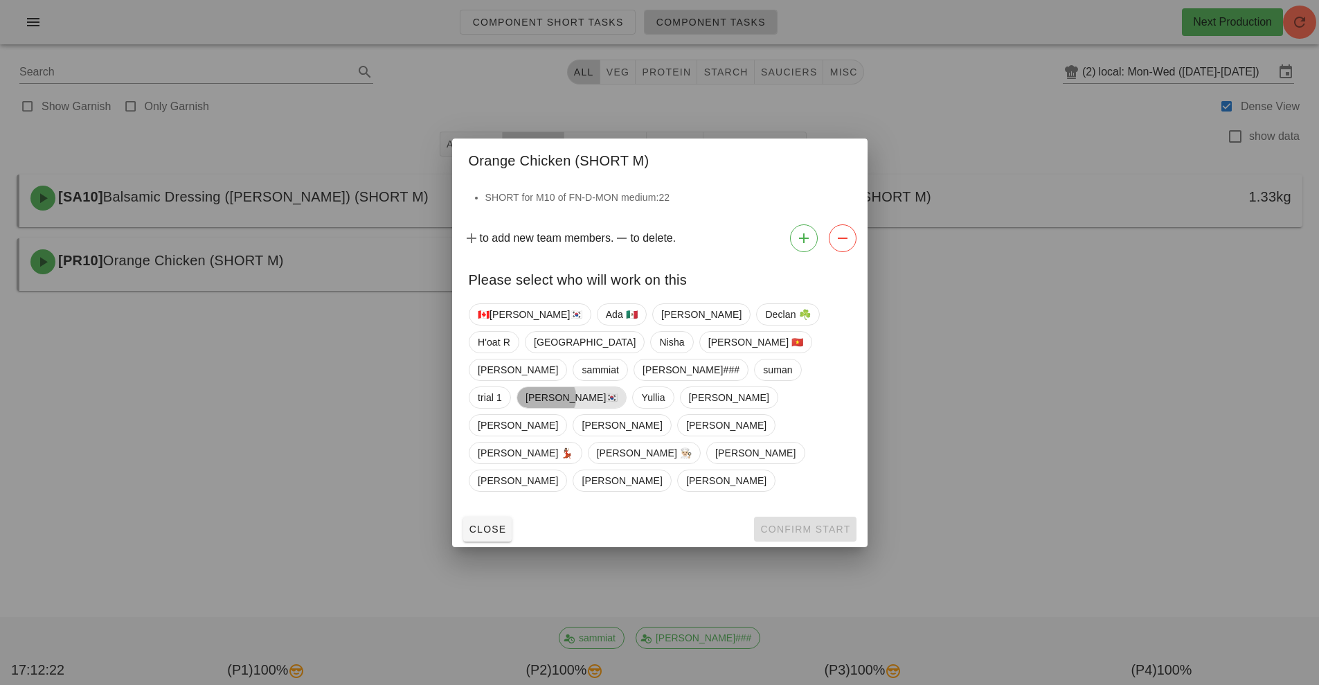
click at [562, 408] on span "[PERSON_NAME]🇰🇷" at bounding box center [571, 397] width 93 height 21
click at [801, 523] on span "Confirm Start" at bounding box center [805, 528] width 91 height 11
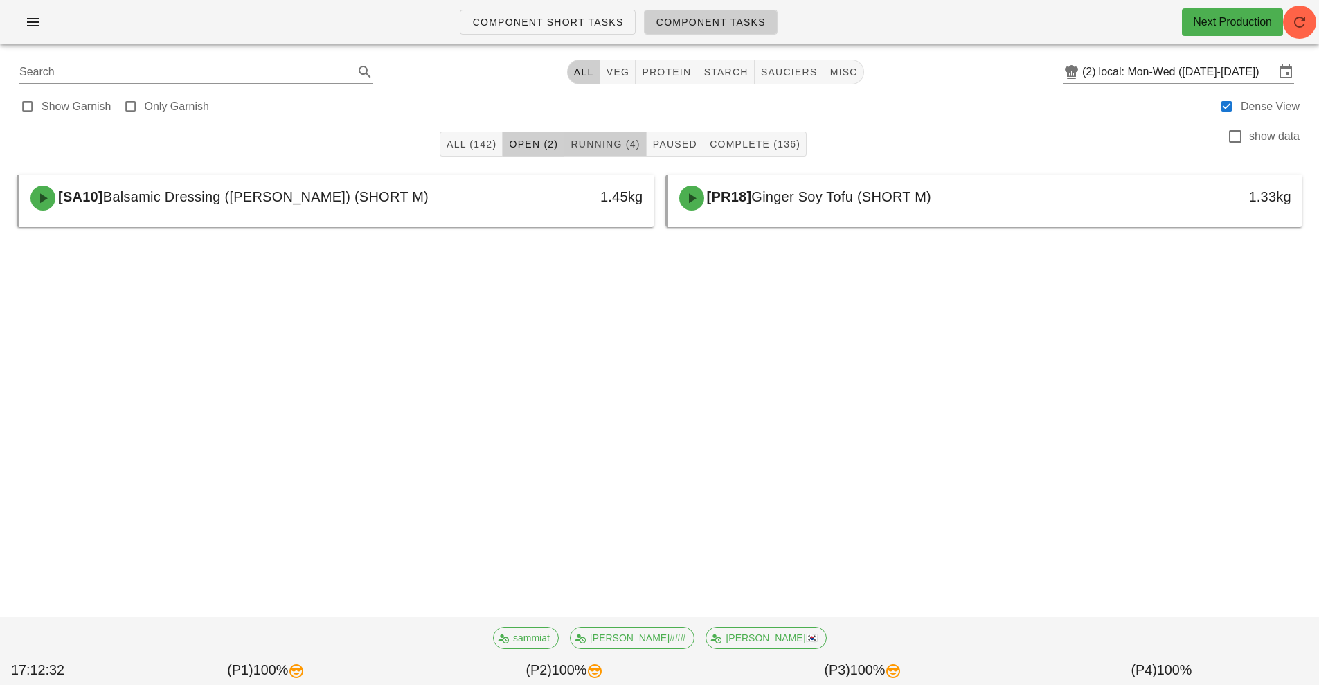
click at [617, 144] on span "Running (4)" at bounding box center [605, 143] width 70 height 11
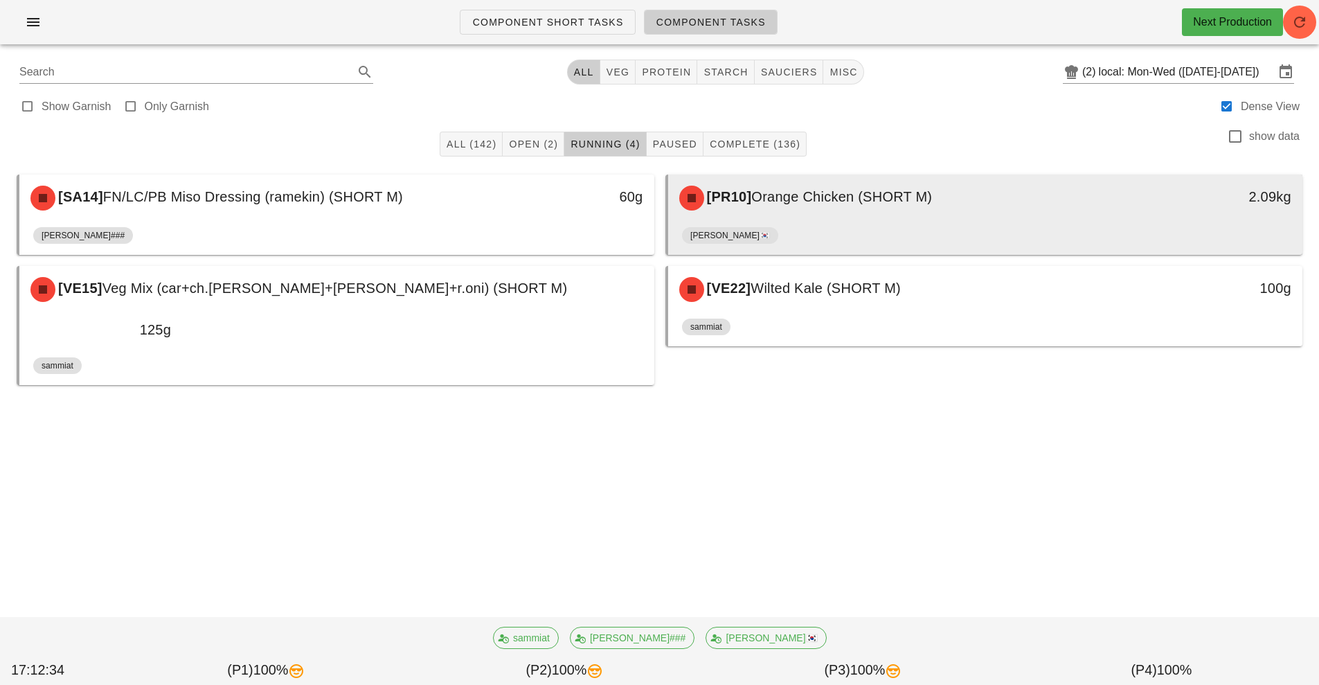
click at [847, 224] on div "[PERSON_NAME]🇰🇷" at bounding box center [985, 238] width 607 height 33
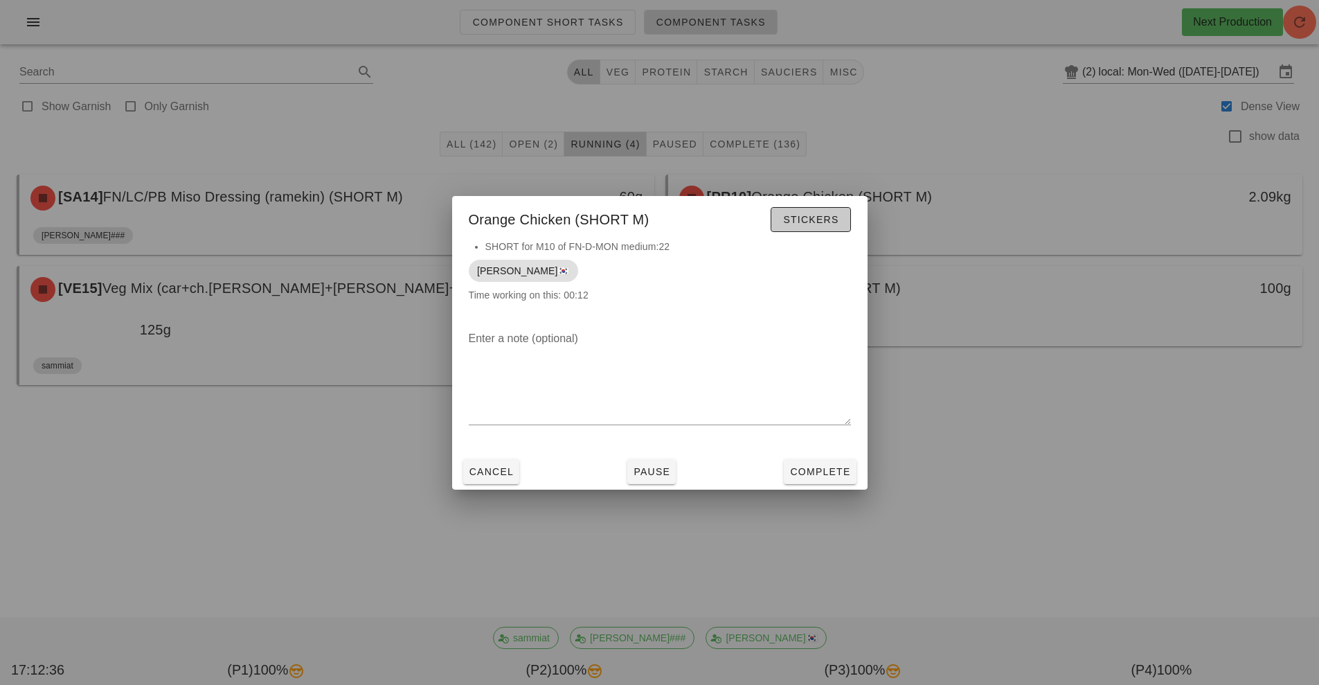
click at [818, 220] on span "Stickers" at bounding box center [810, 219] width 56 height 11
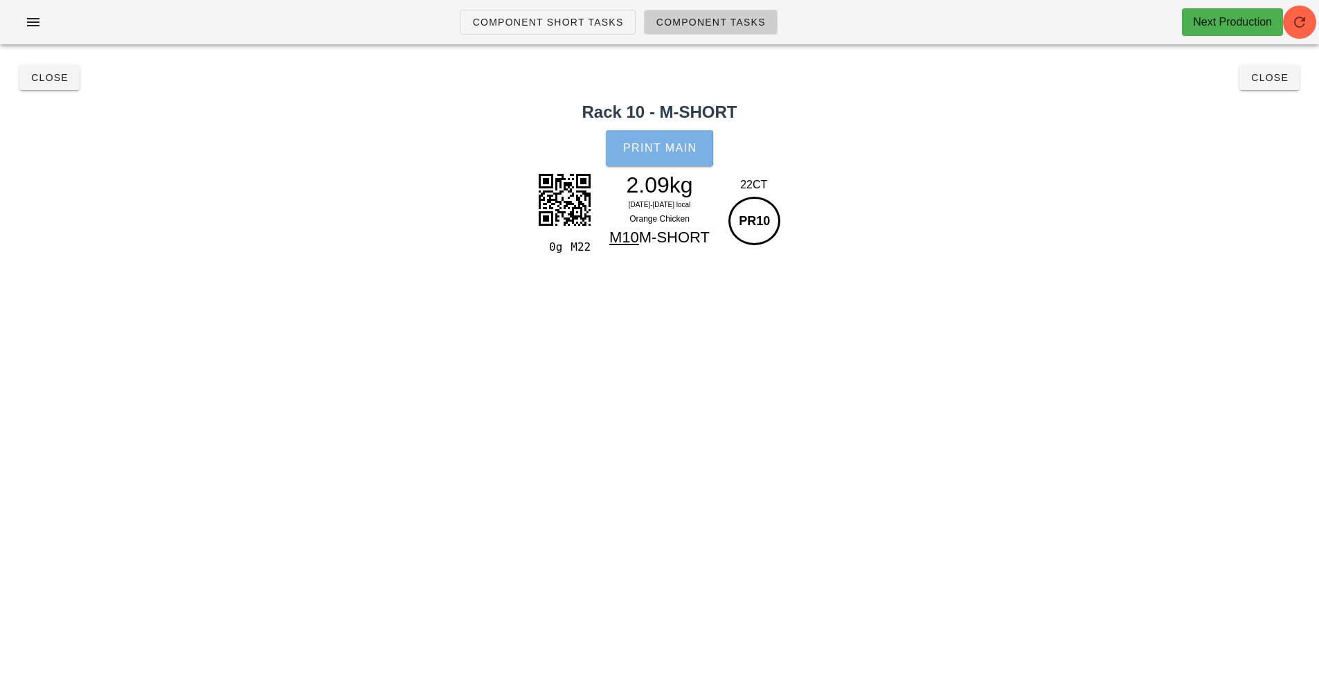
click at [682, 148] on span "Print Main" at bounding box center [660, 148] width 75 height 12
click at [56, 82] on span "Close" at bounding box center [49, 77] width 38 height 11
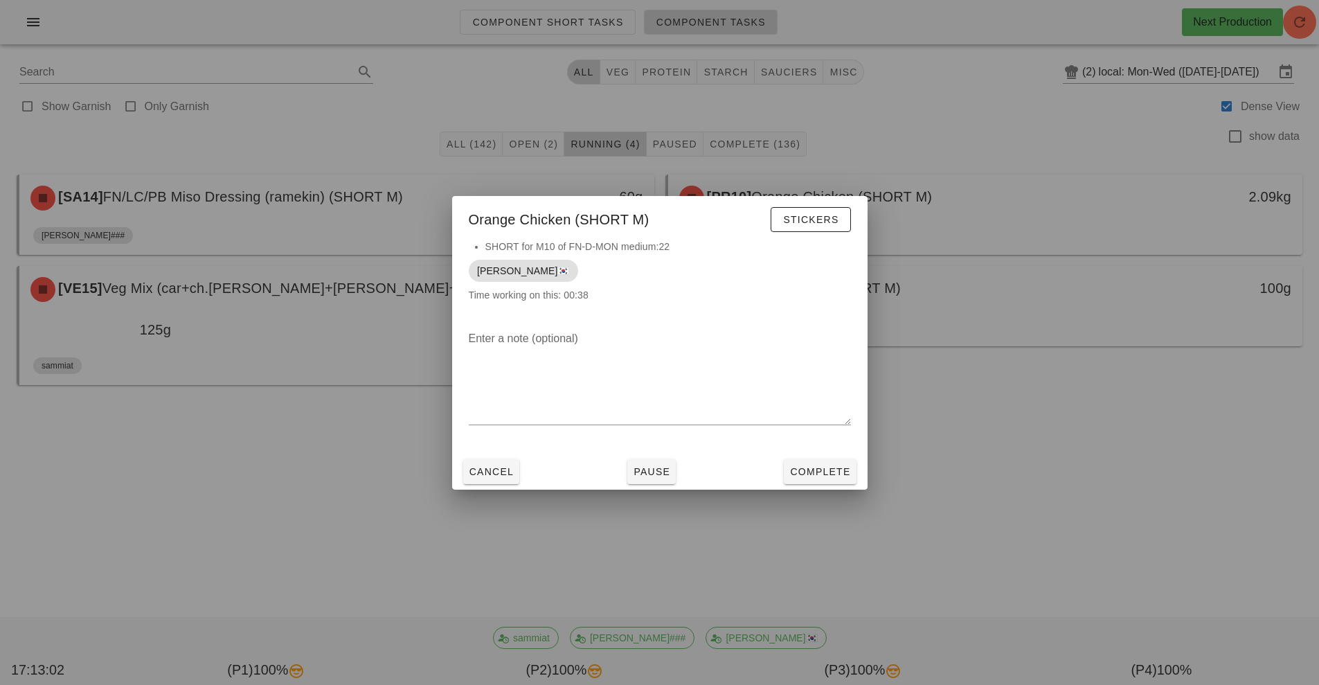
click at [1003, 451] on div at bounding box center [659, 342] width 1319 height 685
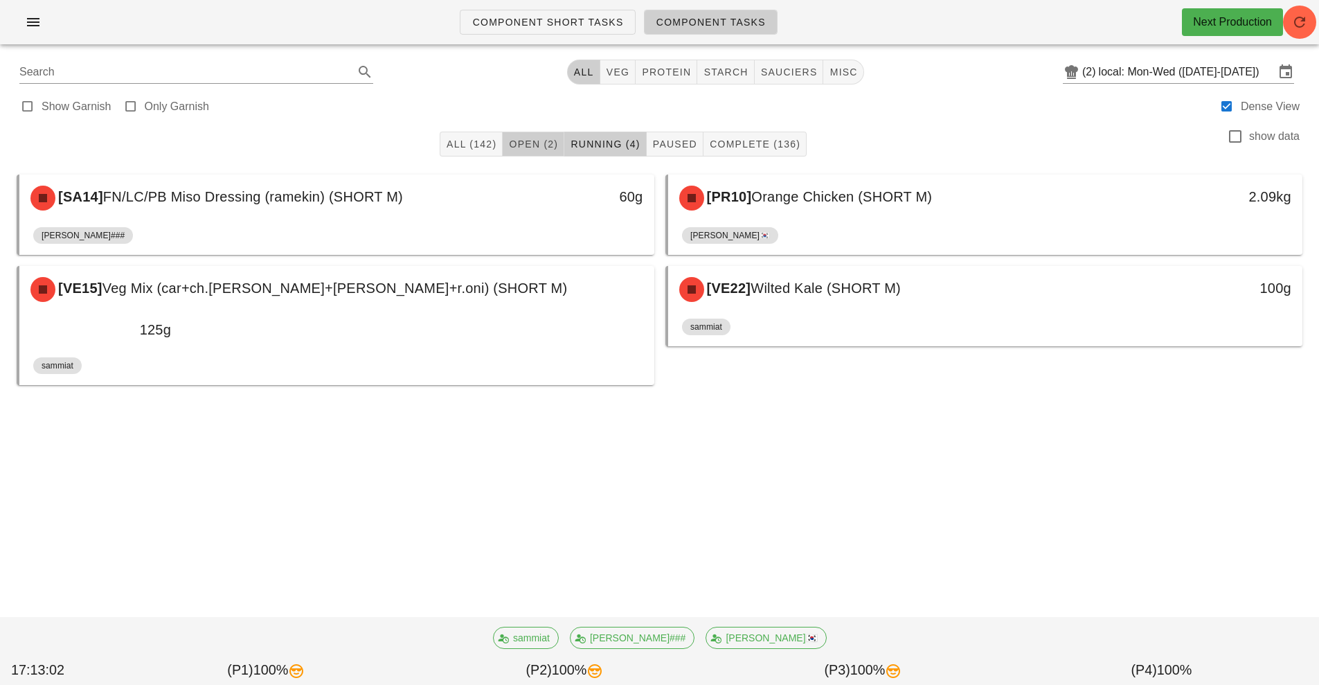
click at [546, 143] on span "Open (2)" at bounding box center [533, 143] width 50 height 11
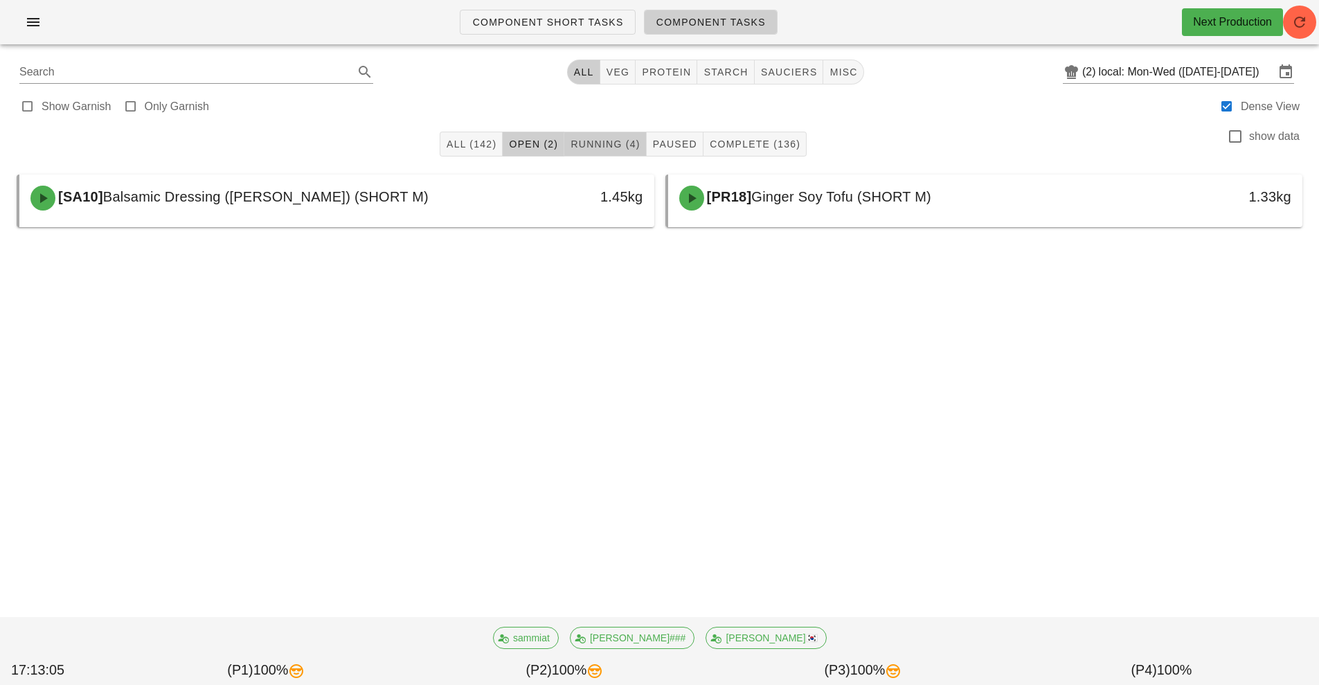
click at [613, 147] on span "Running (4)" at bounding box center [605, 143] width 70 height 11
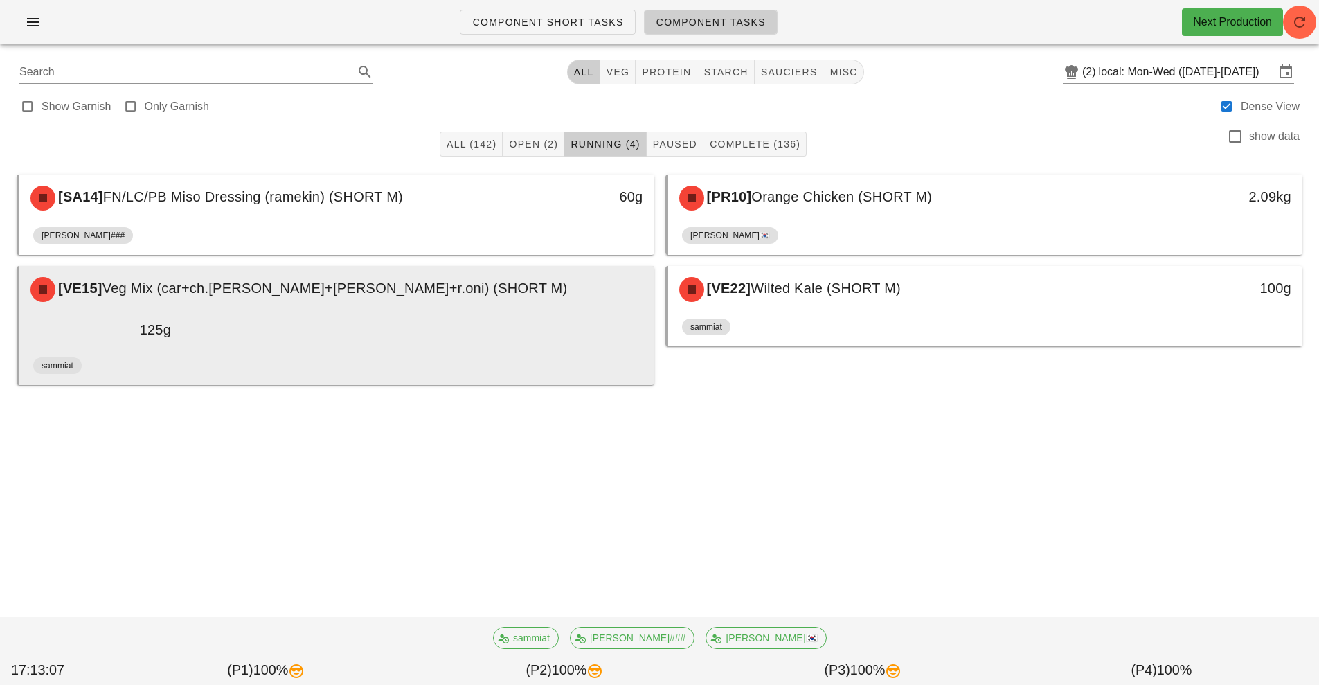
click at [433, 312] on div "[VE15] Veg Mix (car+ch.tom+cuc+r.oni) (SHORT M) 125g" at bounding box center [336, 309] width 635 height 86
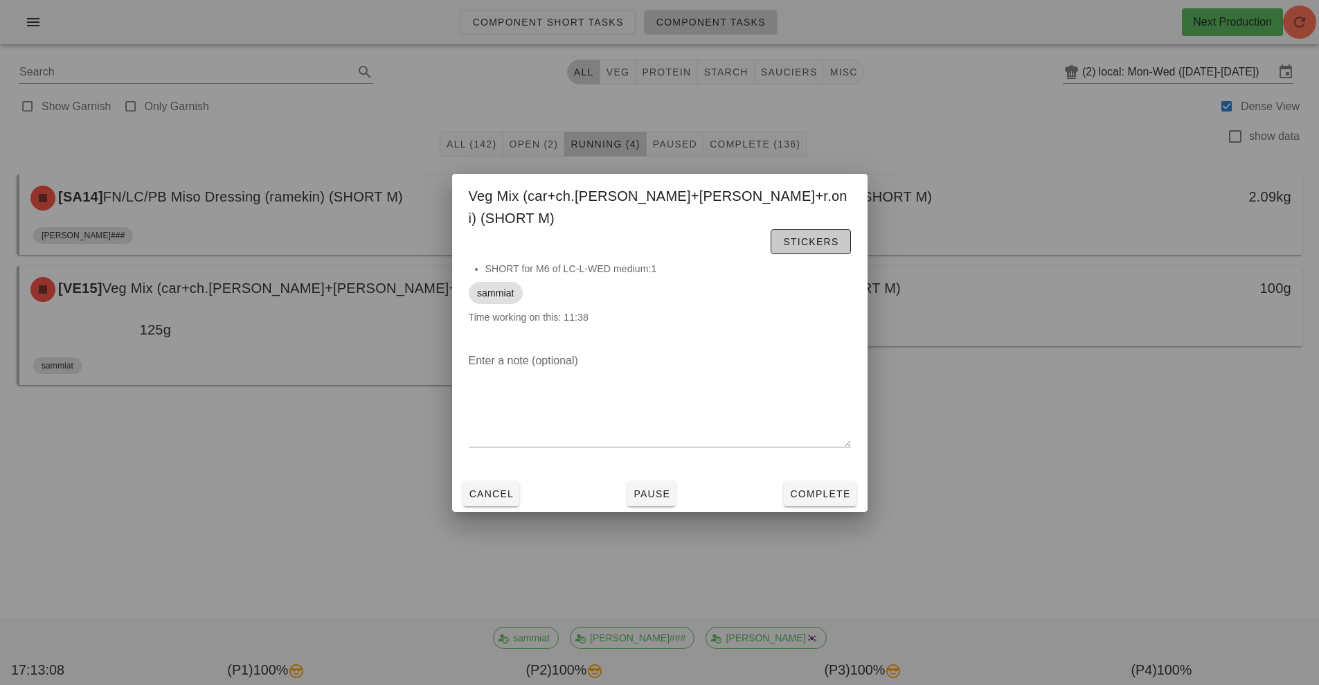
click at [816, 236] on span "Stickers" at bounding box center [810, 241] width 56 height 11
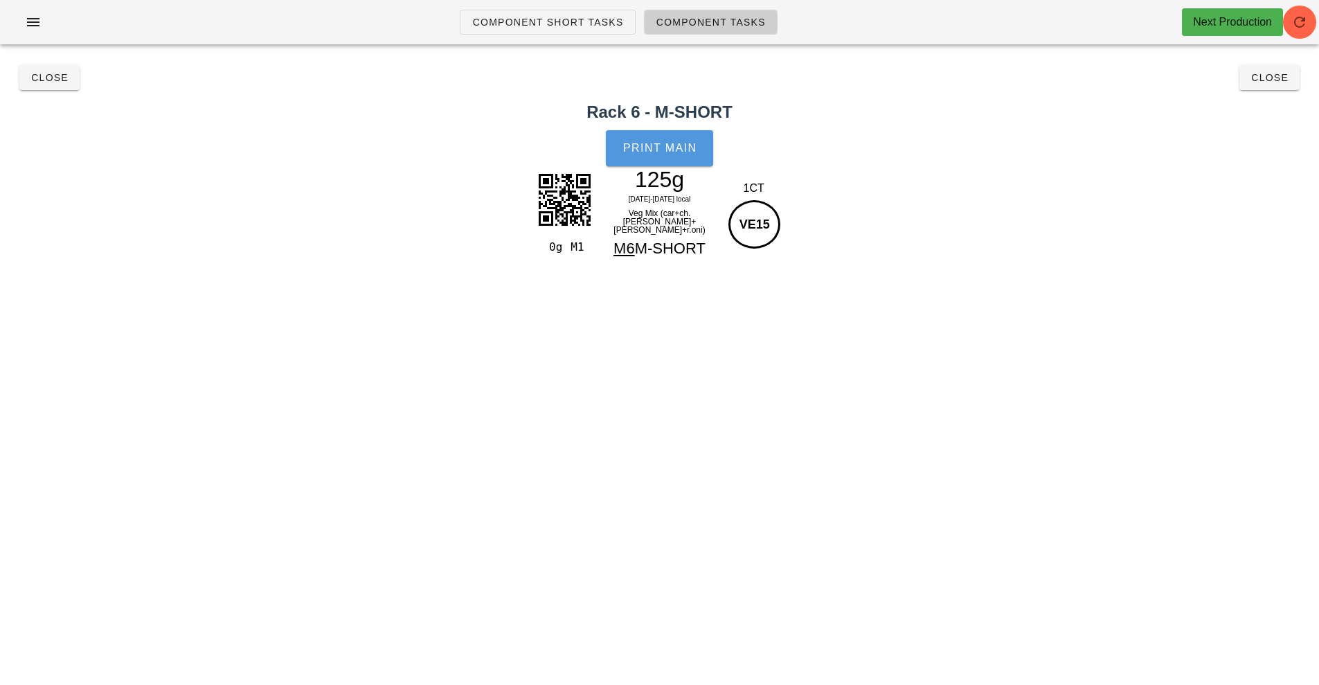
click at [682, 157] on button "Print Main" at bounding box center [659, 148] width 107 height 36
click at [1284, 83] on button "Close" at bounding box center [1269, 77] width 60 height 25
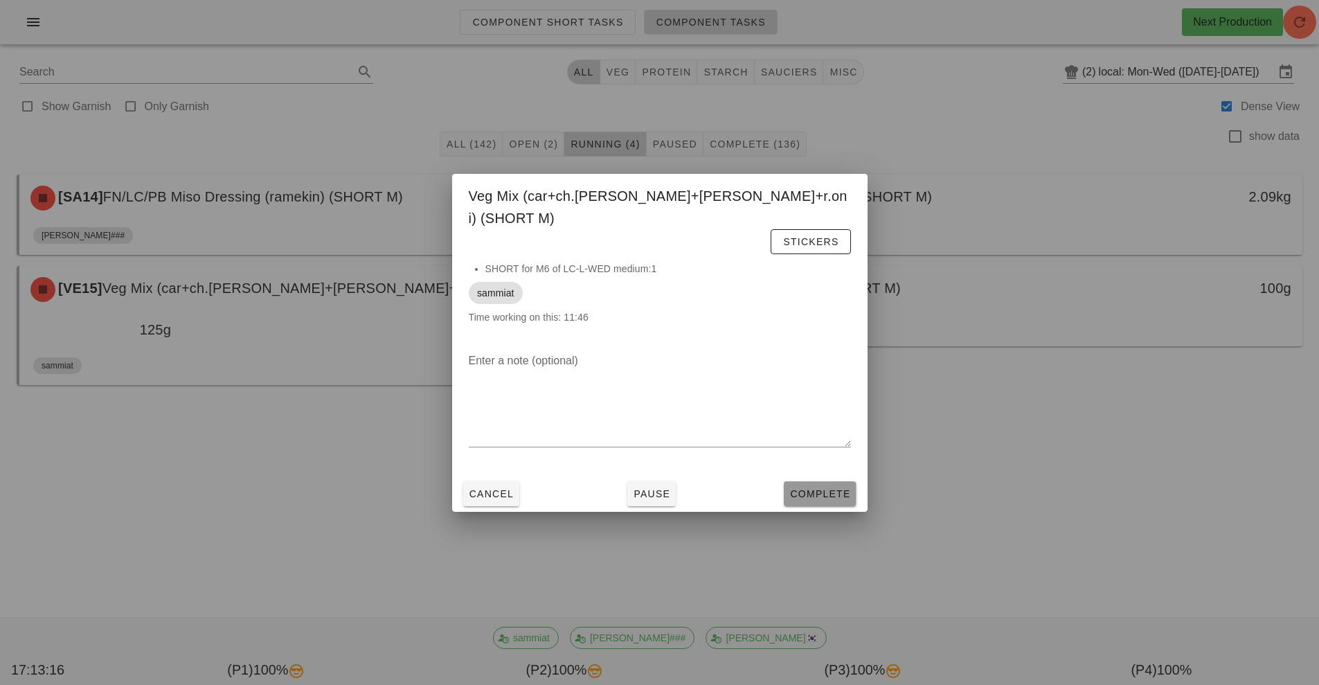
click at [826, 488] on span "Complete" at bounding box center [819, 493] width 61 height 11
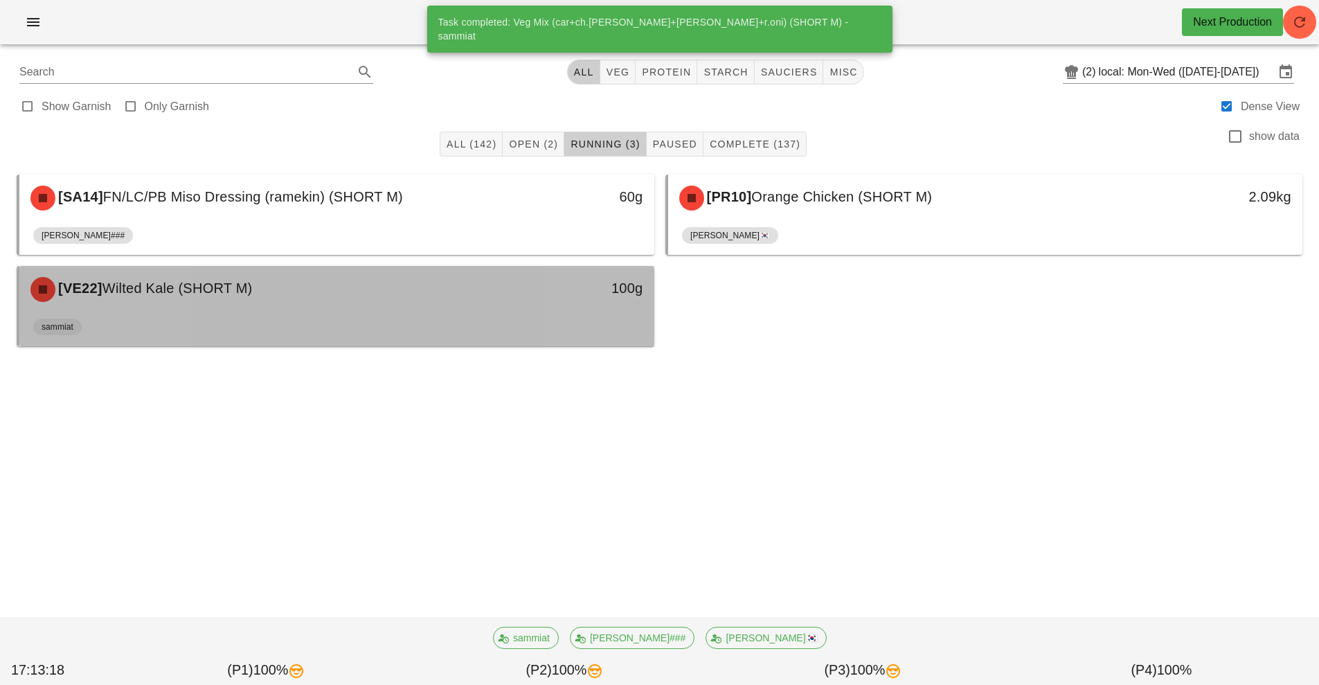
click at [404, 323] on div "sammiat" at bounding box center [336, 329] width 607 height 33
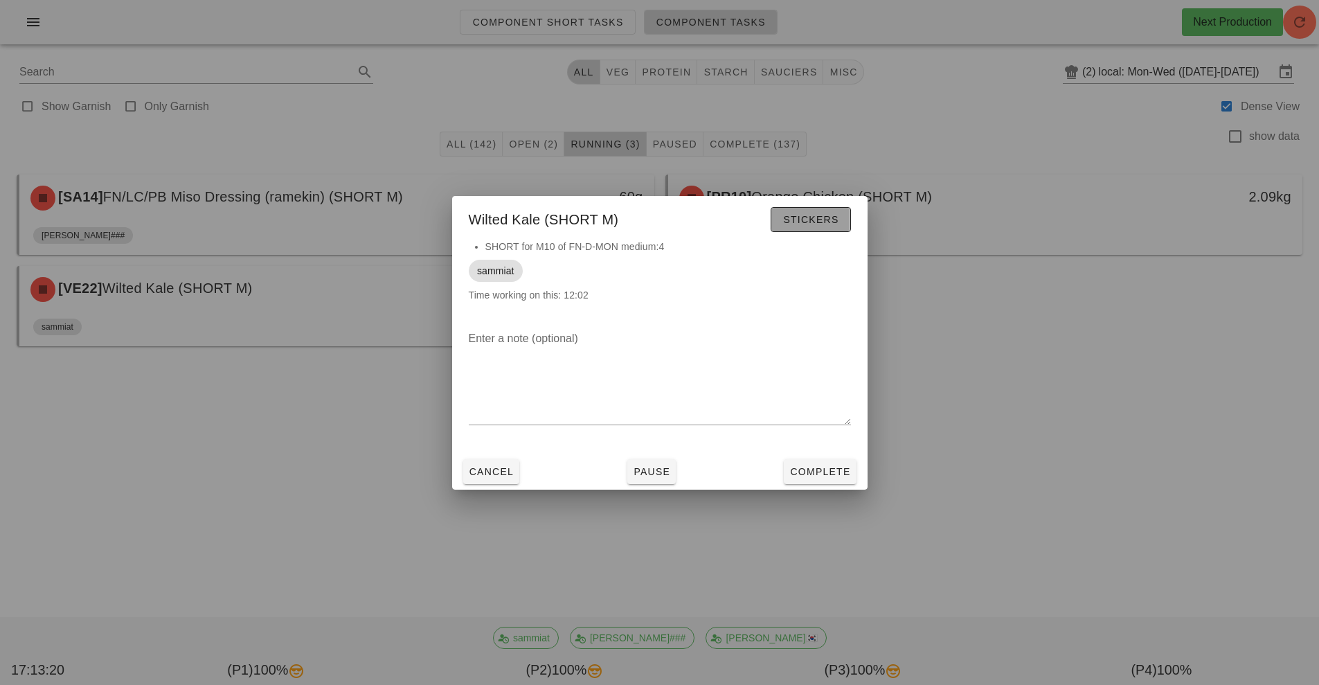
click at [832, 218] on span "Stickers" at bounding box center [810, 219] width 56 height 11
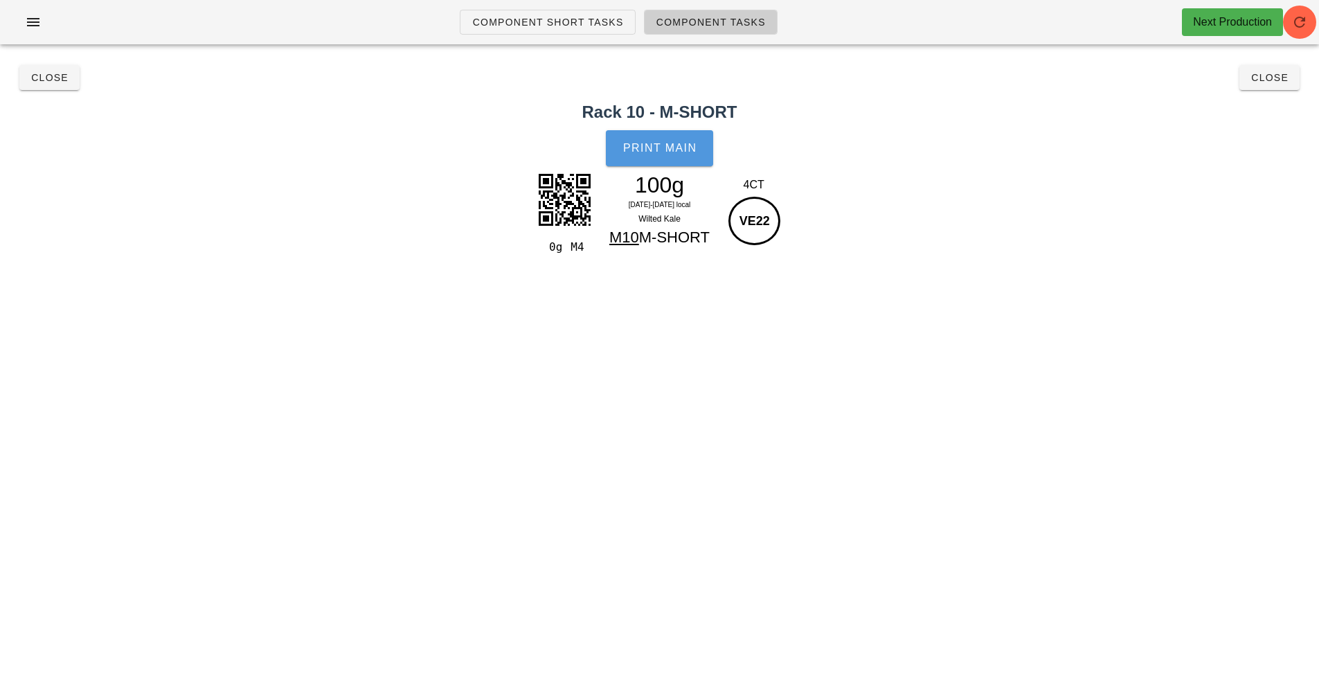
click at [681, 152] on span "Print Main" at bounding box center [660, 148] width 75 height 12
click at [1292, 89] on button "Close" at bounding box center [1269, 77] width 60 height 25
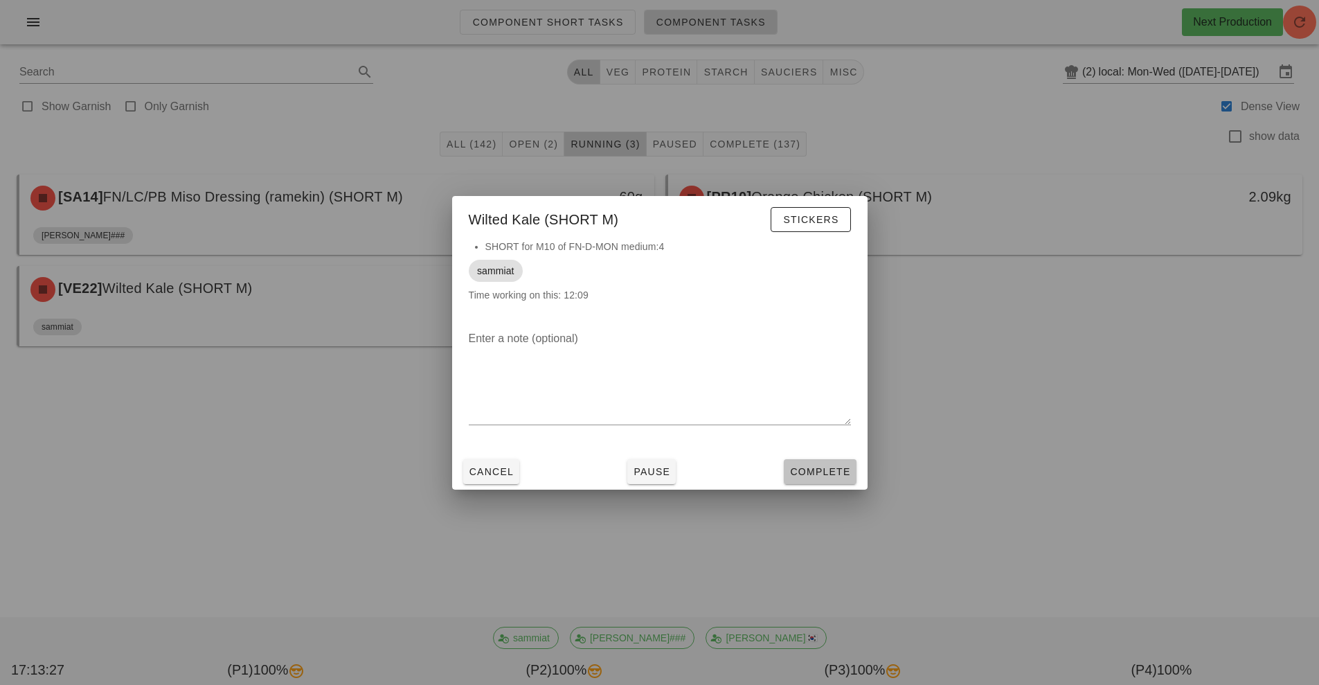
click at [834, 471] on span "Complete" at bounding box center [819, 471] width 61 height 11
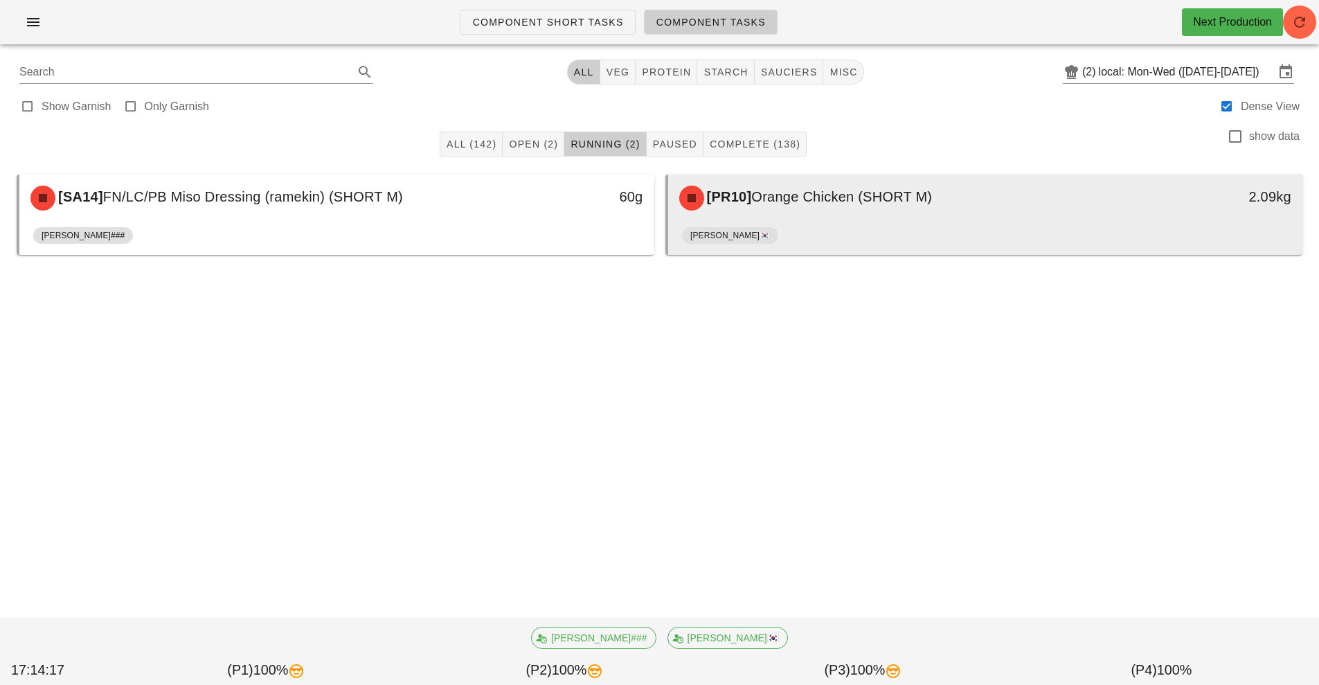
click at [859, 235] on div "[PERSON_NAME]🇰🇷" at bounding box center [985, 238] width 607 height 33
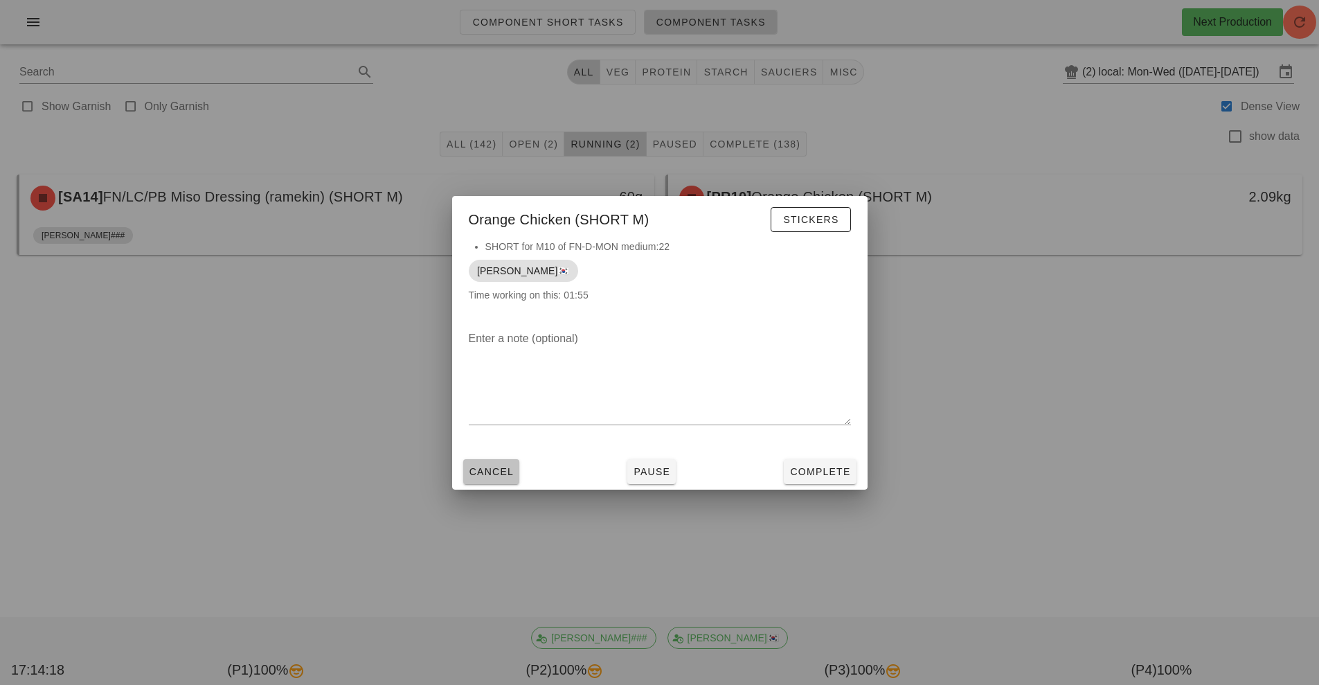
click at [500, 472] on span "Cancel" at bounding box center [492, 471] width 46 height 11
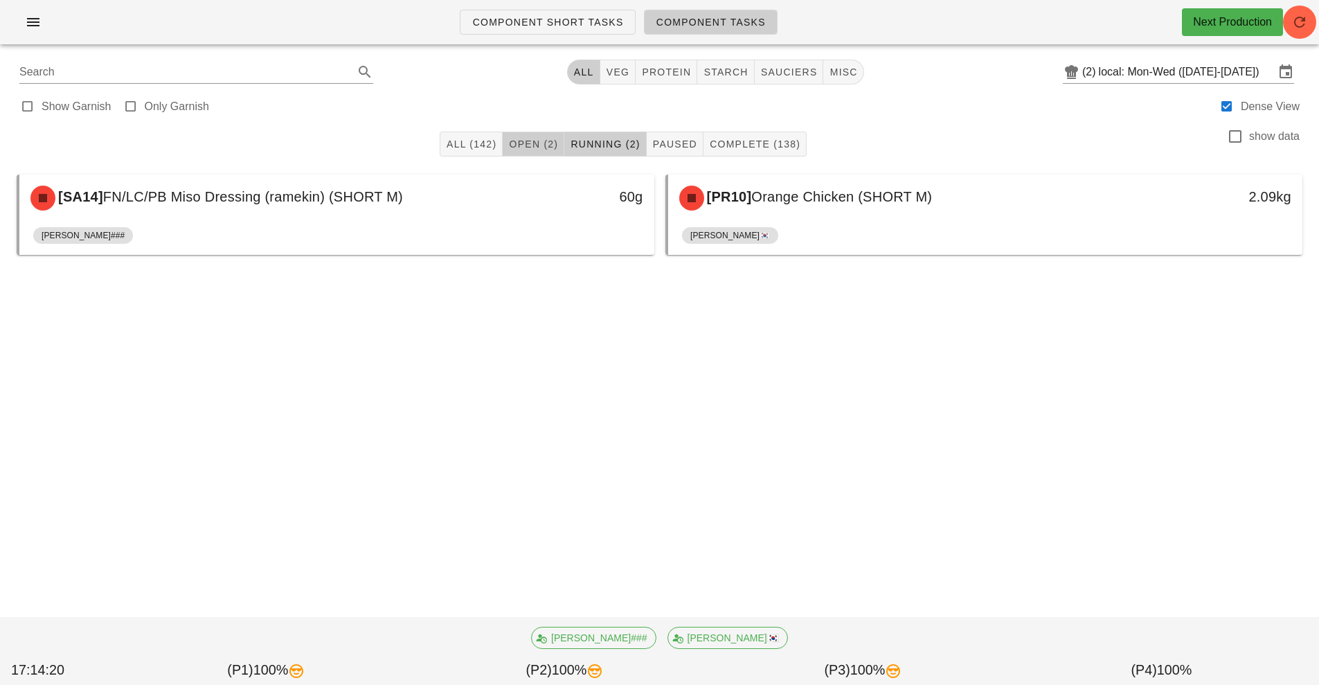
click at [518, 144] on span "Open (2)" at bounding box center [533, 143] width 50 height 11
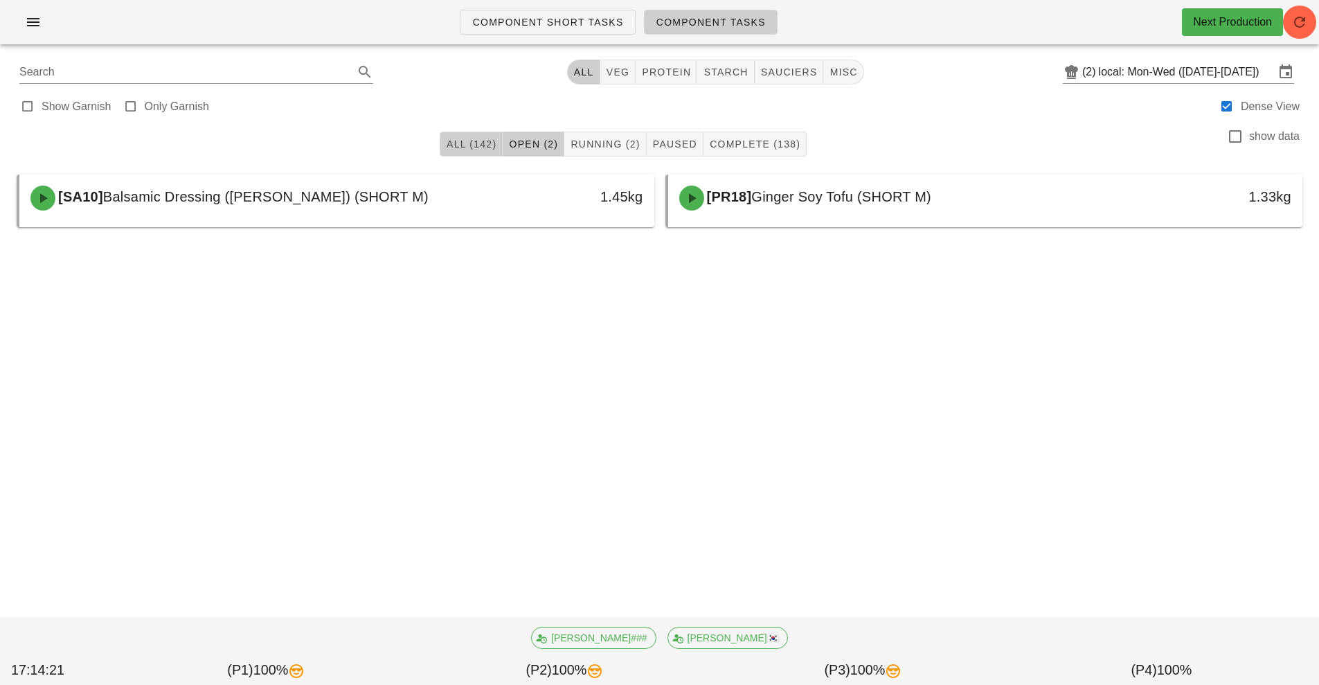
click at [452, 154] on button "All (142)" at bounding box center [471, 144] width 63 height 25
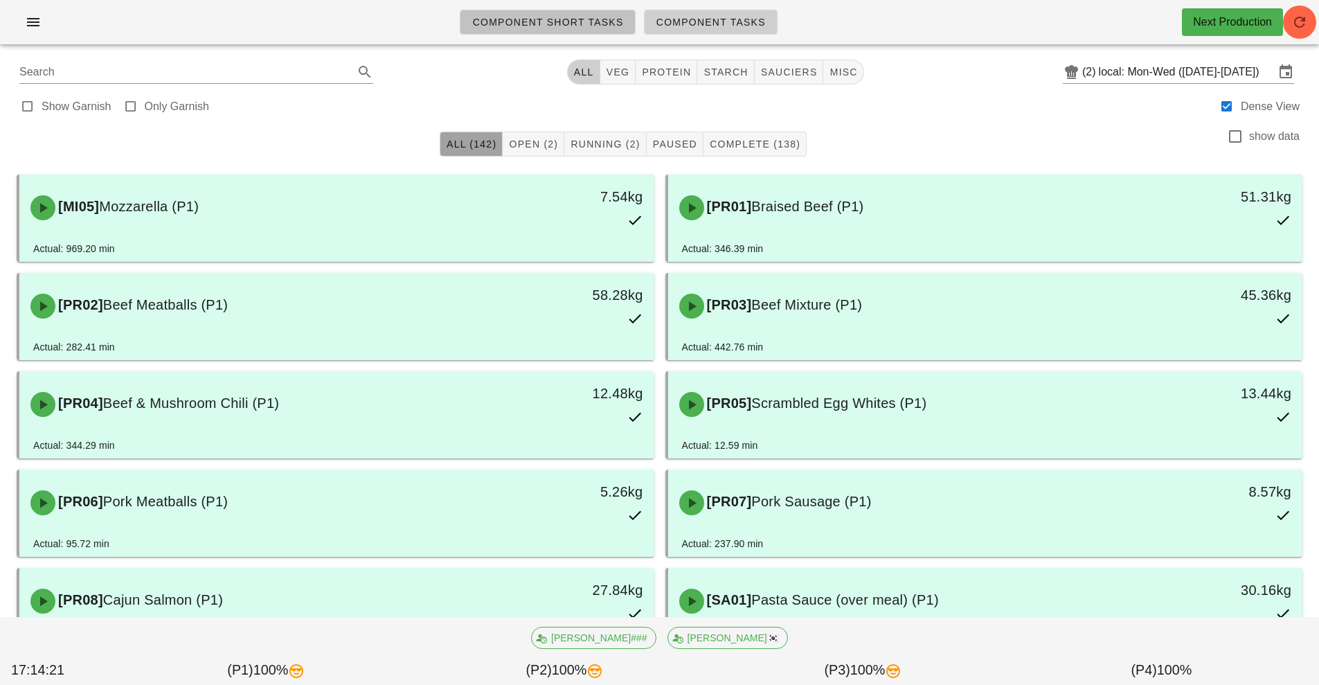
click at [559, 19] on span "Component Short Tasks" at bounding box center [548, 22] width 152 height 11
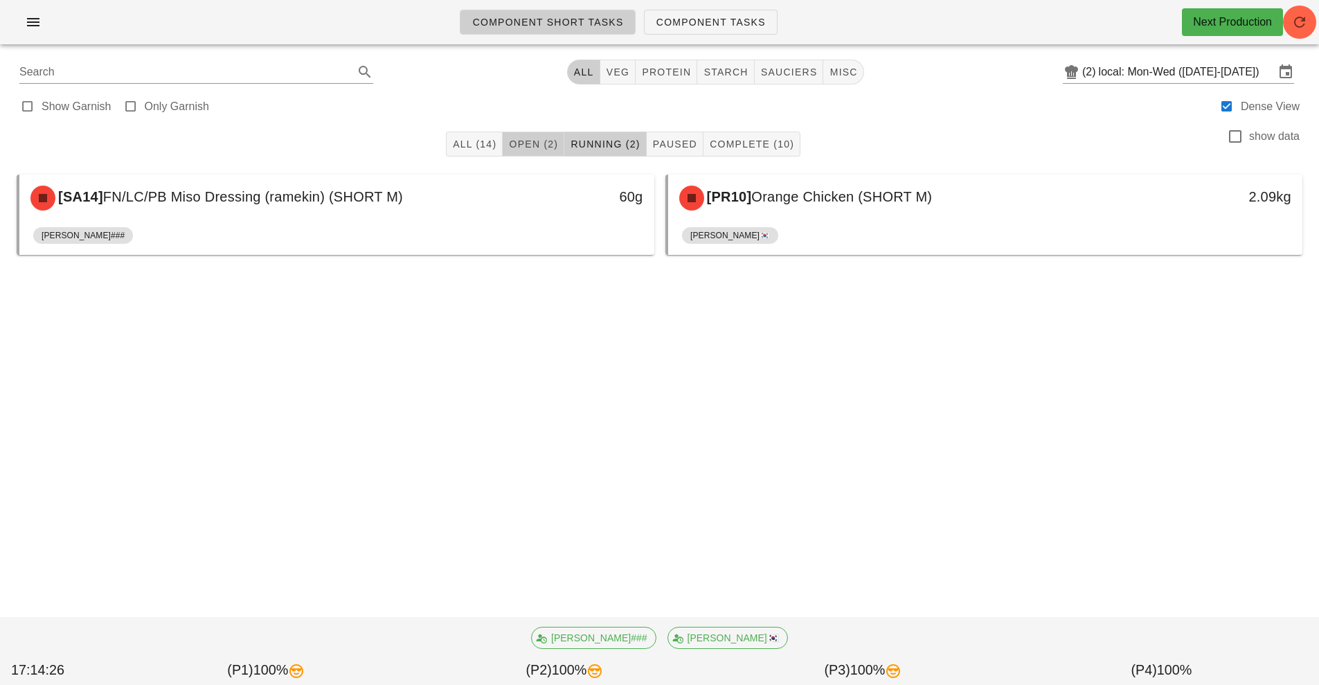
click at [522, 147] on span "Open (2)" at bounding box center [533, 143] width 50 height 11
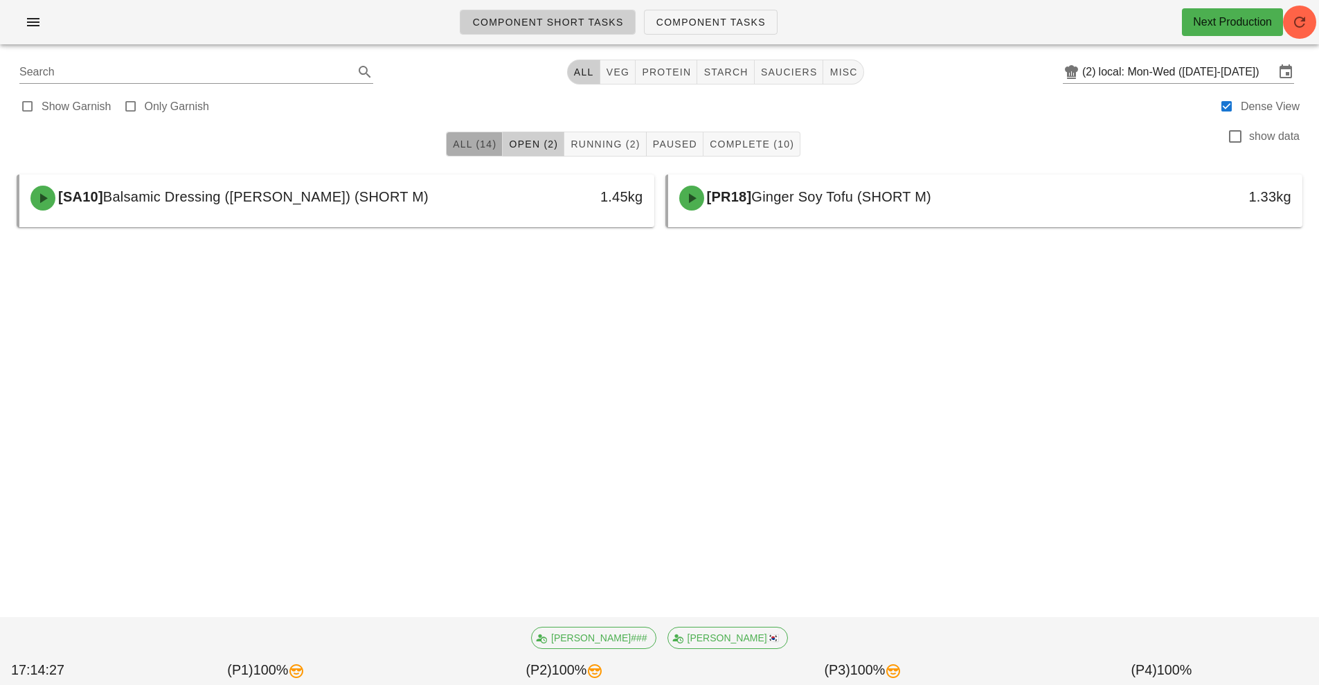
click at [467, 145] on span "All (14)" at bounding box center [474, 143] width 44 height 11
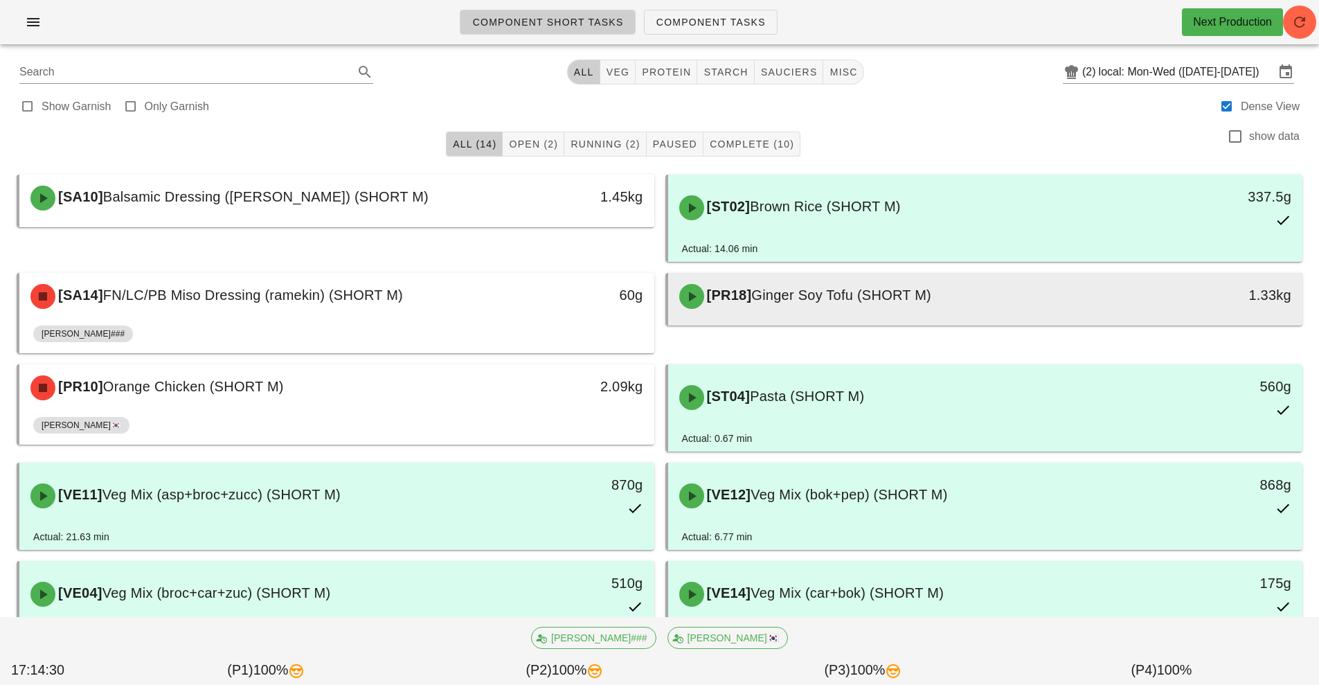
click at [805, 295] on span "Ginger Soy Tofu (SHORT M)" at bounding box center [841, 294] width 180 height 15
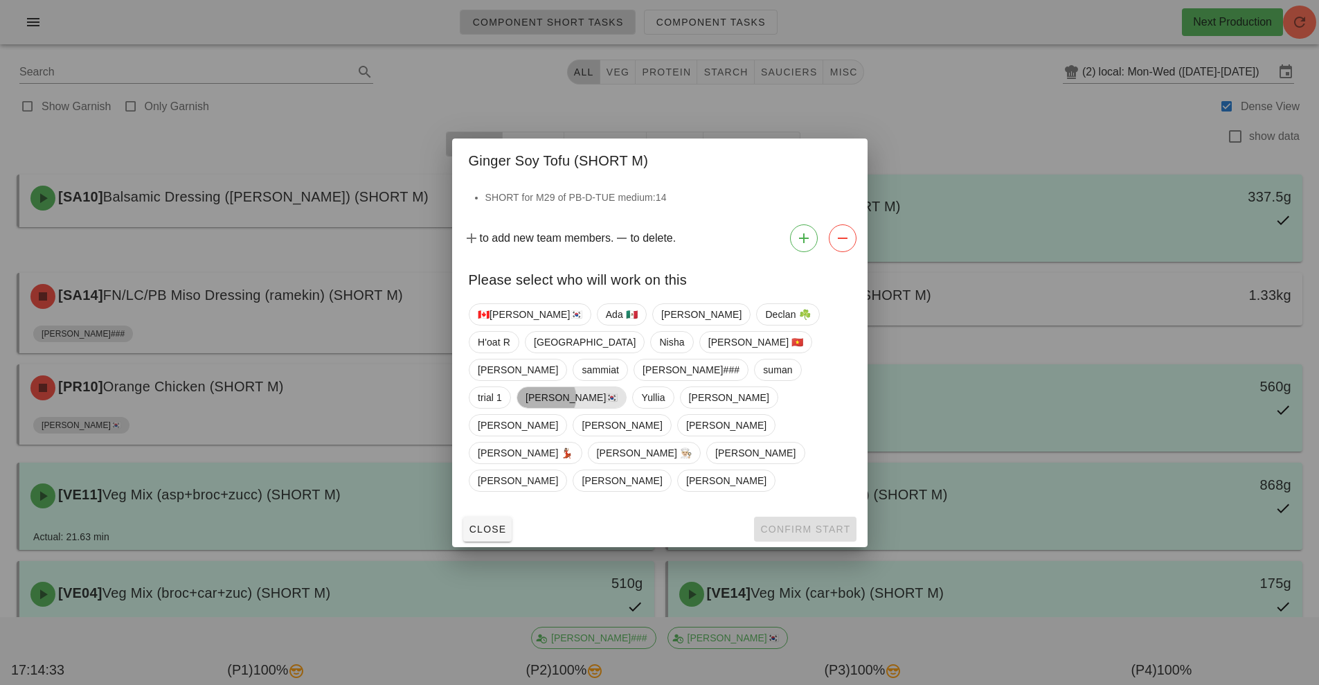
click at [533, 408] on span "[PERSON_NAME]🇰🇷" at bounding box center [571, 397] width 93 height 21
click at [791, 523] on span "Confirm Start" at bounding box center [805, 528] width 91 height 11
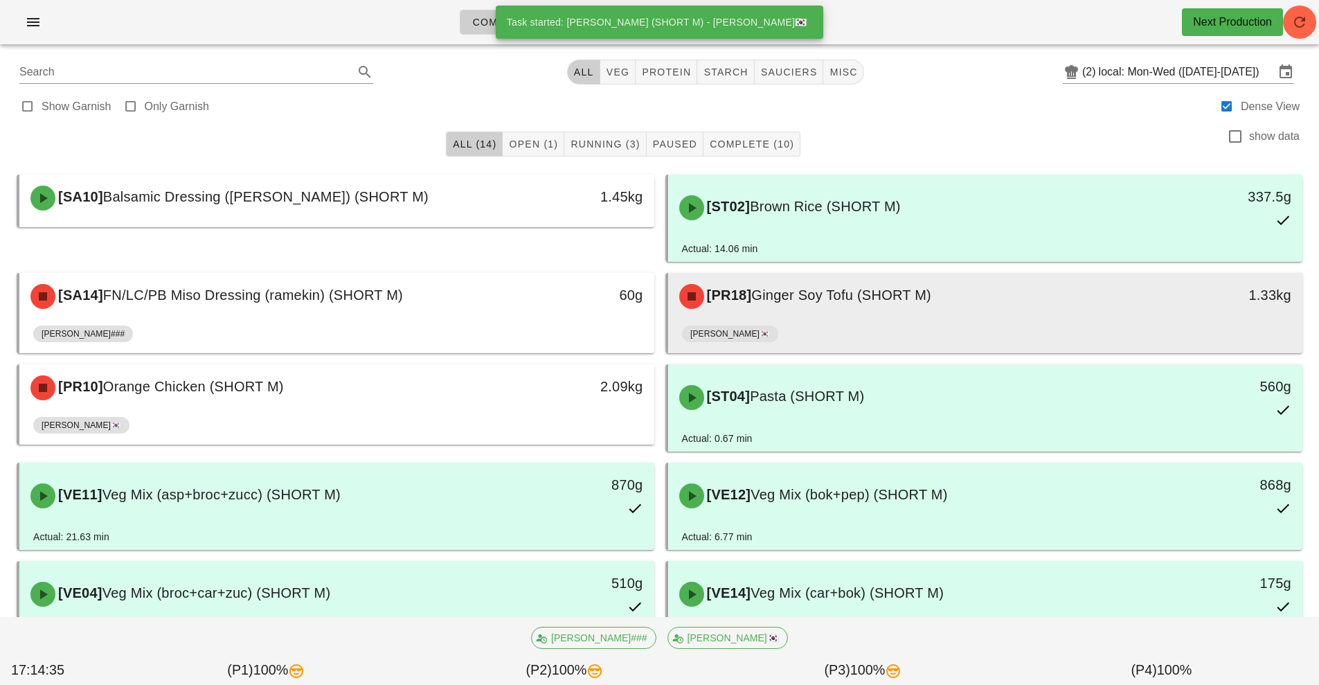
click at [855, 314] on div "[PR18] Ginger Soy Tofu (SHORT M)" at bounding box center [907, 297] width 472 height 42
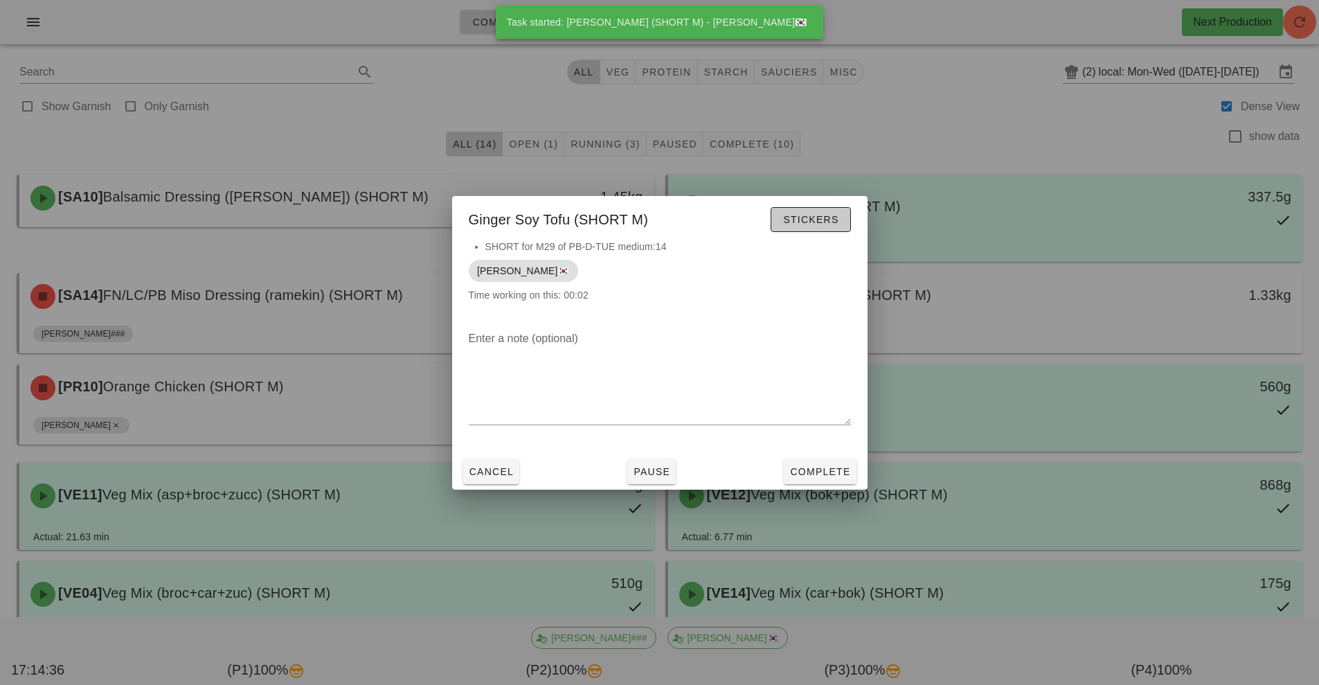
click at [814, 214] on span "Stickers" at bounding box center [810, 219] width 56 height 11
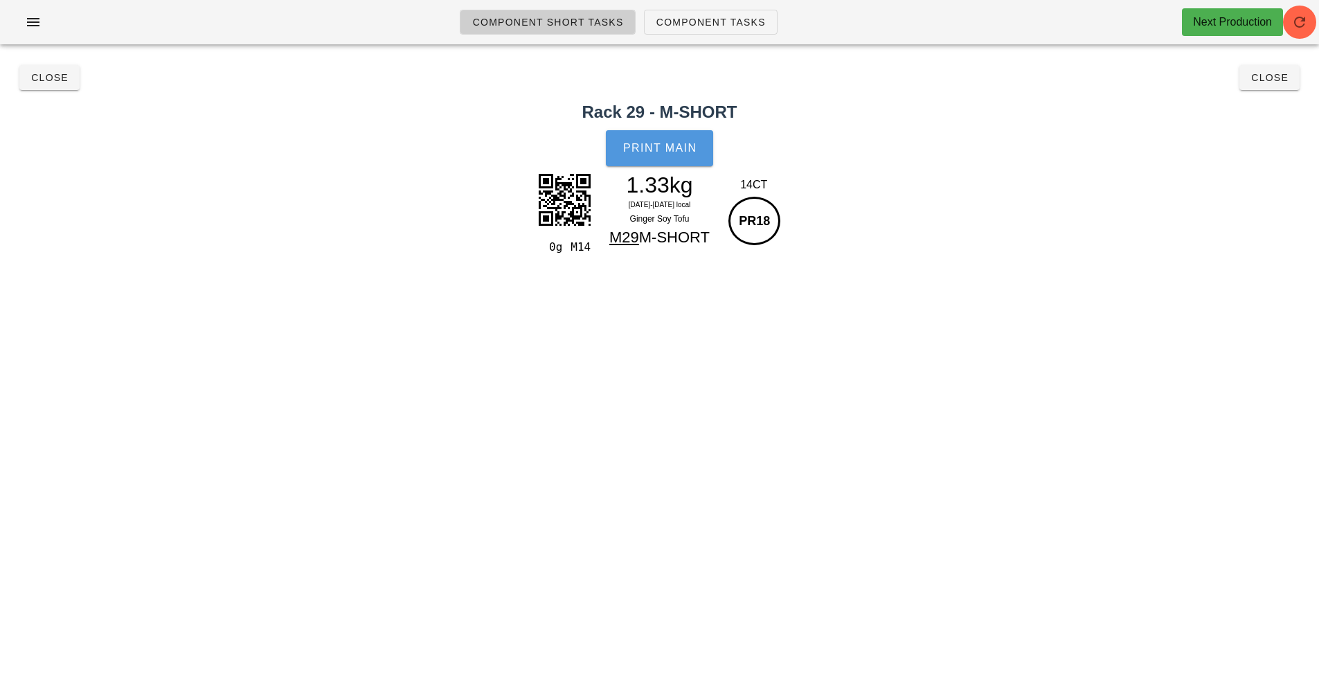
click at [677, 152] on span "Print Main" at bounding box center [660, 148] width 75 height 12
click at [46, 78] on span "Close" at bounding box center [49, 77] width 38 height 11
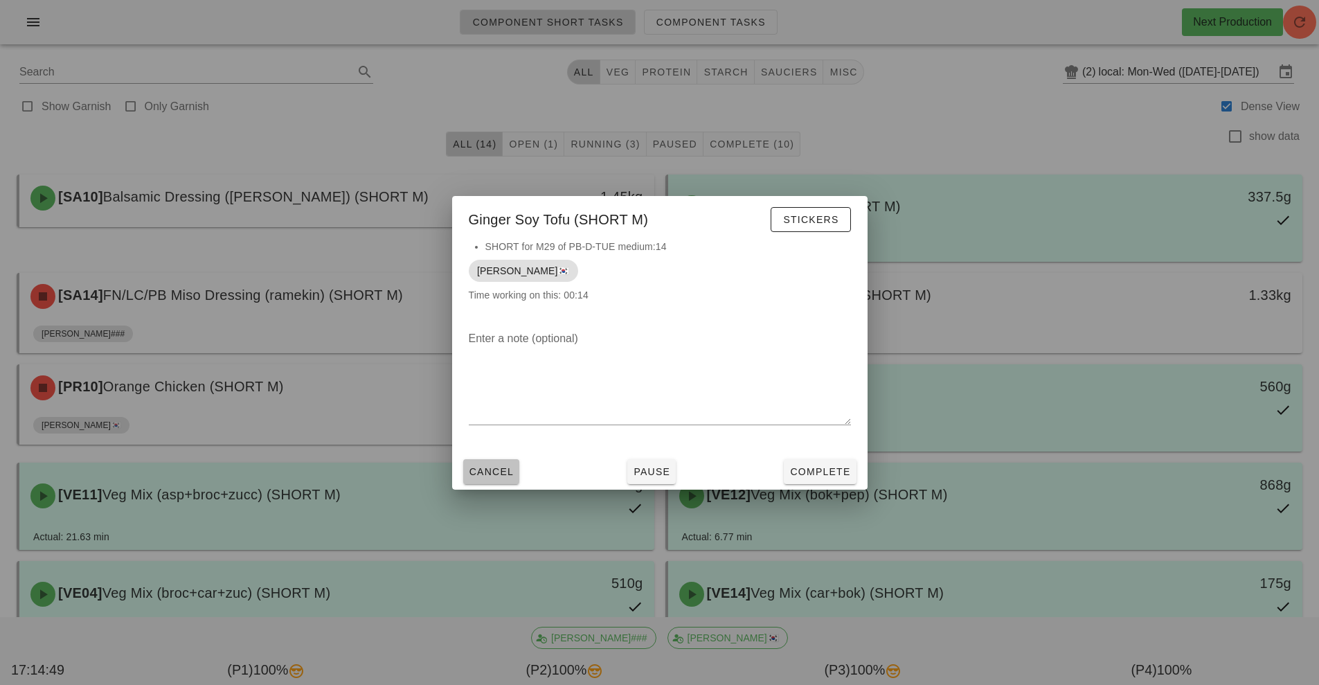
click at [490, 475] on span "Cancel" at bounding box center [492, 471] width 46 height 11
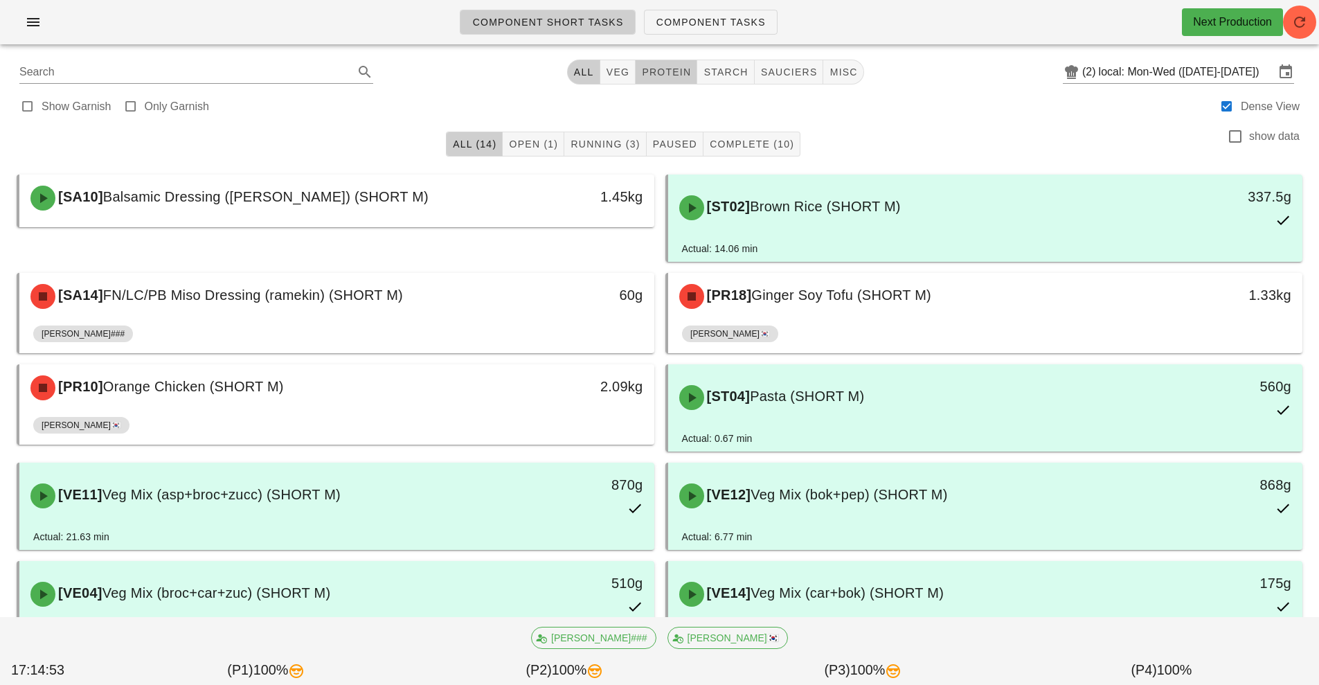
click at [683, 73] on span "protein" at bounding box center [666, 71] width 50 height 11
type input "team:protein"
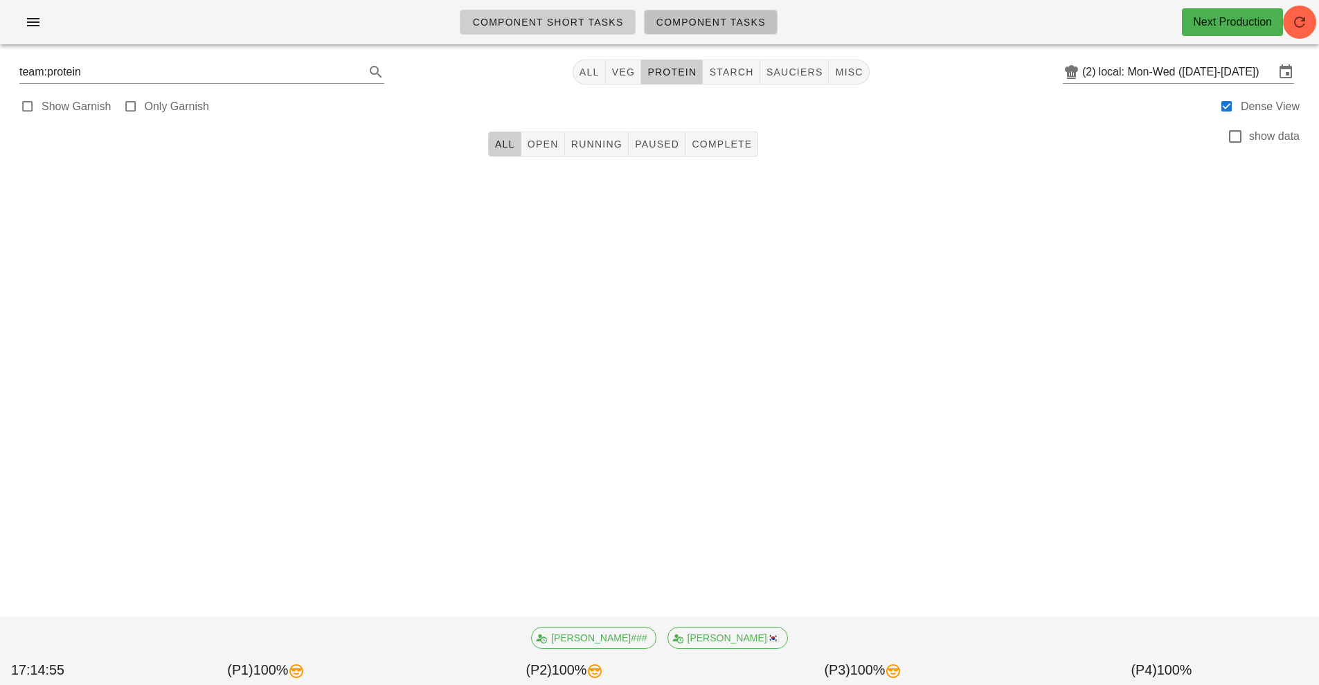
click at [699, 19] on span "Component Tasks" at bounding box center [711, 22] width 110 height 11
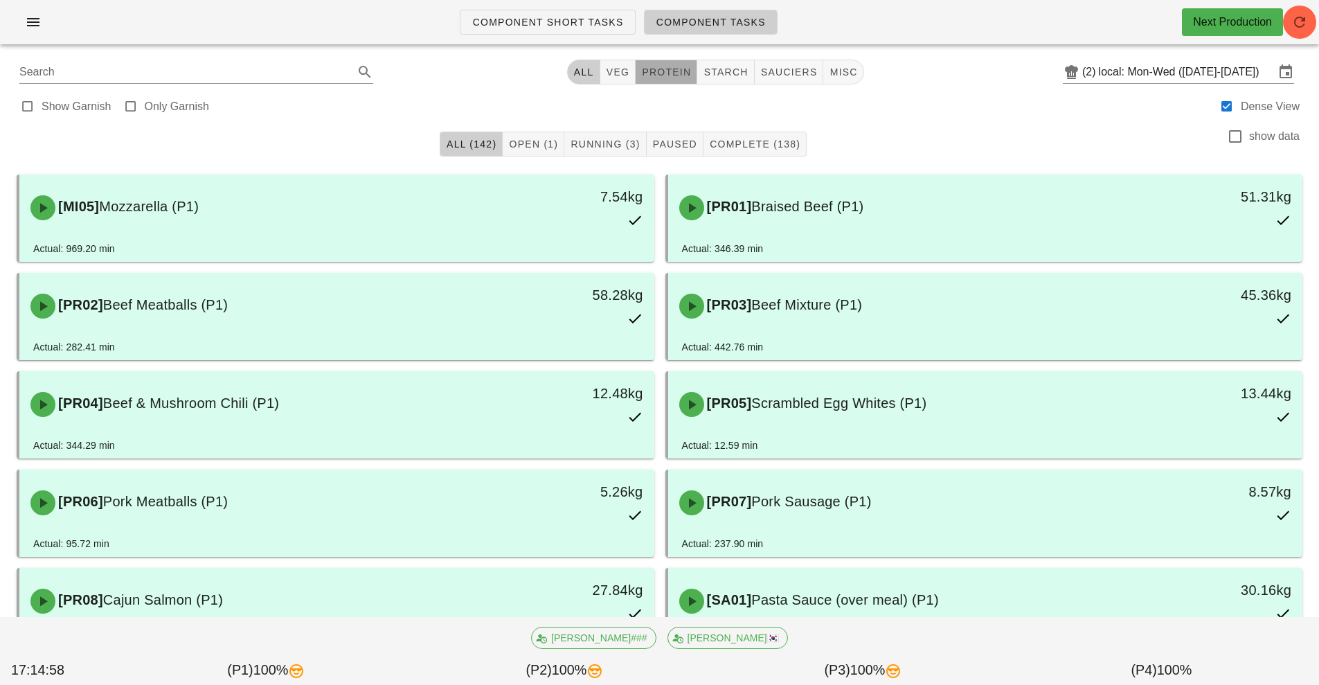
click at [667, 72] on span "protein" at bounding box center [666, 71] width 50 height 11
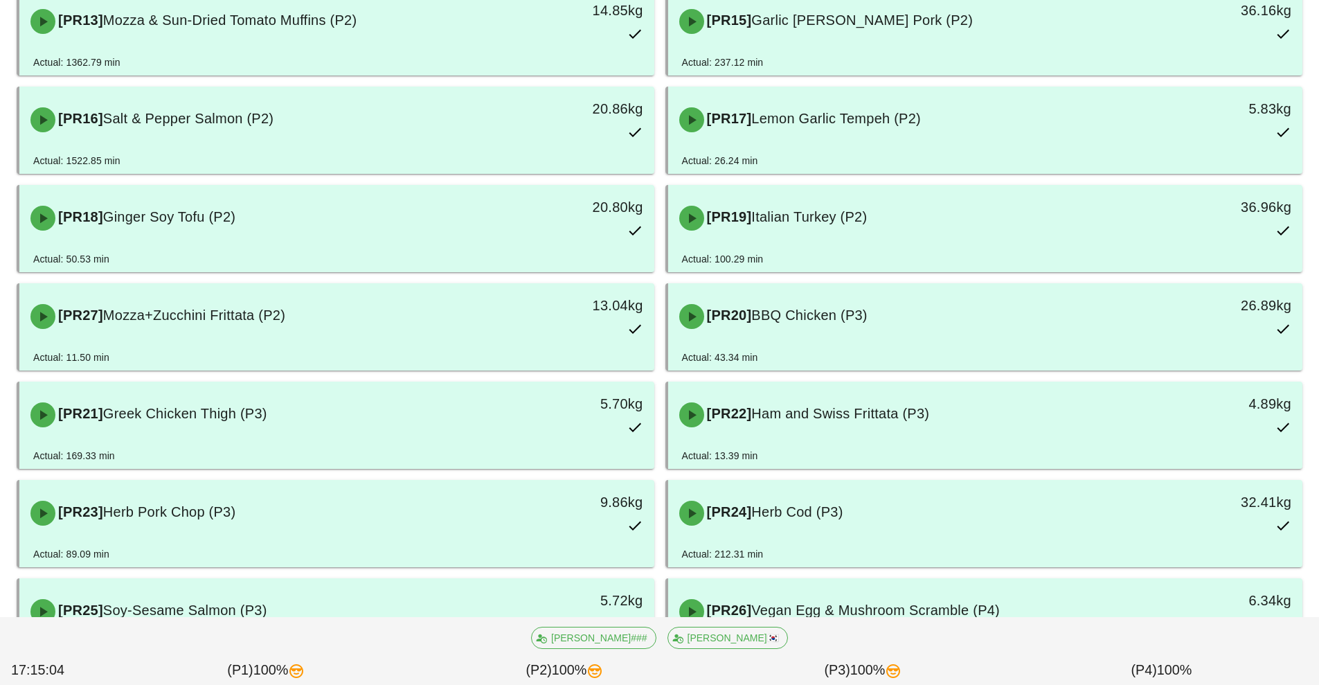
scroll to position [803, 0]
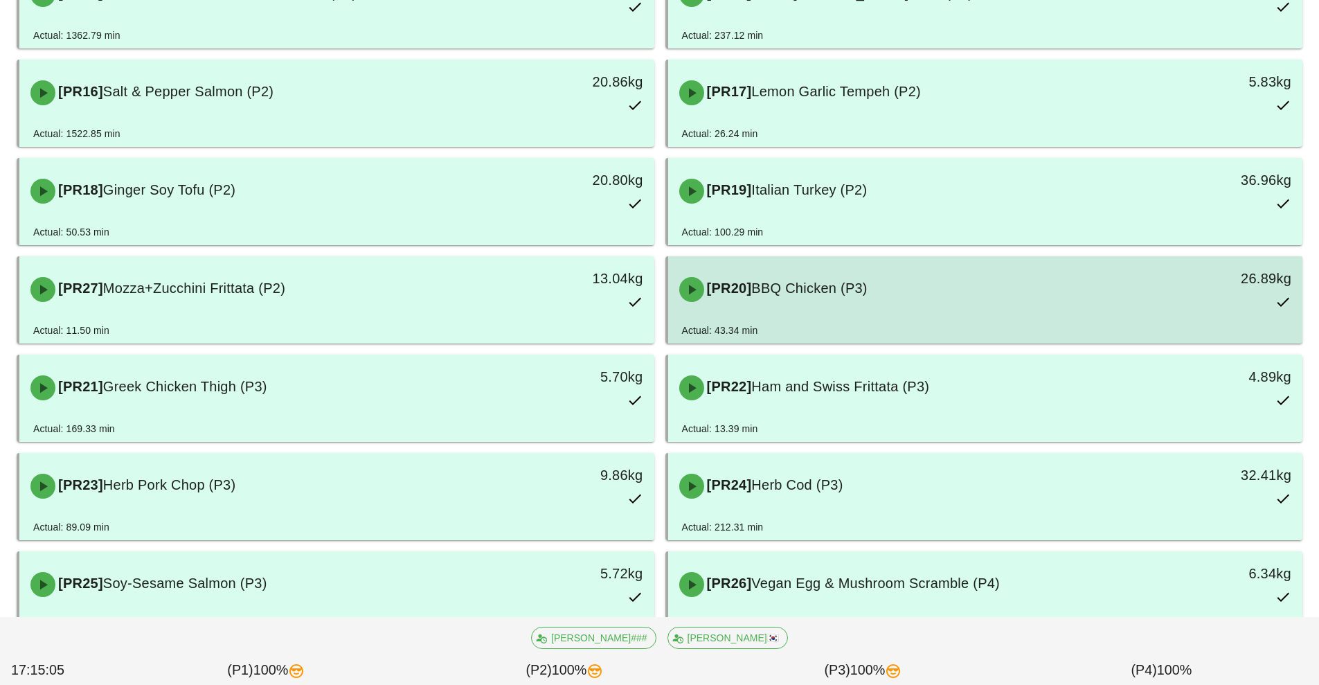
click at [846, 307] on div "[PR20] BBQ Chicken (P3)" at bounding box center [907, 290] width 472 height 42
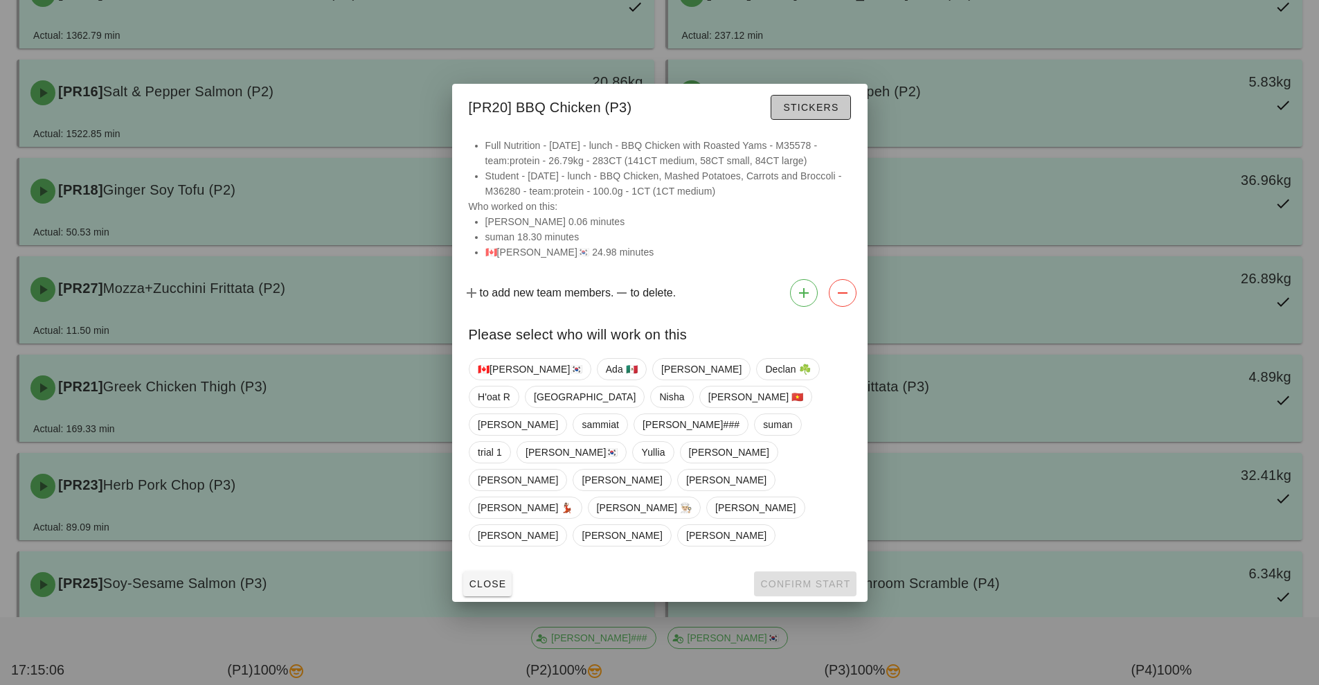
click at [816, 120] on button "Stickers" at bounding box center [811, 107] width 80 height 25
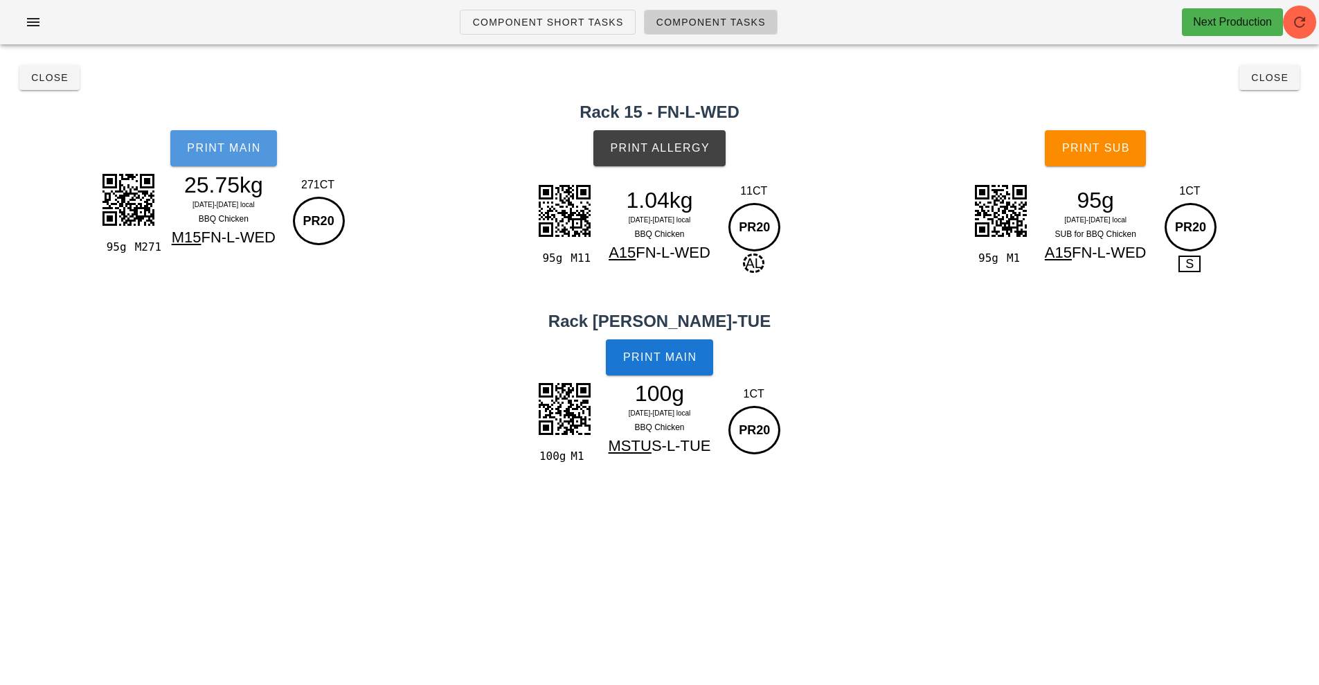
click at [231, 156] on button "Print Main" at bounding box center [223, 148] width 107 height 36
click at [1280, 78] on span "Close" at bounding box center [1270, 77] width 38 height 11
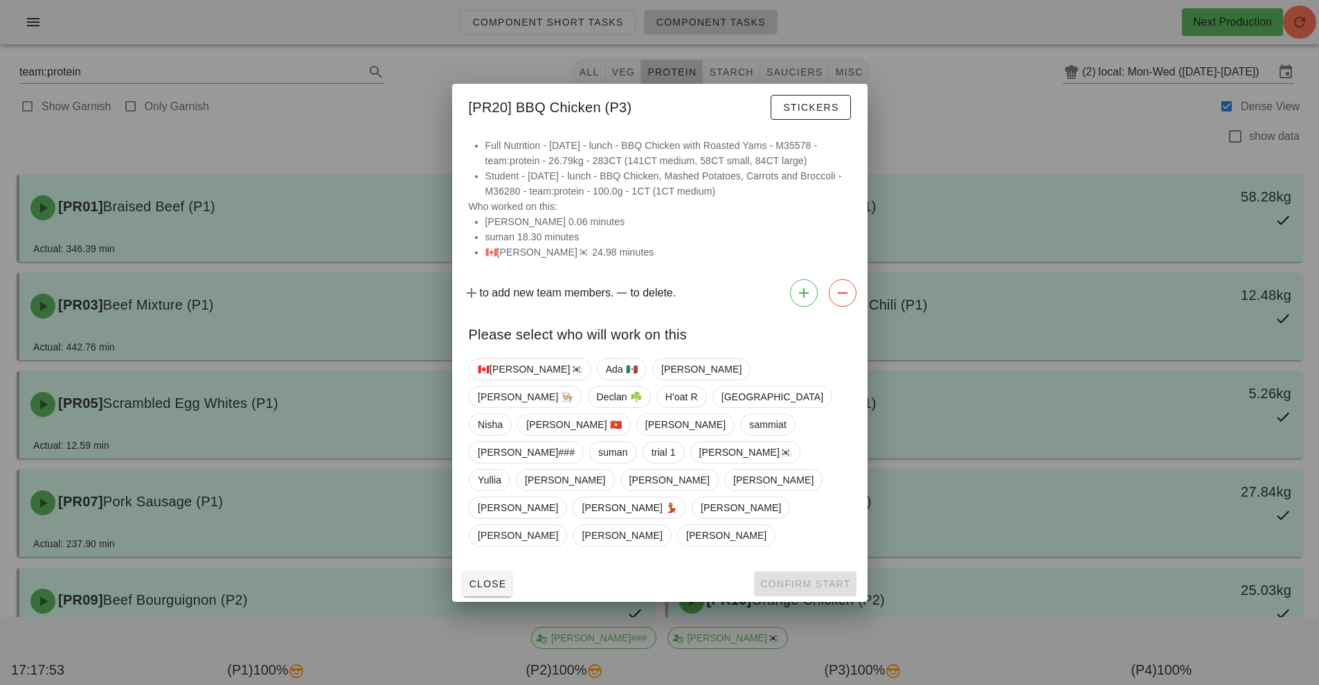
click at [1040, 328] on div at bounding box center [659, 342] width 1319 height 685
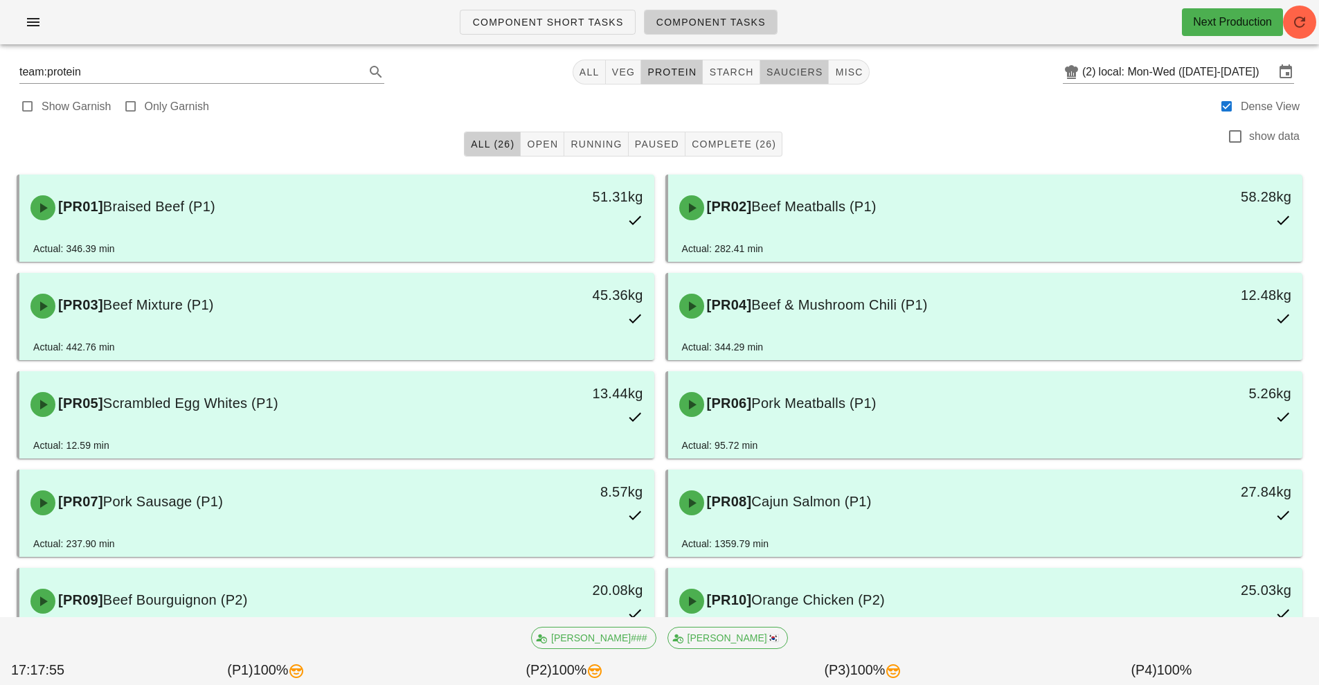
click at [802, 62] on button "sauciers" at bounding box center [794, 72] width 69 height 25
type input "team:sauciers"
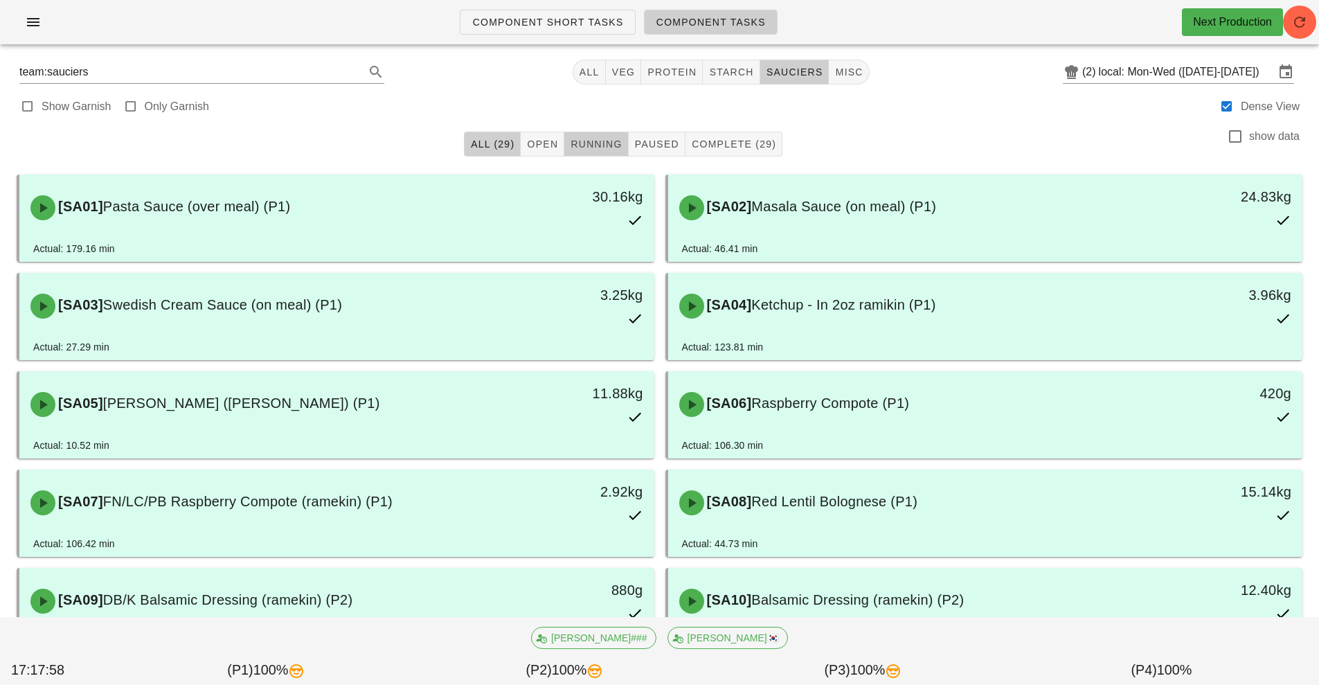
click at [612, 142] on span "Running" at bounding box center [596, 143] width 52 height 11
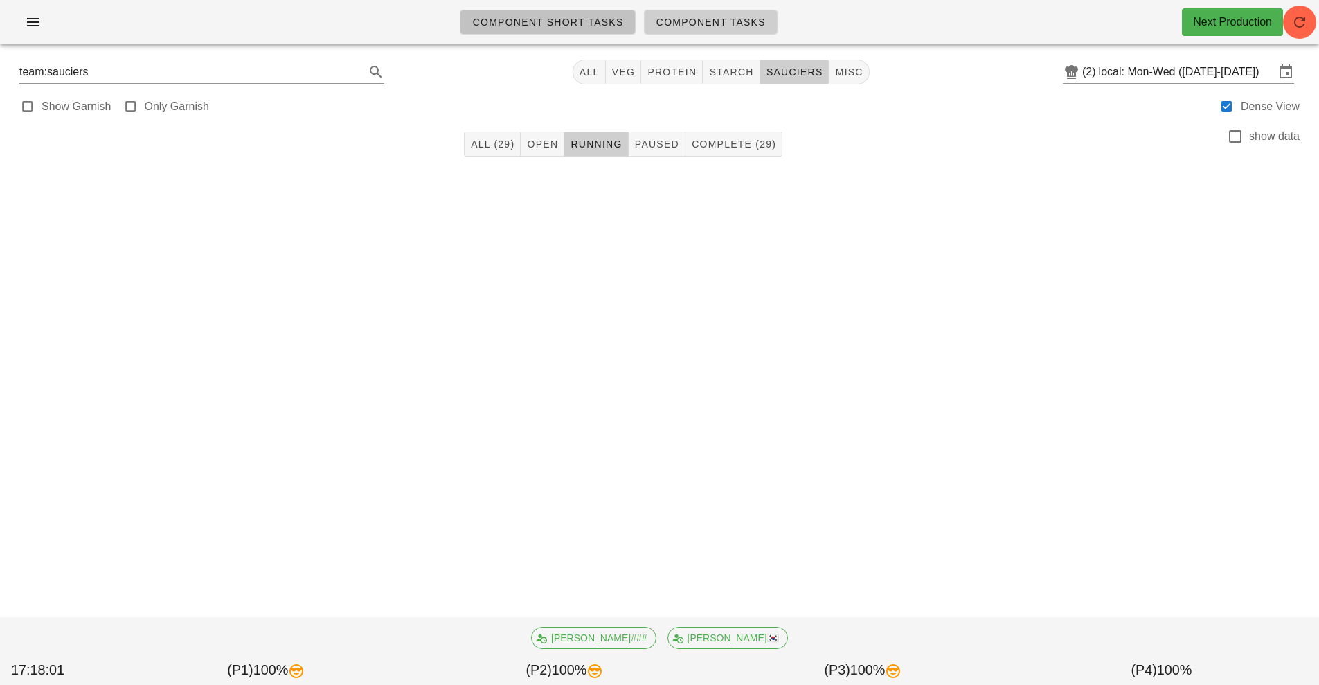
click at [599, 19] on span "Component Short Tasks" at bounding box center [548, 22] width 152 height 11
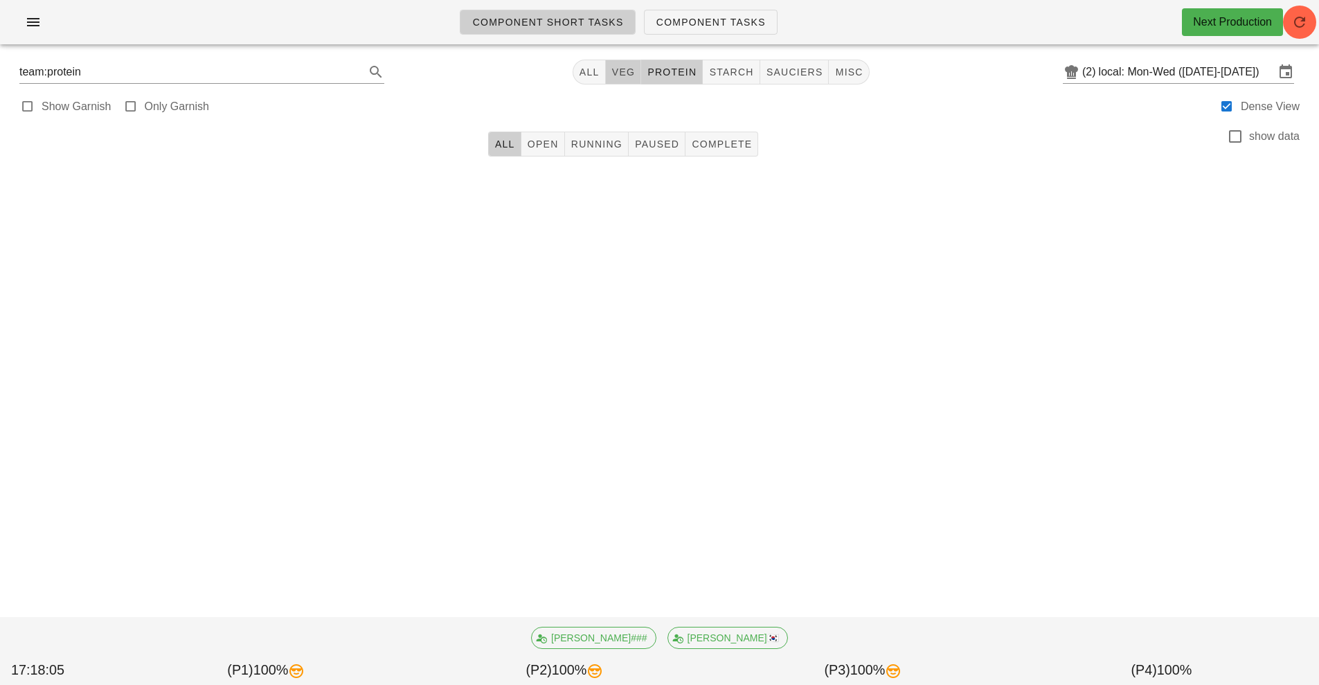
click at [625, 62] on button "veg" at bounding box center [624, 72] width 36 height 25
type input "team:veg"
click at [1302, 19] on icon "button" at bounding box center [1299, 22] width 17 height 17
click at [586, 69] on span "All" at bounding box center [589, 71] width 21 height 11
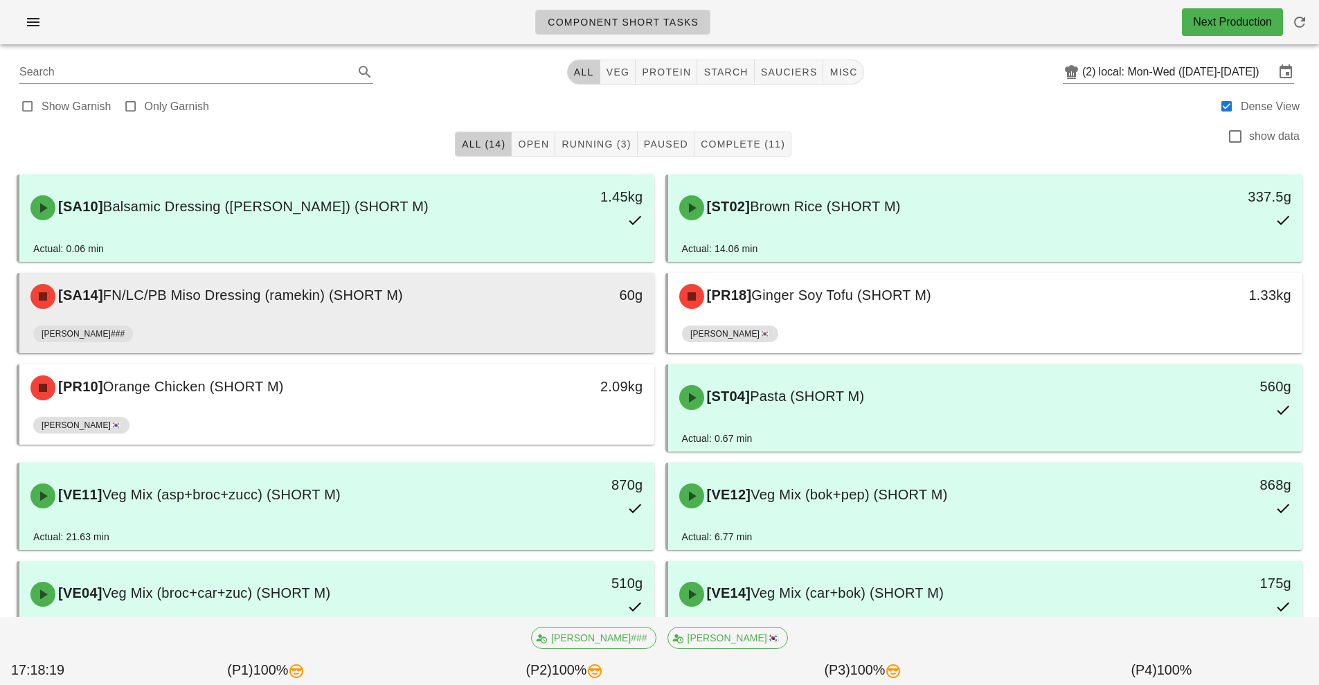
click at [449, 324] on div "[PERSON_NAME]###" at bounding box center [336, 336] width 607 height 33
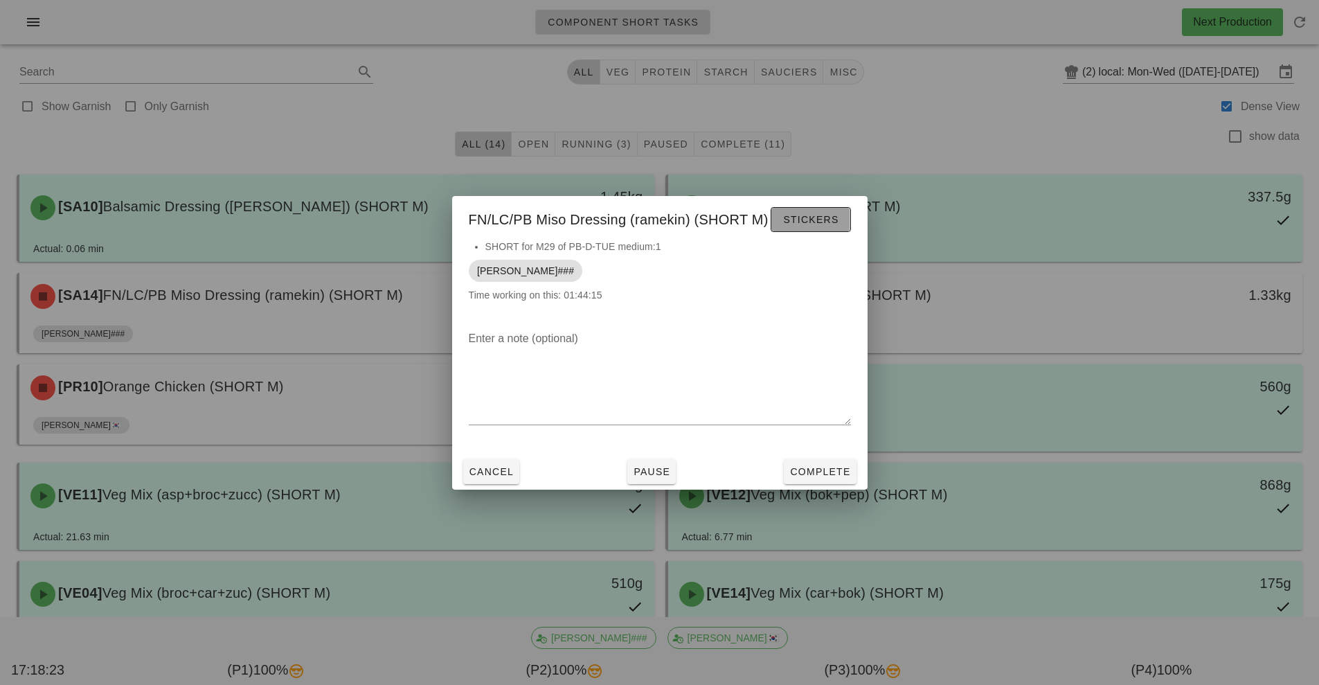
click at [825, 221] on span "Stickers" at bounding box center [810, 219] width 56 height 11
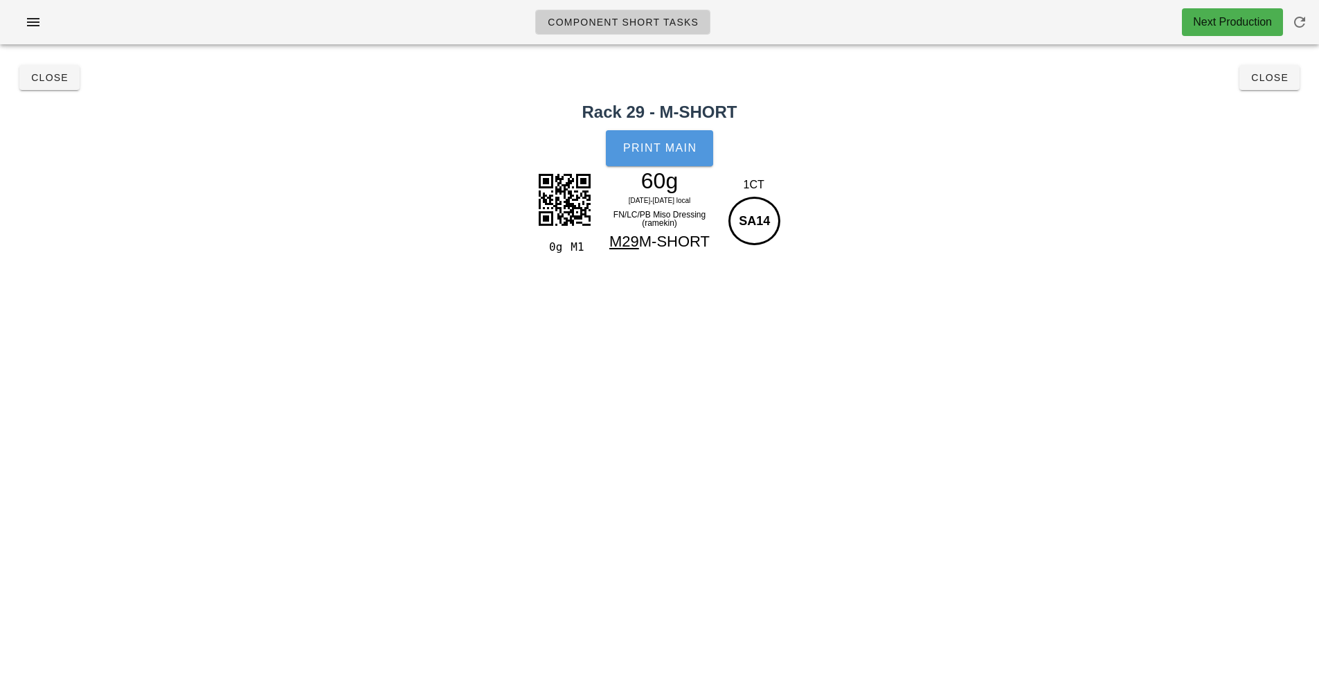
click at [672, 149] on span "Print Main" at bounding box center [660, 148] width 75 height 12
click at [1298, 79] on button "Close" at bounding box center [1269, 77] width 60 height 25
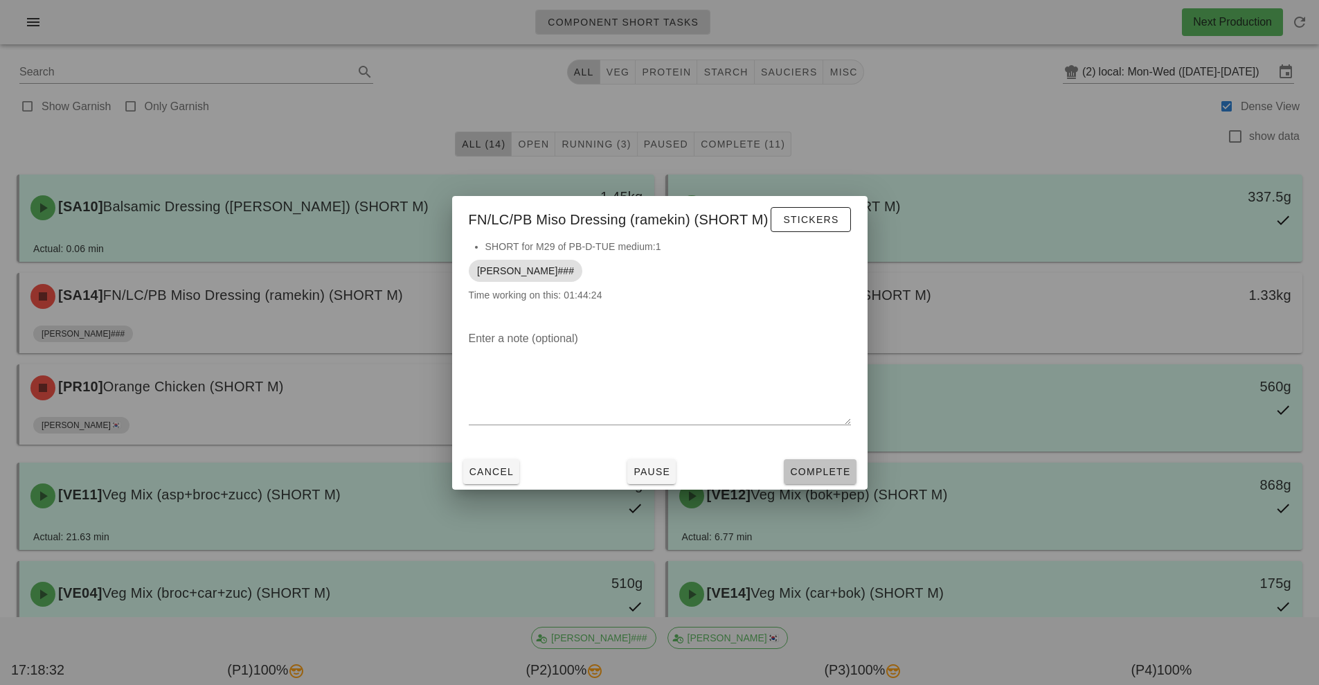
click at [822, 471] on span "Complete" at bounding box center [819, 471] width 61 height 11
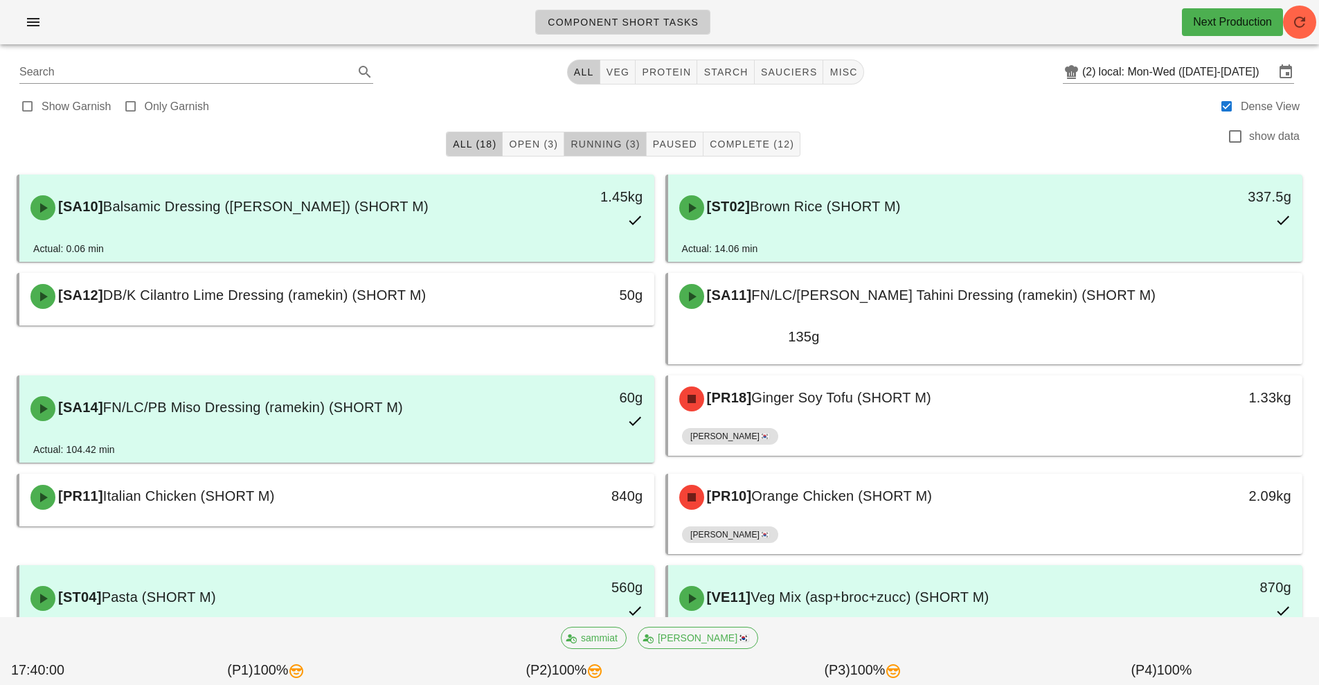
click at [605, 135] on button "Running (3)" at bounding box center [605, 144] width 82 height 25
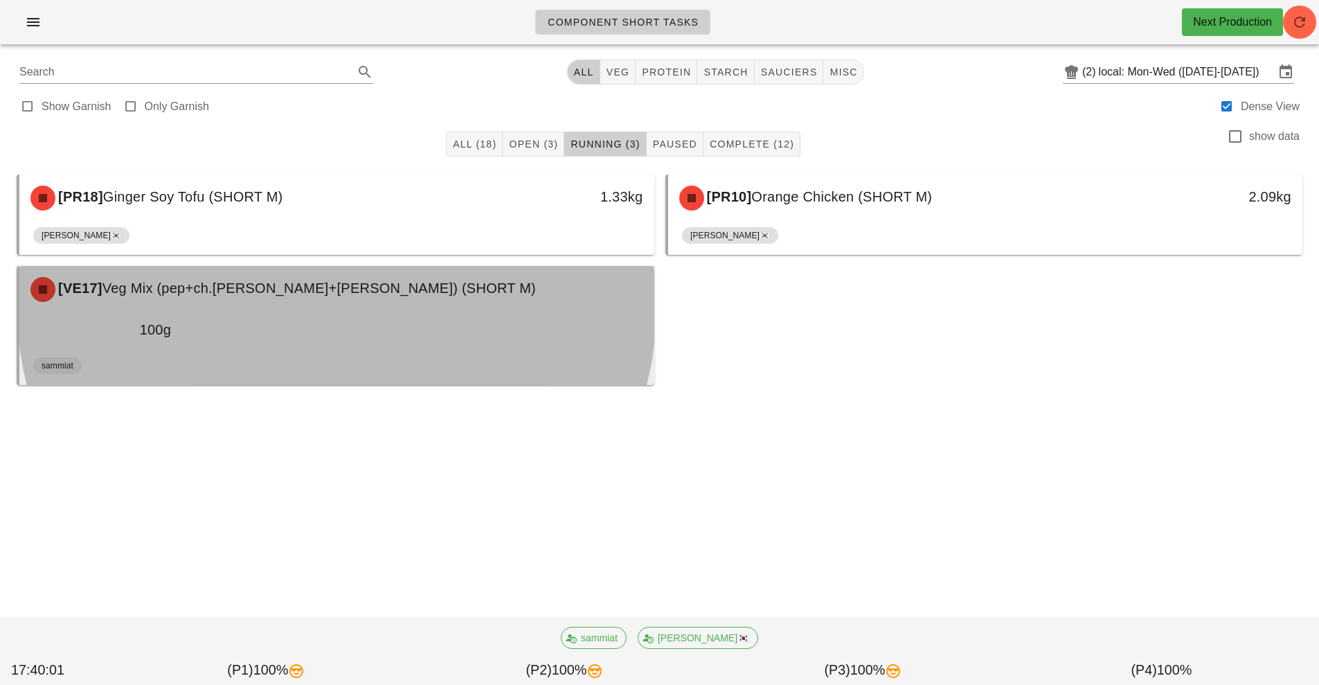
click at [418, 307] on div "[VE17] Veg Mix (pep+ch.[PERSON_NAME]+[PERSON_NAME]) (SHORT M)" at bounding box center [336, 290] width 629 height 42
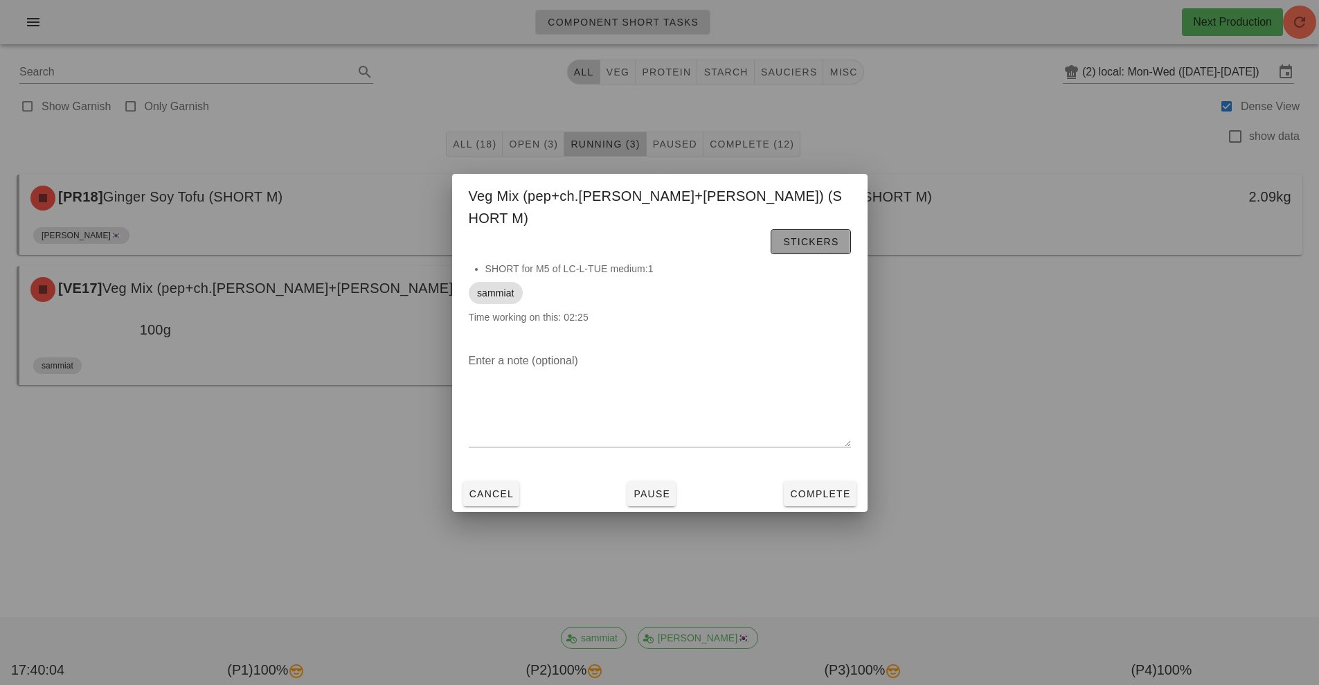
click at [807, 229] on button "Stickers" at bounding box center [811, 241] width 80 height 25
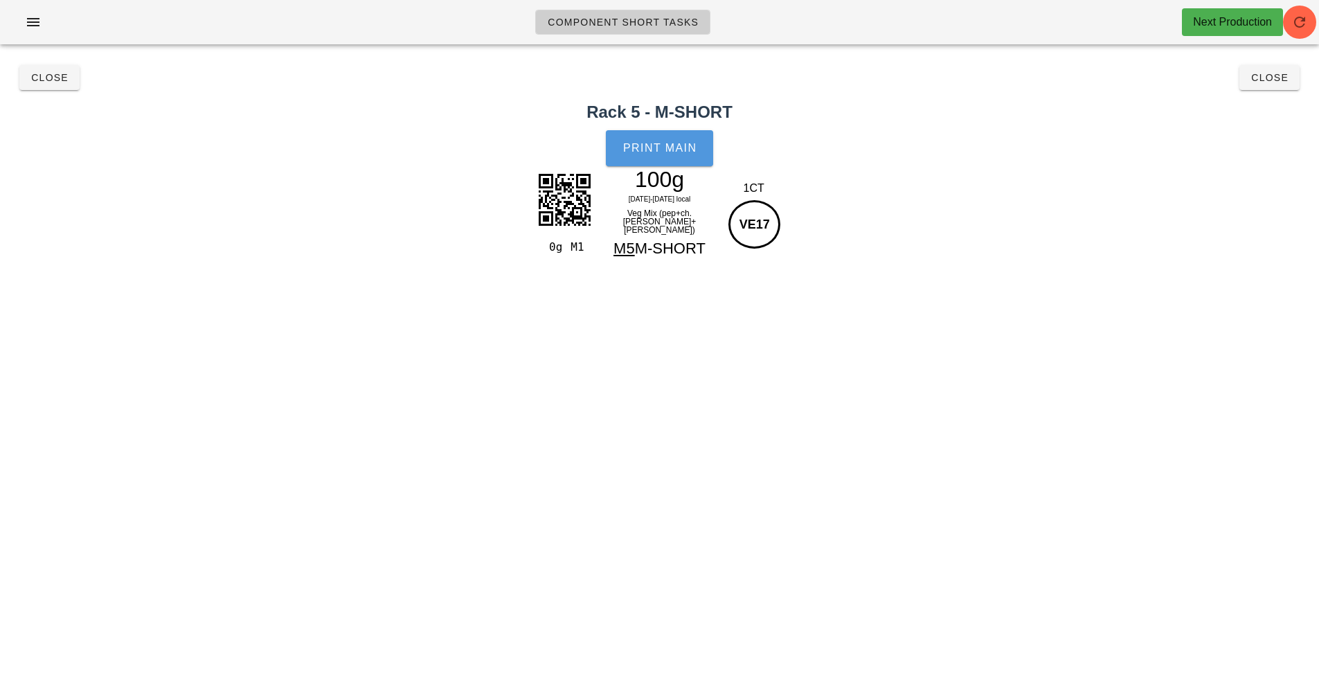
click at [683, 145] on span "Print Main" at bounding box center [660, 148] width 75 height 12
click at [1293, 85] on button "Close" at bounding box center [1269, 77] width 60 height 25
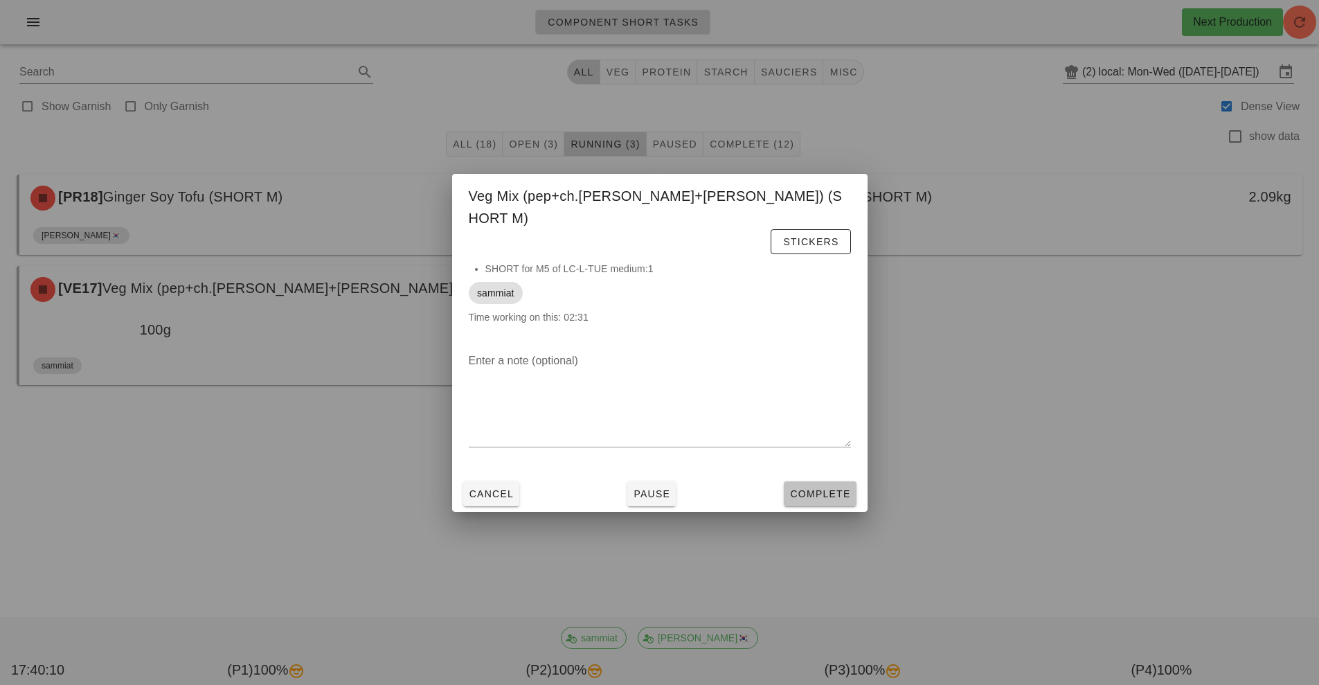
click at [825, 488] on span "Complete" at bounding box center [819, 493] width 61 height 11
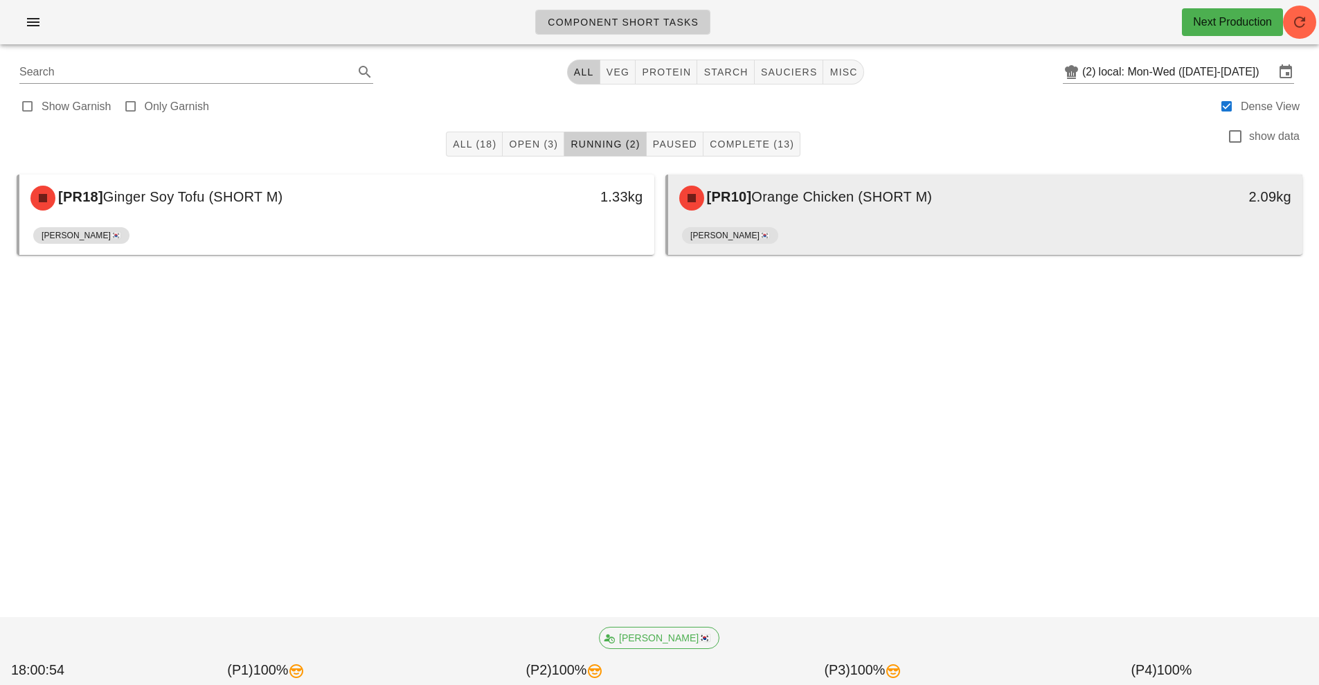
click at [810, 213] on div "[PR10] Orange Chicken (SHORT M)" at bounding box center [907, 198] width 472 height 42
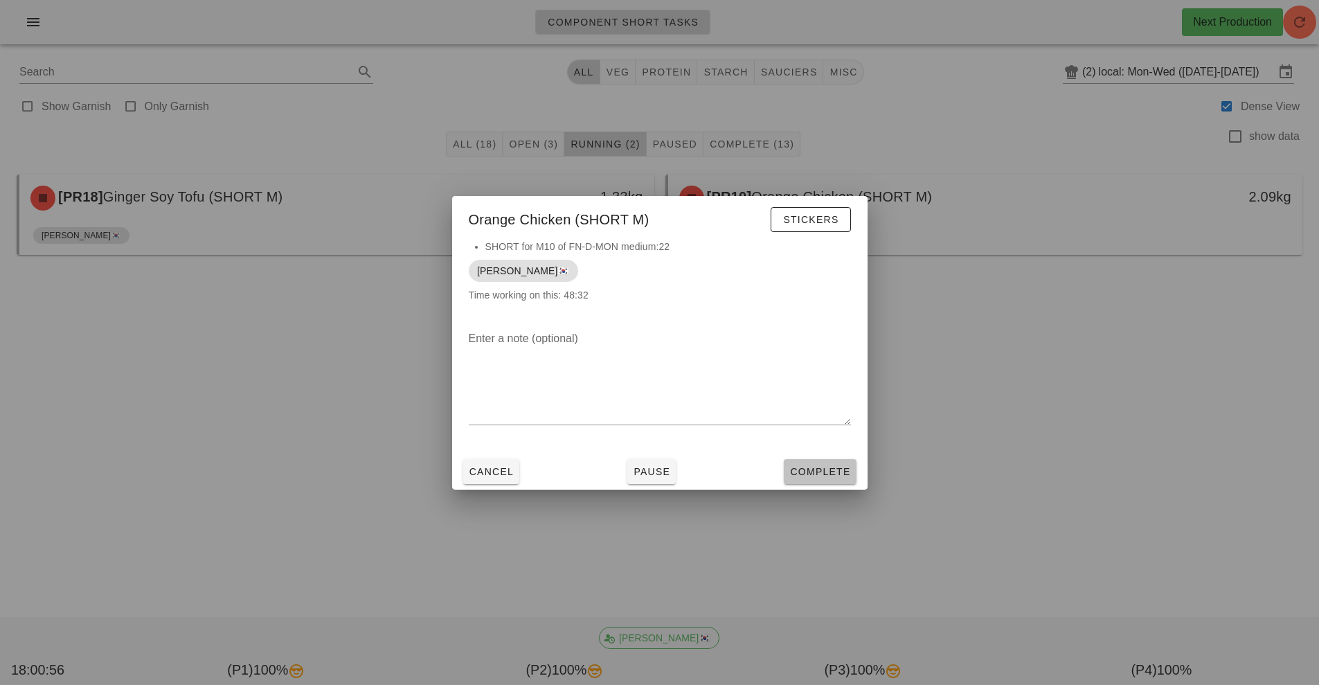
click at [825, 471] on span "Complete" at bounding box center [819, 471] width 61 height 11
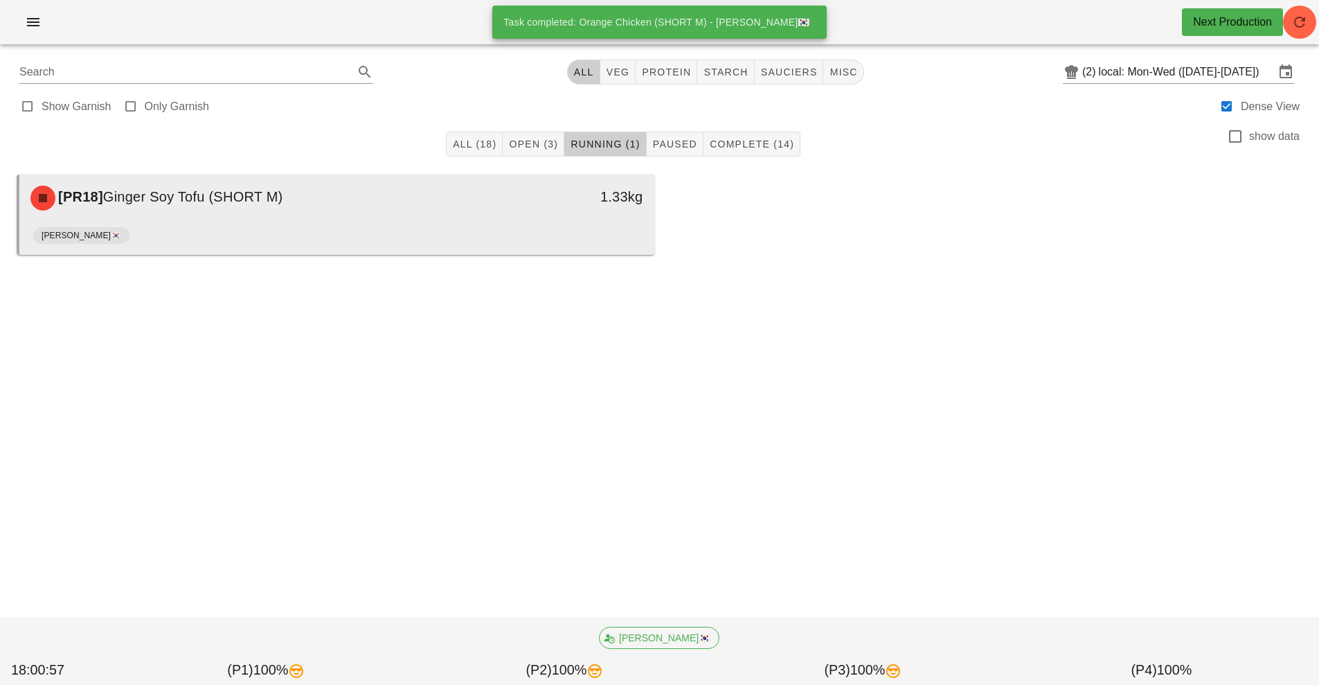
click at [480, 211] on div "[PR18] Ginger Soy Tofu (SHORT M)" at bounding box center [258, 198] width 472 height 42
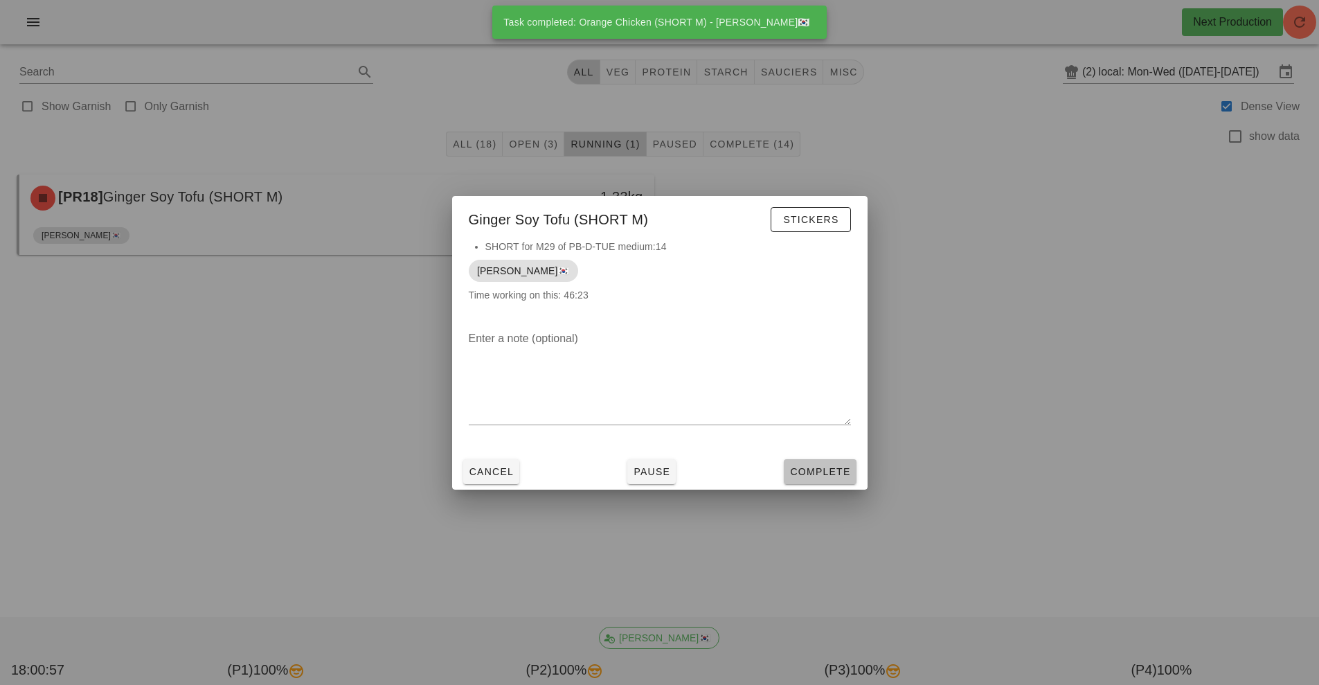
click at [829, 472] on span "Complete" at bounding box center [819, 471] width 61 height 11
